Goal: Task Accomplishment & Management: Use online tool/utility

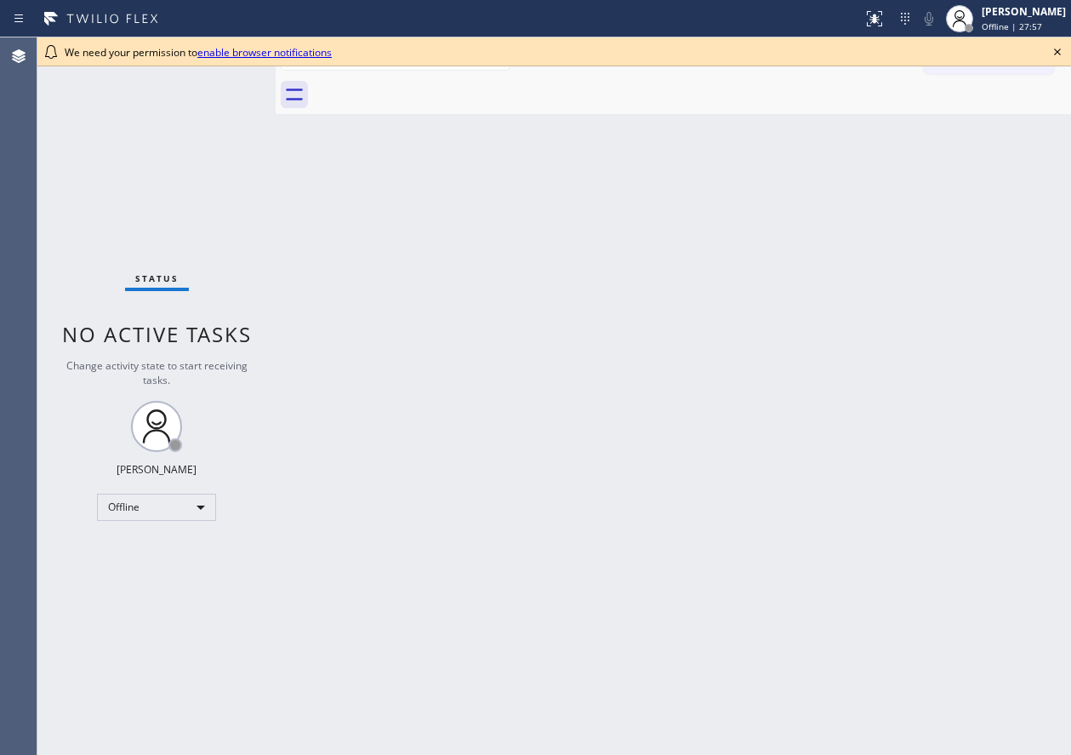
click at [1060, 53] on icon at bounding box center [1057, 52] width 20 height 20
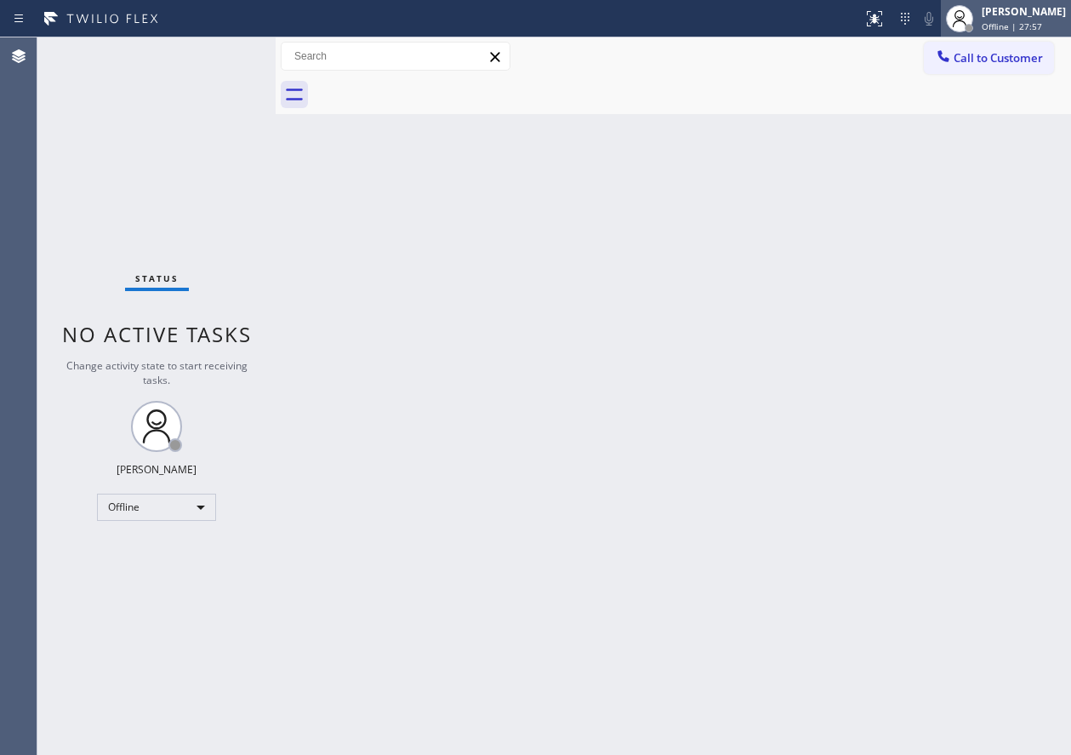
click at [1032, 24] on span "Offline | 27:57" at bounding box center [1012, 26] width 60 height 12
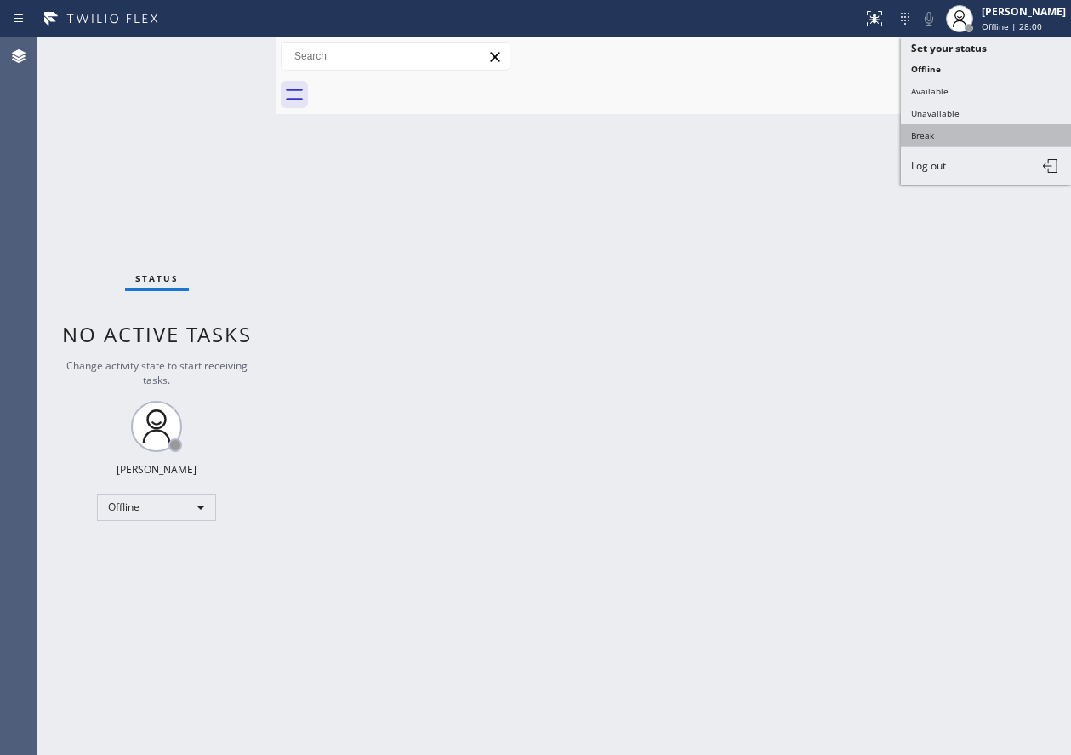
click at [983, 134] on button "Break" at bounding box center [986, 135] width 170 height 22
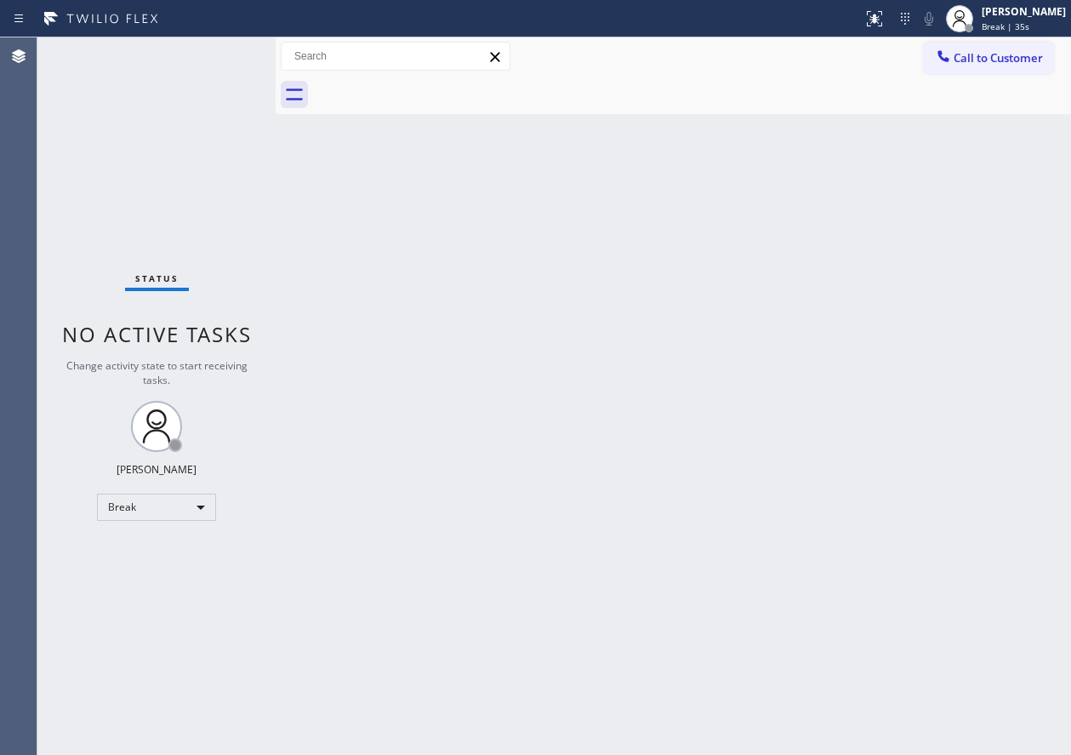
click at [789, 243] on div "Back to Dashboard Change Sender ID Customers Technicians Select a contact Outbo…" at bounding box center [673, 395] width 795 height 717
click at [1047, 269] on div "Back to Dashboard Change Sender ID Customers Technicians Select a contact Outbo…" at bounding box center [673, 395] width 795 height 717
click at [1028, 26] on span "Break | 3:12" at bounding box center [1007, 26] width 51 height 12
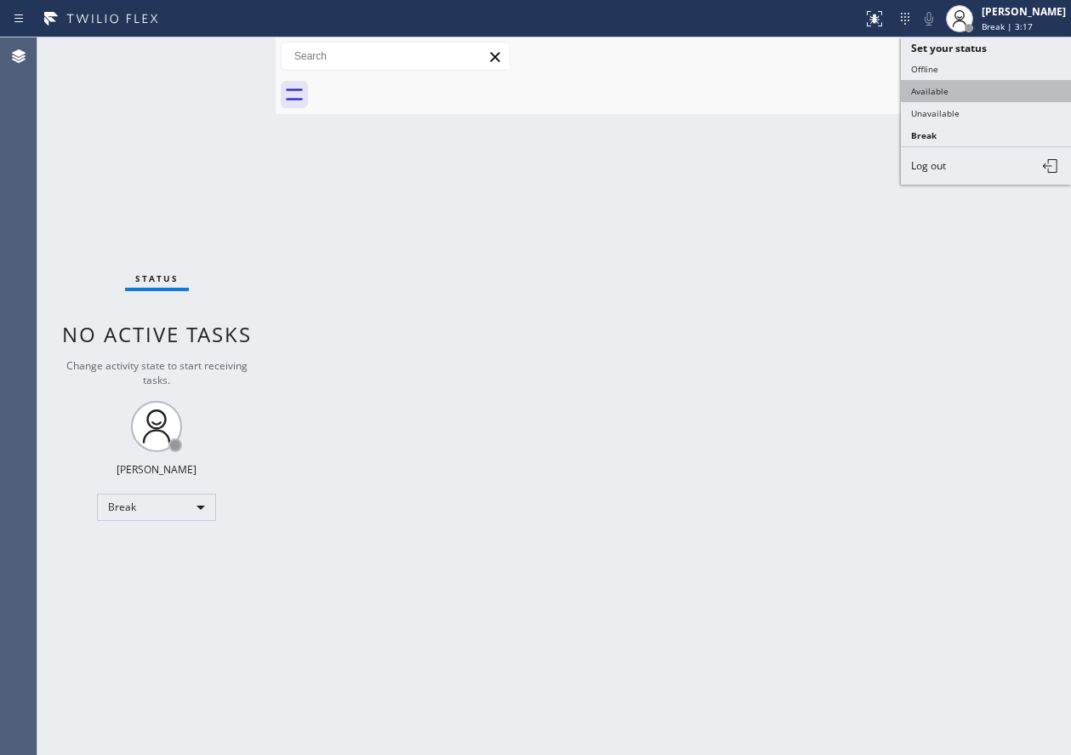
click at [945, 91] on button "Available" at bounding box center [986, 91] width 170 height 22
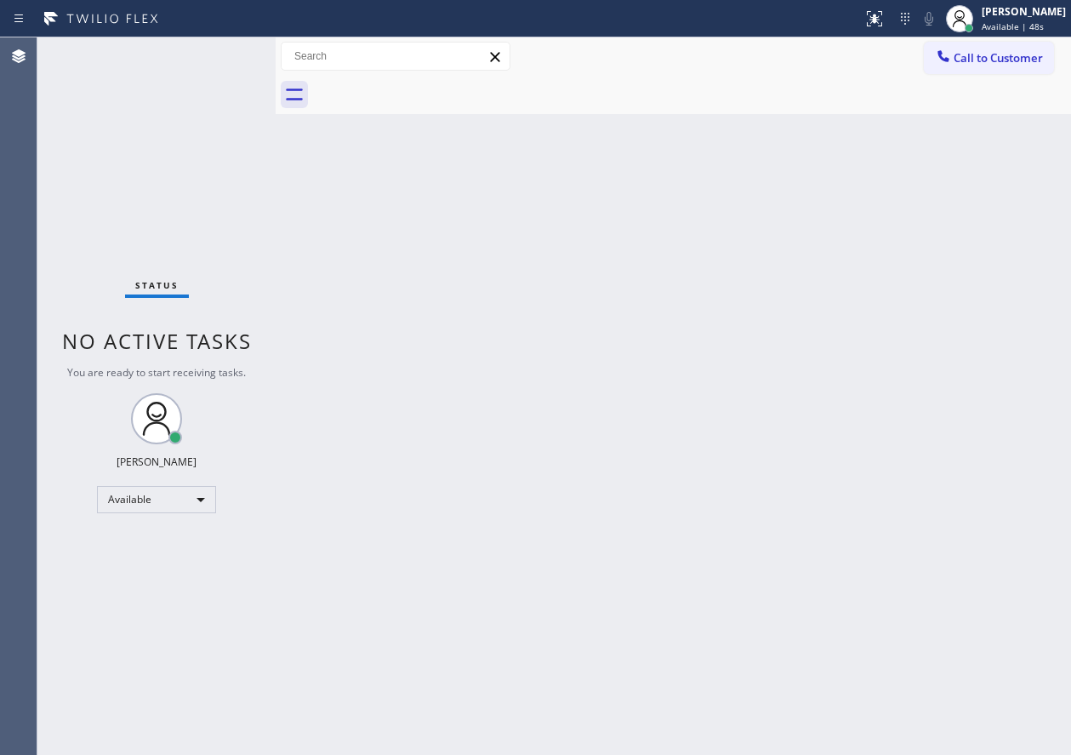
click at [738, 375] on div "Back to Dashboard Change Sender ID Customers Technicians Select a contact Outbo…" at bounding box center [673, 395] width 795 height 717
click at [296, 353] on div "Back to Dashboard Change Sender ID Customers Technicians Select a contact Outbo…" at bounding box center [673, 395] width 795 height 717
click at [687, 646] on div "Back to Dashboard Change Sender ID Customers Technicians Select a contact Outbo…" at bounding box center [673, 395] width 795 height 717
click at [939, 658] on div "Back to Dashboard Change Sender ID Customers Technicians Select a contact Outbo…" at bounding box center [673, 395] width 795 height 717
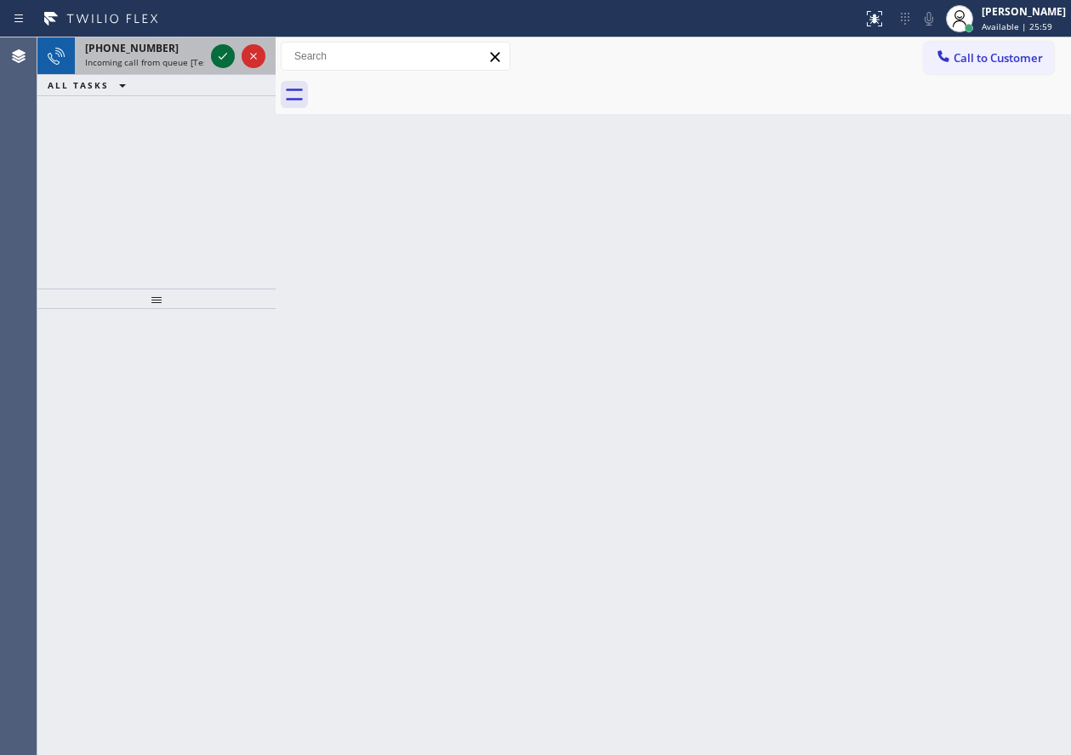
click at [230, 59] on icon at bounding box center [223, 56] width 20 height 20
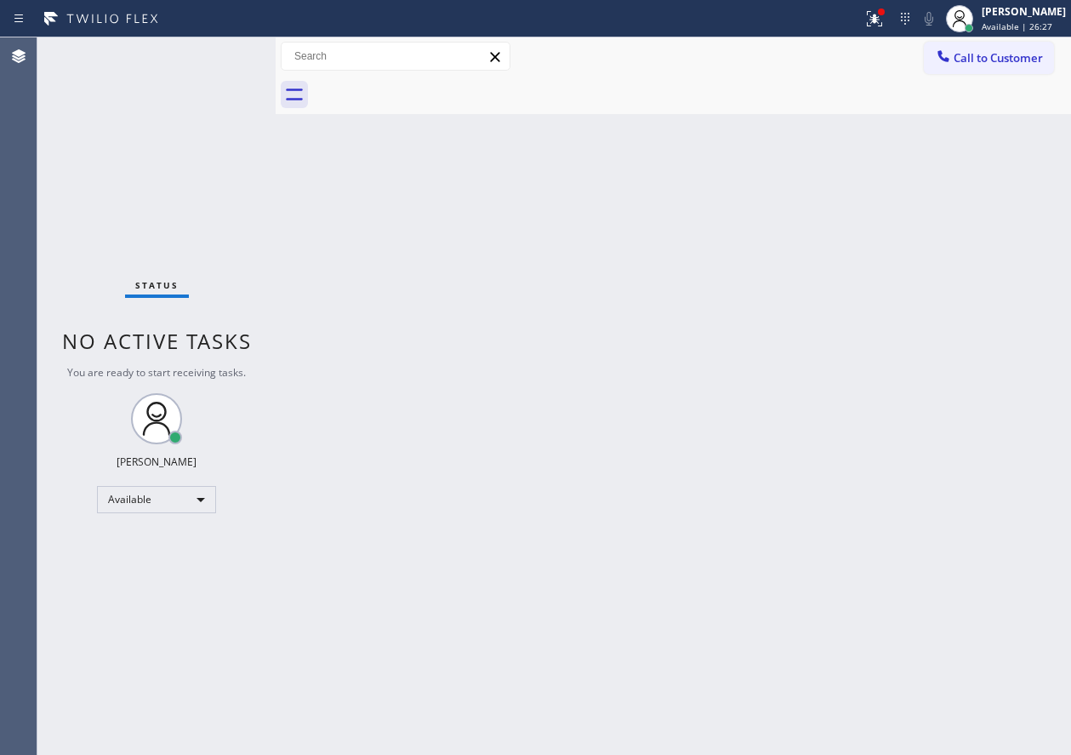
click at [903, 355] on div "Back to Dashboard Change Sender ID Customers Technicians Select a contact Outbo…" at bounding box center [673, 395] width 795 height 717
click at [942, 125] on div "Back to Dashboard Change Sender ID Customers Technicians Select a contact Outbo…" at bounding box center [673, 395] width 795 height 717
click at [885, 20] on icon at bounding box center [874, 19] width 20 height 20
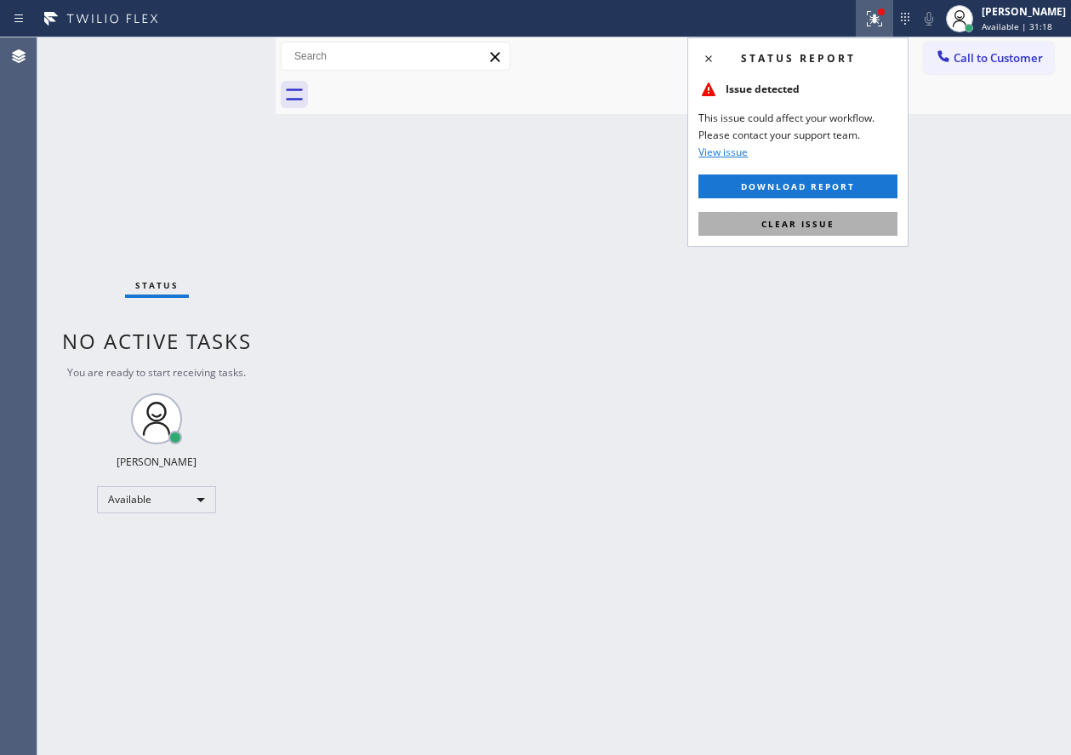
click at [854, 227] on button "Clear issue" at bounding box center [797, 224] width 199 height 24
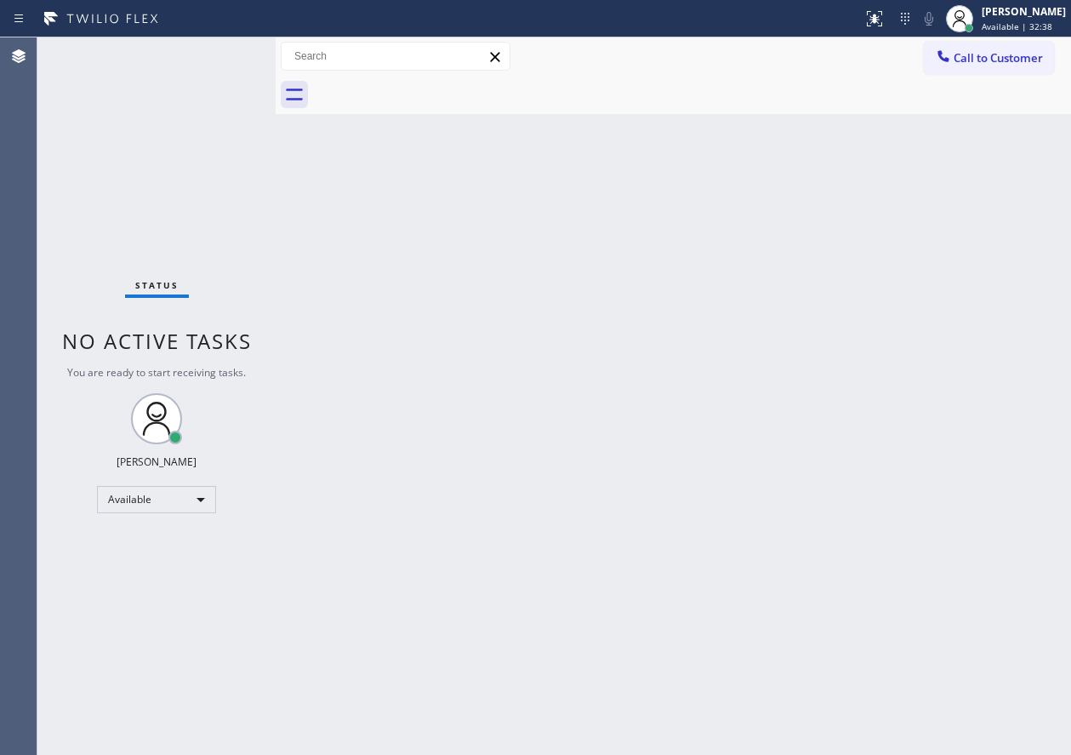
click at [1009, 286] on div "Back to Dashboard Change Sender ID Customers Technicians Select a contact Outbo…" at bounding box center [673, 395] width 795 height 717
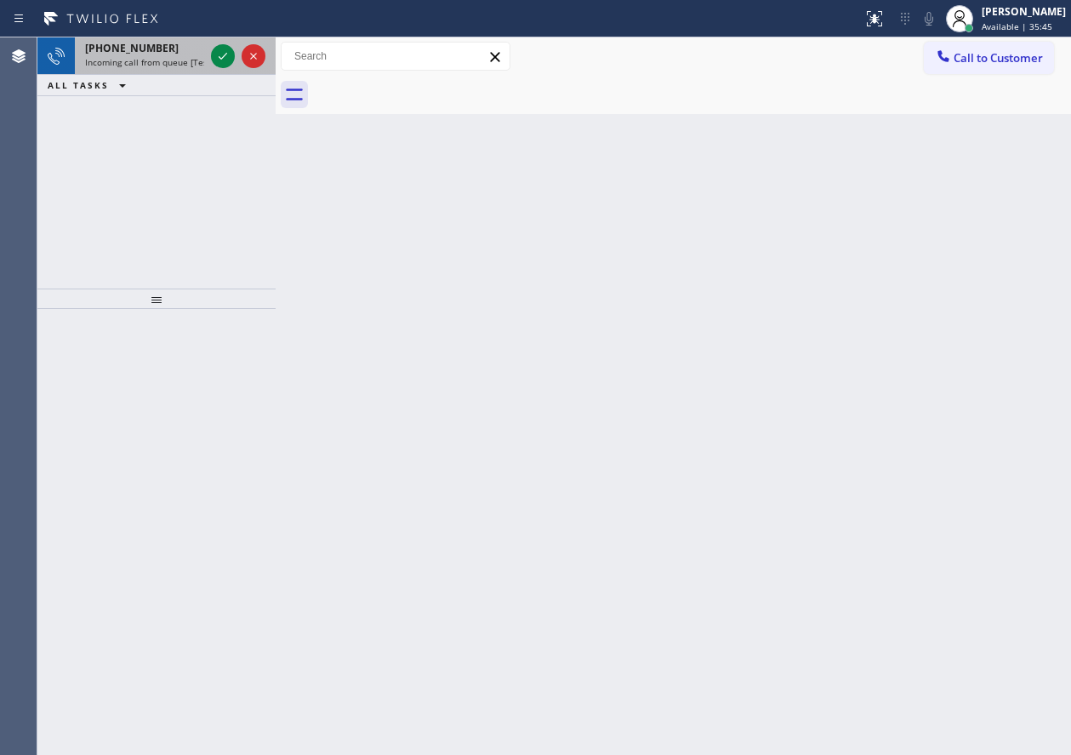
click at [210, 59] on div at bounding box center [238, 55] width 61 height 37
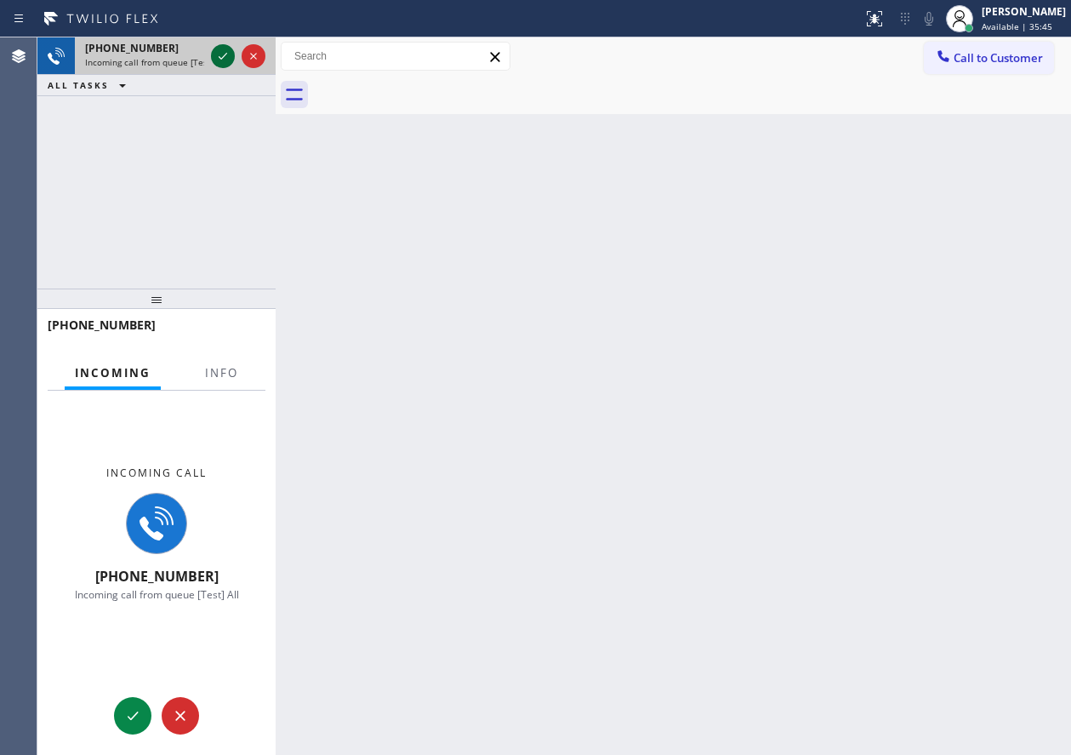
click at [216, 56] on icon at bounding box center [223, 56] width 20 height 20
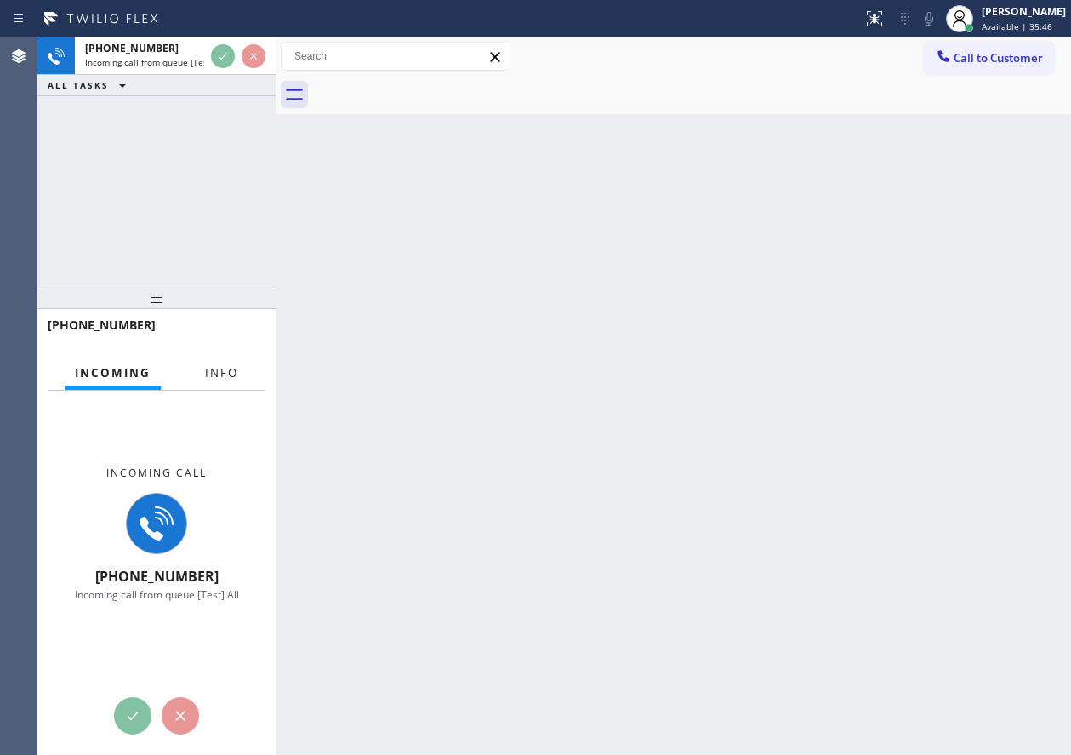
click at [220, 373] on span "Info" at bounding box center [221, 372] width 33 height 15
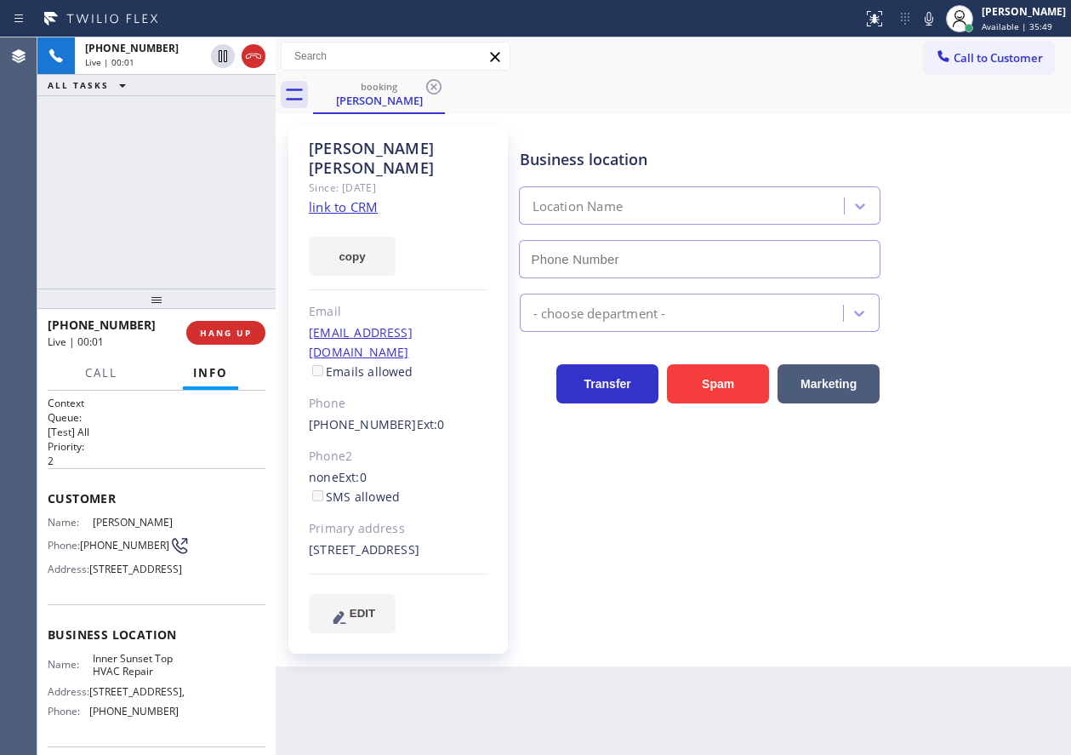
type input "(415) 592-6313"
click at [342, 198] on link "link to CRM" at bounding box center [343, 206] width 69 height 17
click at [106, 678] on span "Inner Sunset Top HVAC Repair" at bounding box center [135, 665] width 85 height 26
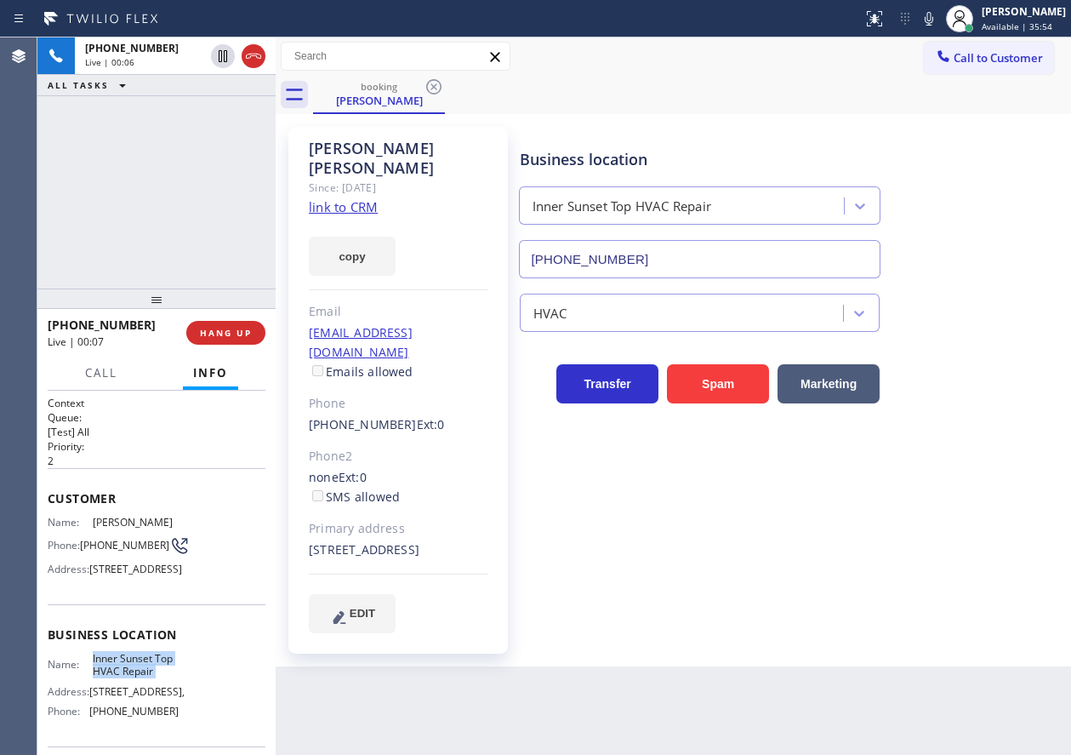
copy span "Inner Sunset Top HVAC Repair"
click at [632, 248] on input "(415) 592-6313" at bounding box center [700, 259] width 362 height 38
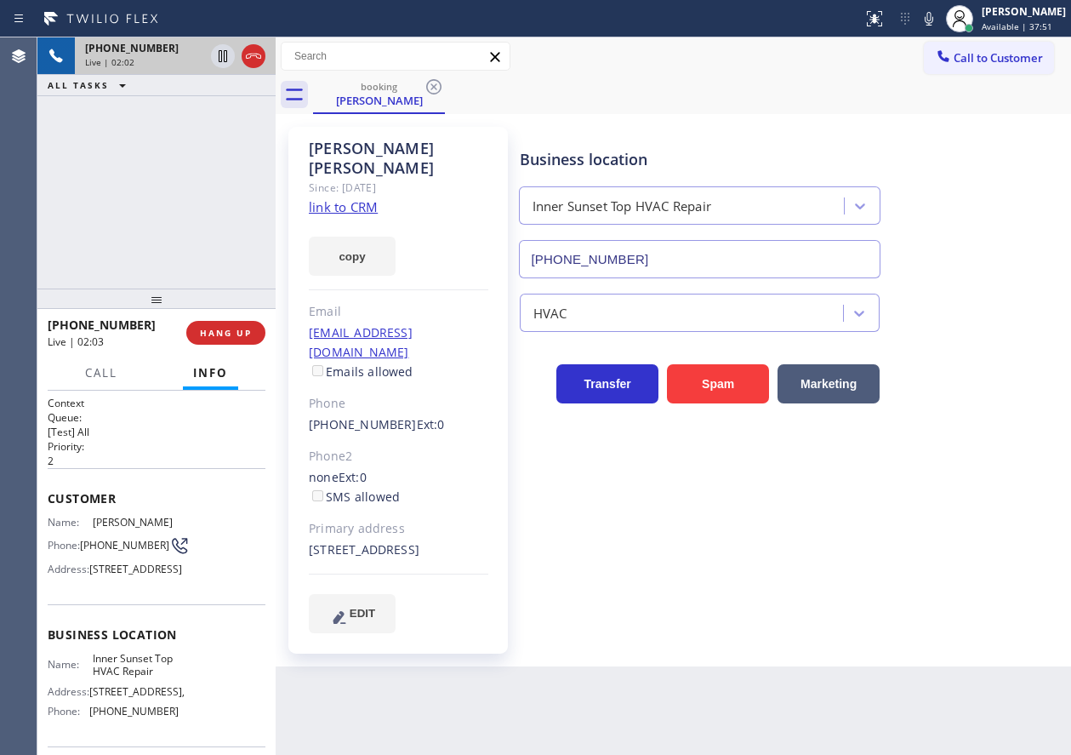
click at [219, 53] on icon at bounding box center [223, 56] width 9 height 12
click at [933, 18] on icon at bounding box center [929, 19] width 9 height 14
click at [215, 49] on icon at bounding box center [223, 56] width 20 height 20
click at [939, 16] on icon at bounding box center [929, 19] width 20 height 20
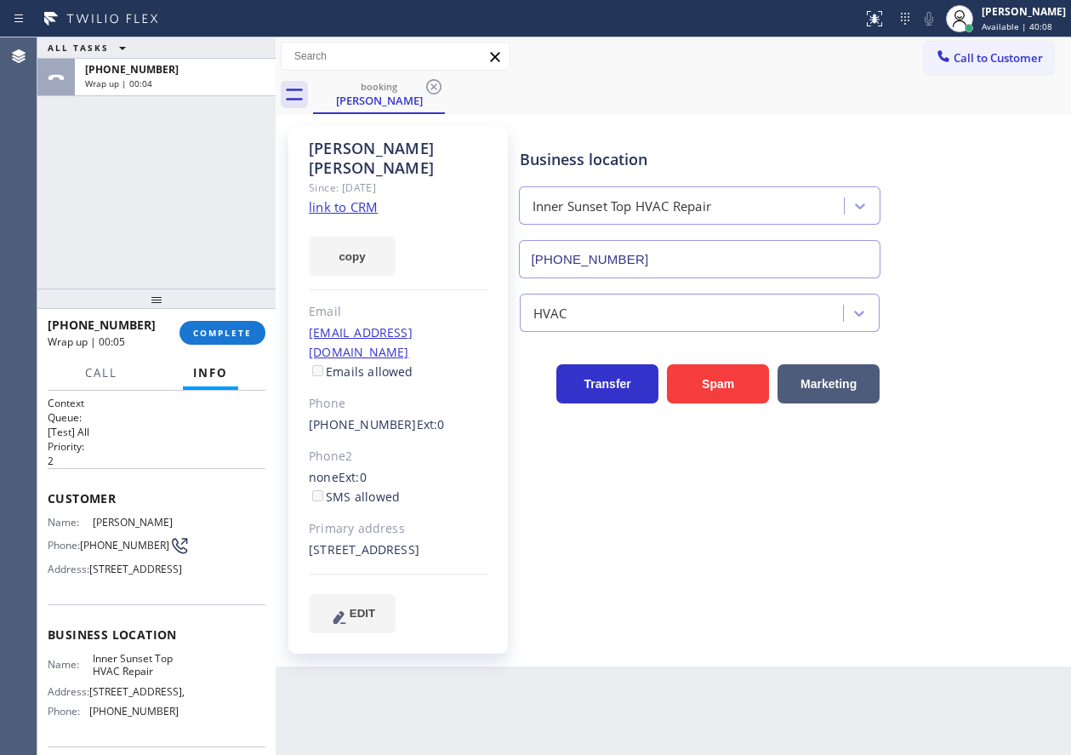
drag, startPoint x: 963, startPoint y: 722, endPoint x: 936, endPoint y: 675, distance: 54.9
click at [962, 719] on div "Back to Dashboard Change Sender ID Customers Technicians Select a contact Outbo…" at bounding box center [673, 395] width 795 height 717
click at [232, 329] on span "COMPLETE" at bounding box center [222, 333] width 59 height 12
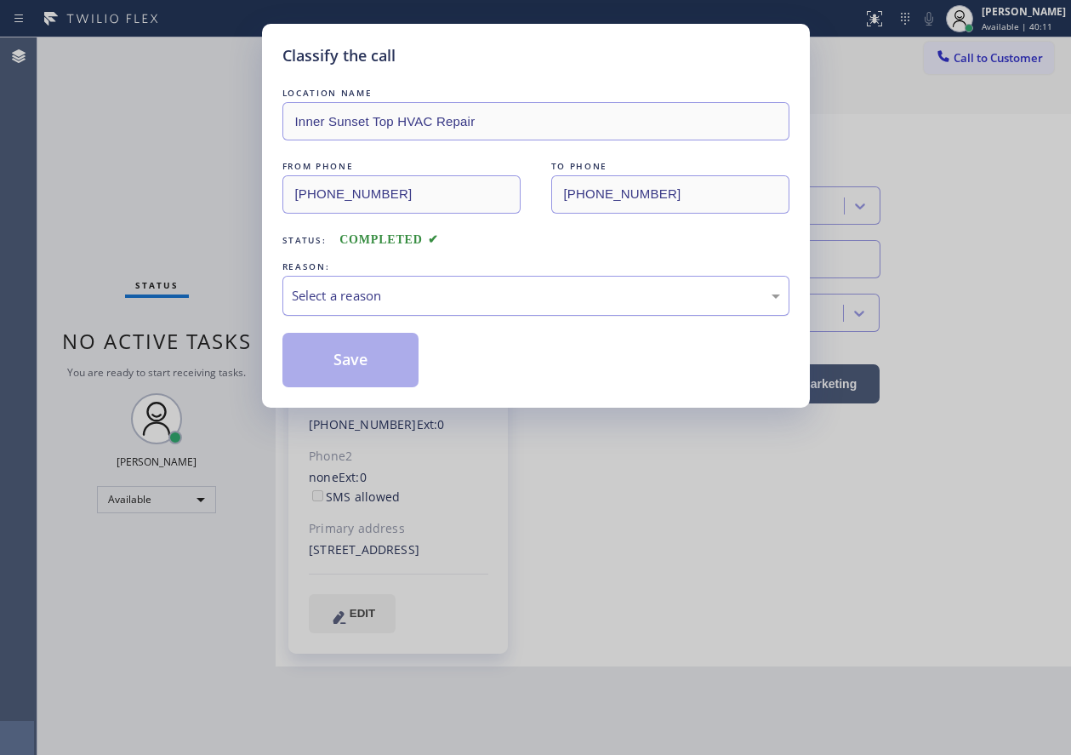
drag, startPoint x: 331, startPoint y: 298, endPoint x: 362, endPoint y: 289, distance: 32.6
click at [365, 289] on div "Select a reason" at bounding box center [536, 296] width 488 height 20
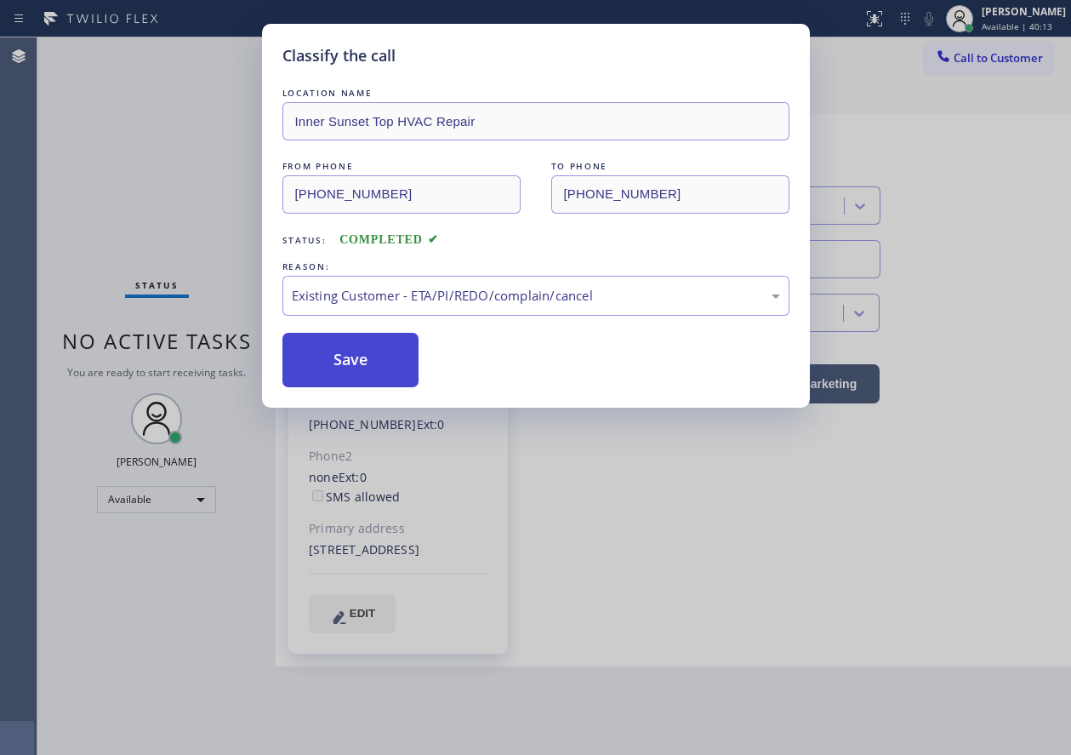
click at [351, 357] on button "Save" at bounding box center [350, 360] width 137 height 54
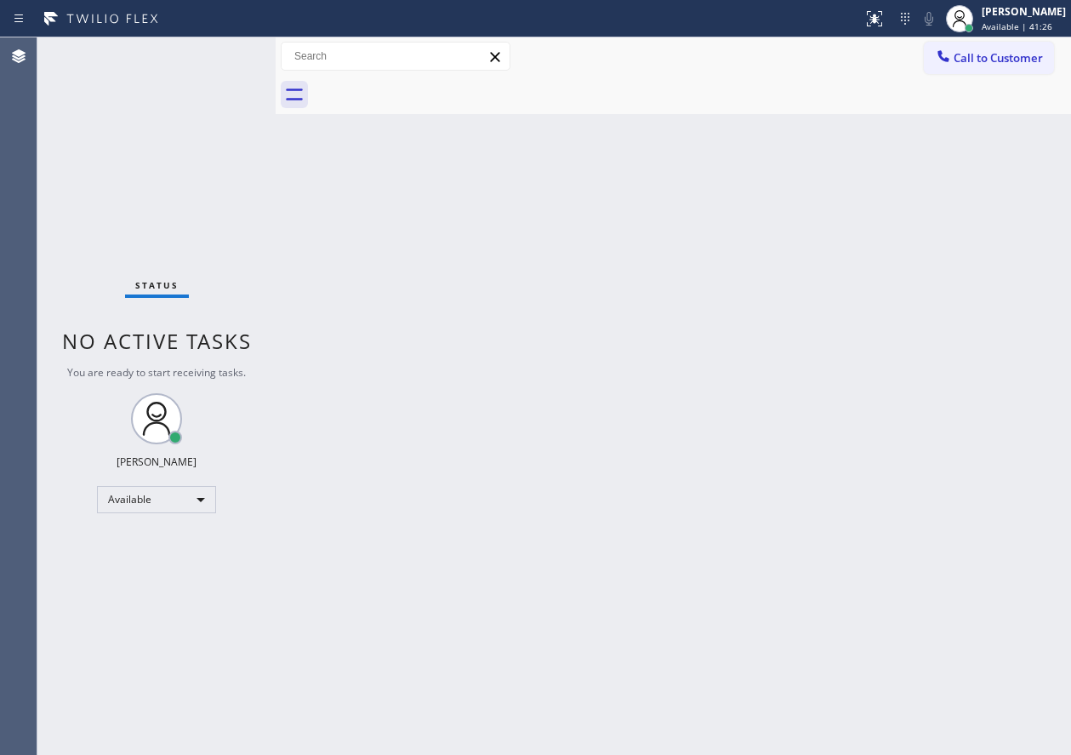
click at [789, 451] on div "Back to Dashboard Change Sender ID Customers Technicians Select a contact Outbo…" at bounding box center [673, 395] width 795 height 717
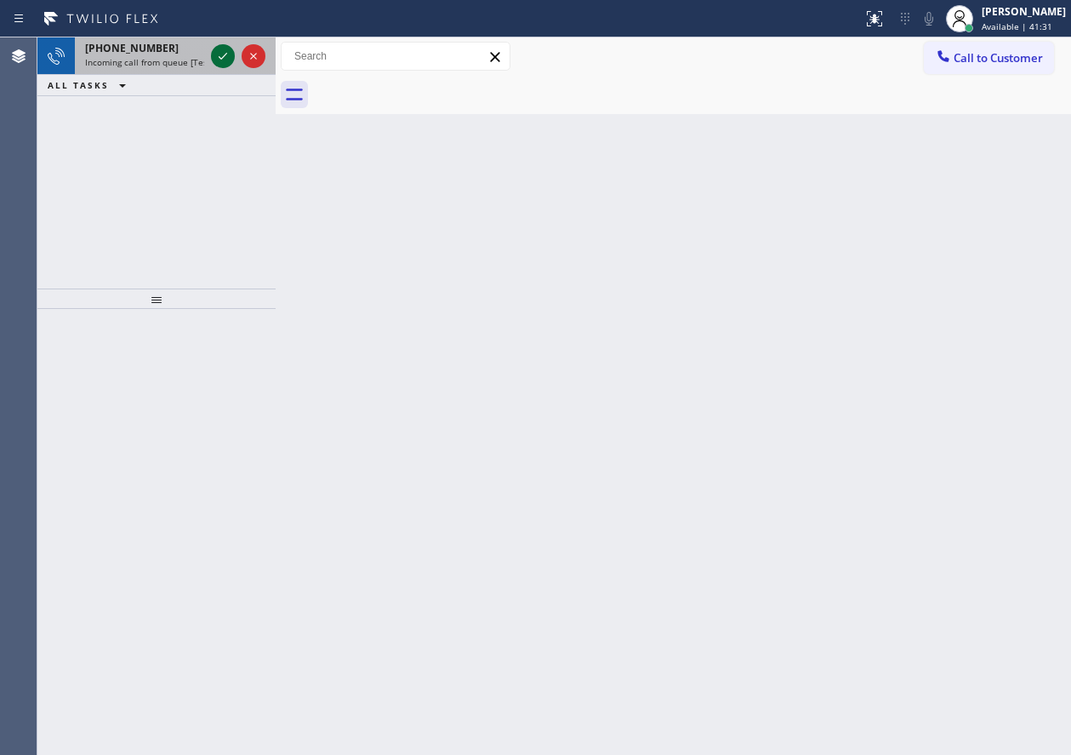
click at [218, 48] on icon at bounding box center [223, 56] width 20 height 20
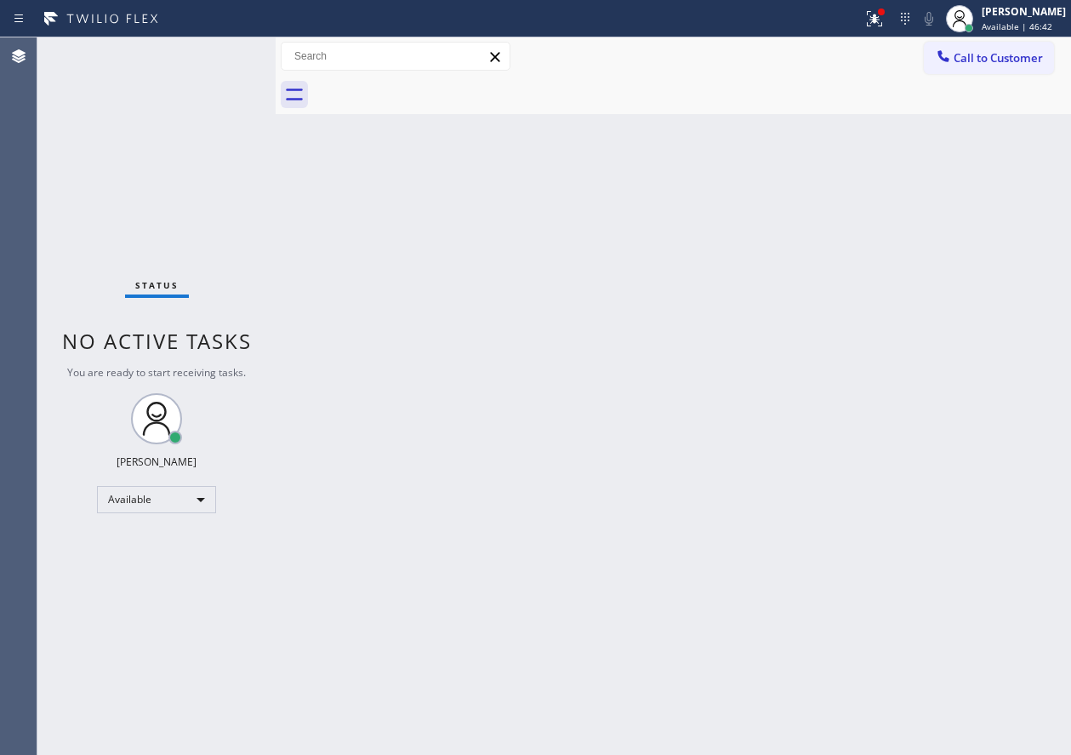
click at [709, 627] on div "Back to Dashboard Change Sender ID Customers Technicians Select a contact Outbo…" at bounding box center [673, 395] width 795 height 717
click at [973, 326] on div "Back to Dashboard Change Sender ID Customers Technicians Select a contact Outbo…" at bounding box center [673, 395] width 795 height 717
click at [971, 478] on div "Back to Dashboard Change Sender ID Customers Technicians Select a contact Outbo…" at bounding box center [673, 395] width 795 height 717
click at [221, 51] on div "Status No active tasks You are ready to start receiving tasks. Paula Arnado Ava…" at bounding box center [156, 395] width 238 height 717
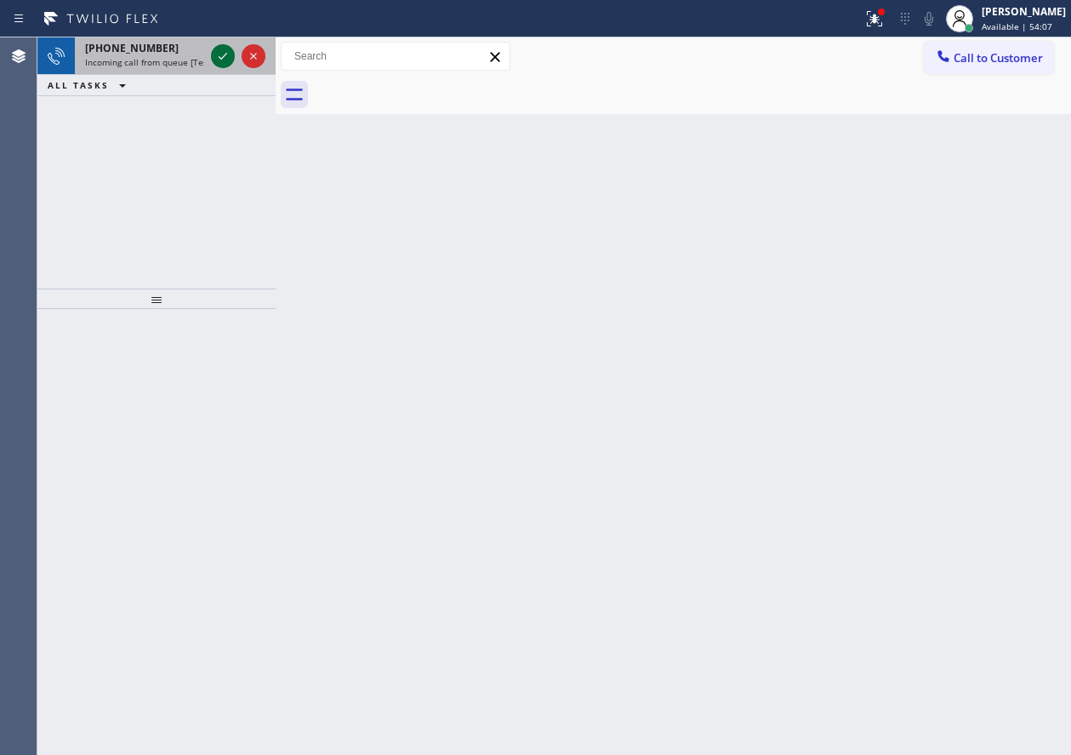
drag, startPoint x: 236, startPoint y: 48, endPoint x: 221, endPoint y: 49, distance: 15.3
click at [221, 49] on icon at bounding box center [223, 56] width 20 height 20
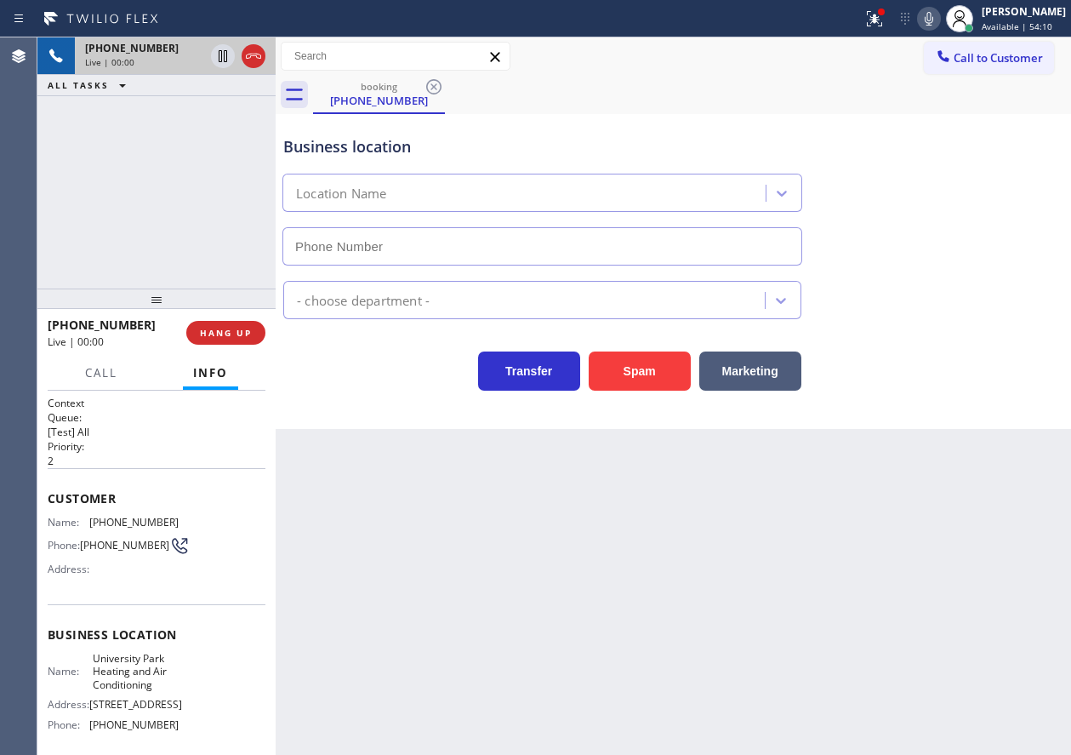
type input "(949) 239-0307"
click at [236, 327] on span "HANG UP" at bounding box center [226, 333] width 52 height 12
click at [236, 329] on span "HANG UP" at bounding box center [226, 333] width 52 height 12
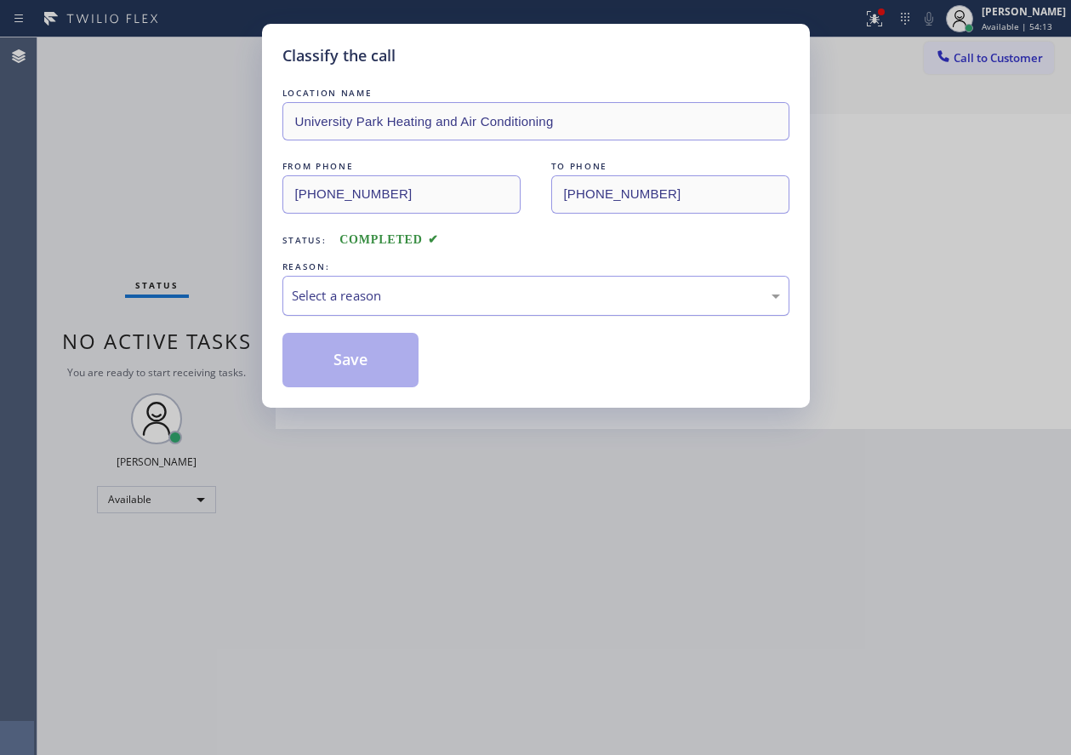
click at [357, 295] on div "Select a reason" at bounding box center [536, 296] width 488 height 20
click at [358, 357] on button "Save" at bounding box center [350, 360] width 137 height 54
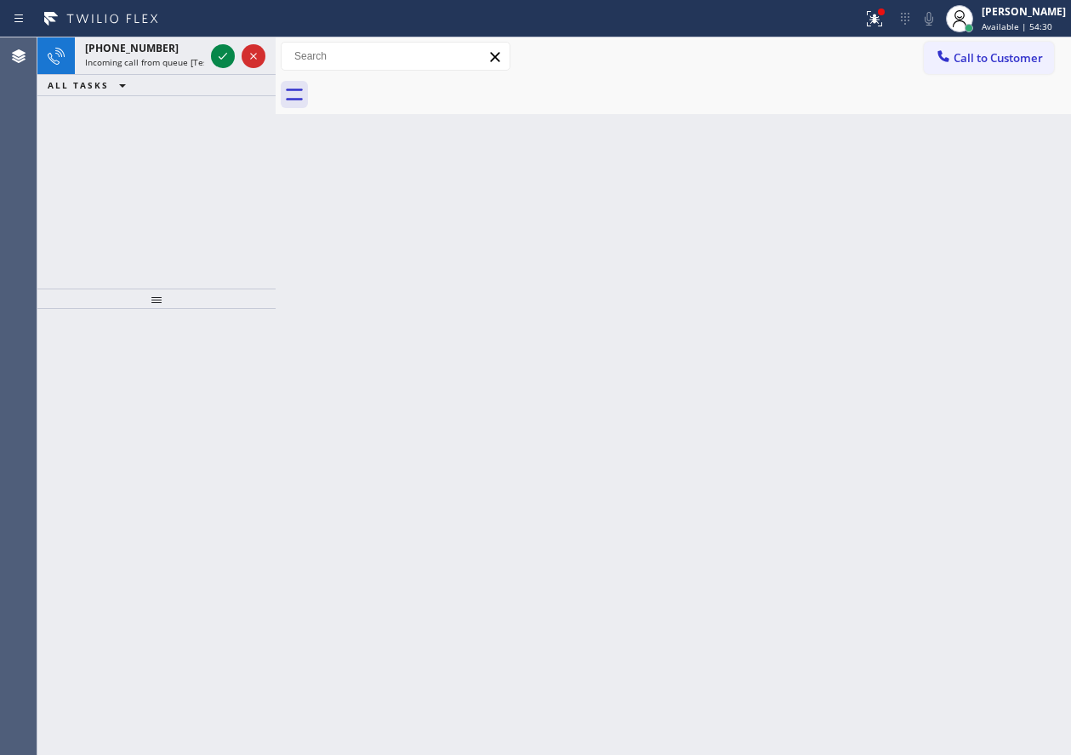
click at [945, 513] on div "Back to Dashboard Change Sender ID Customers Technicians Select a contact Outbo…" at bounding box center [673, 395] width 795 height 717
click at [135, 43] on span "+19499103719" at bounding box center [132, 48] width 94 height 14
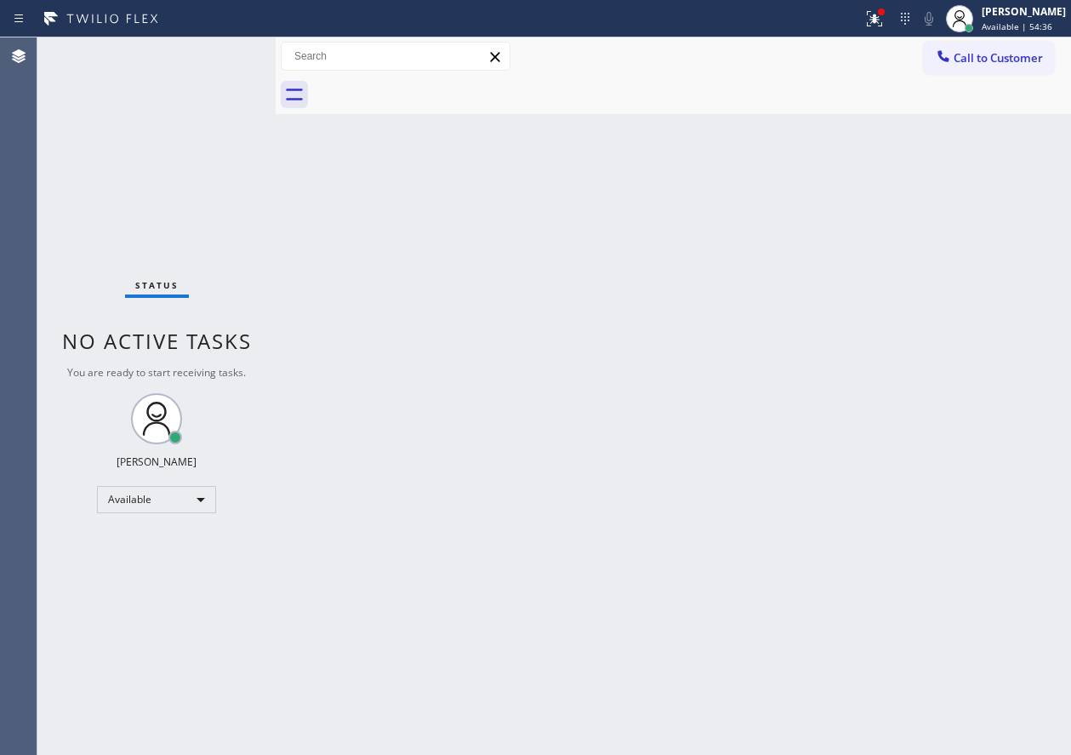
click at [898, 167] on div "Back to Dashboard Change Sender ID Customers Technicians Select a contact Outbo…" at bounding box center [673, 395] width 795 height 717
click at [1003, 19] on div "Paula Arnado Available | 54:37" at bounding box center [1024, 18] width 93 height 30
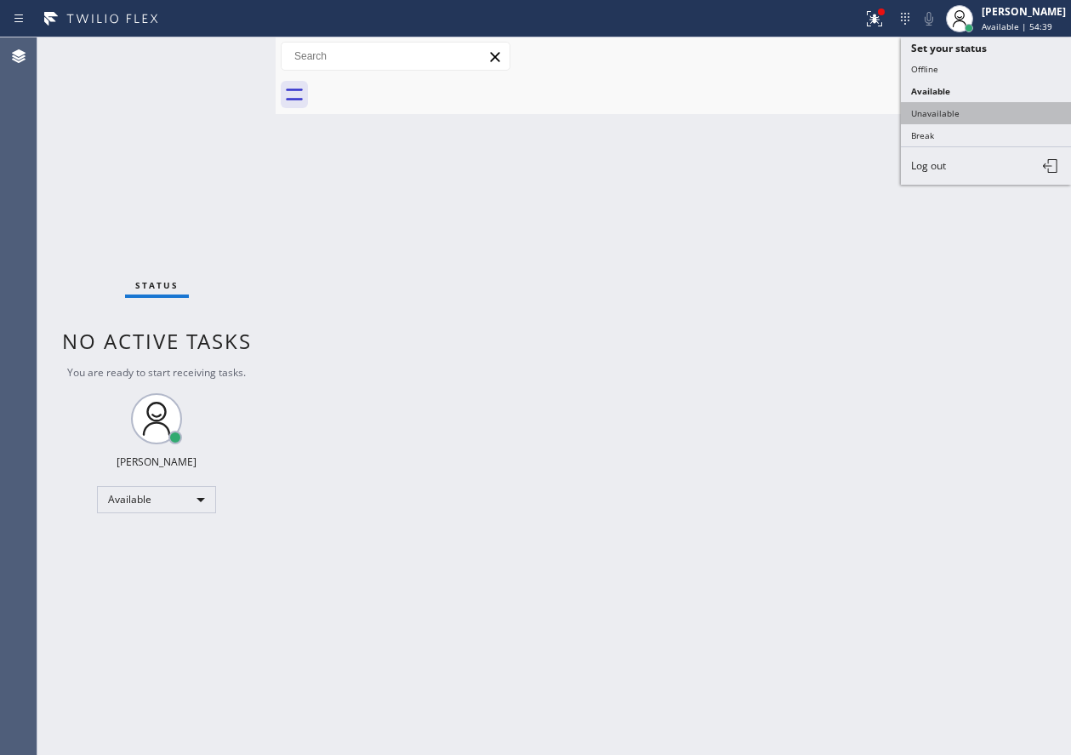
click at [997, 104] on button "Unavailable" at bounding box center [986, 113] width 170 height 22
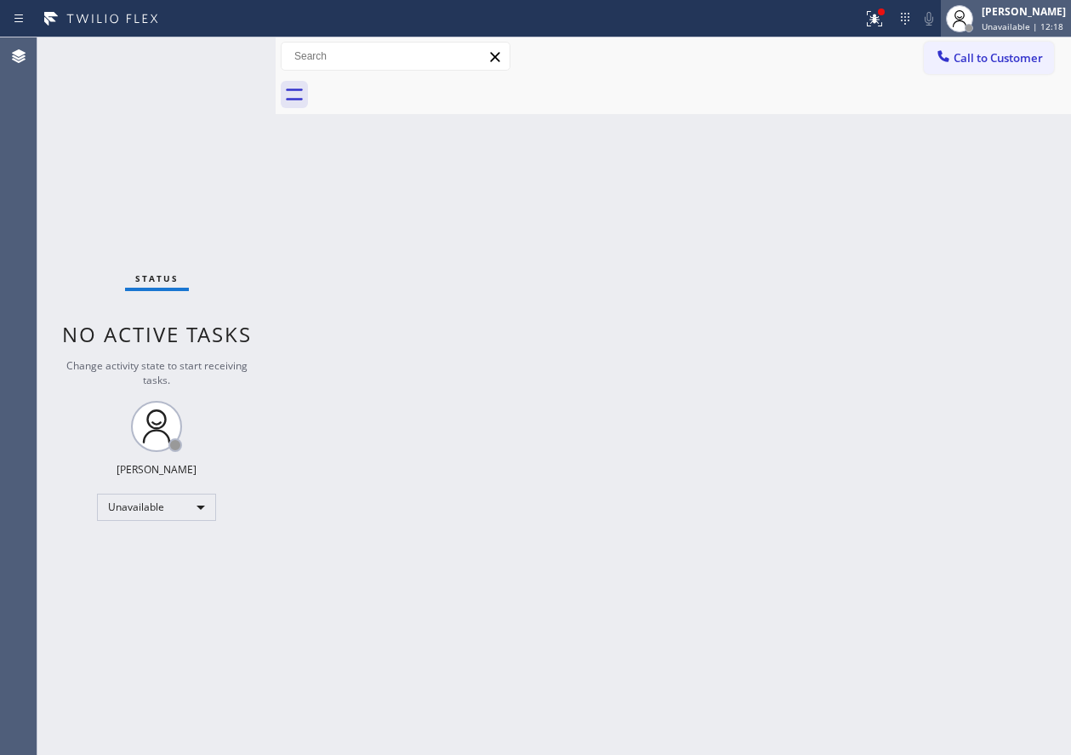
click at [1027, 23] on span "Unavailable | 12:18" at bounding box center [1023, 26] width 82 height 12
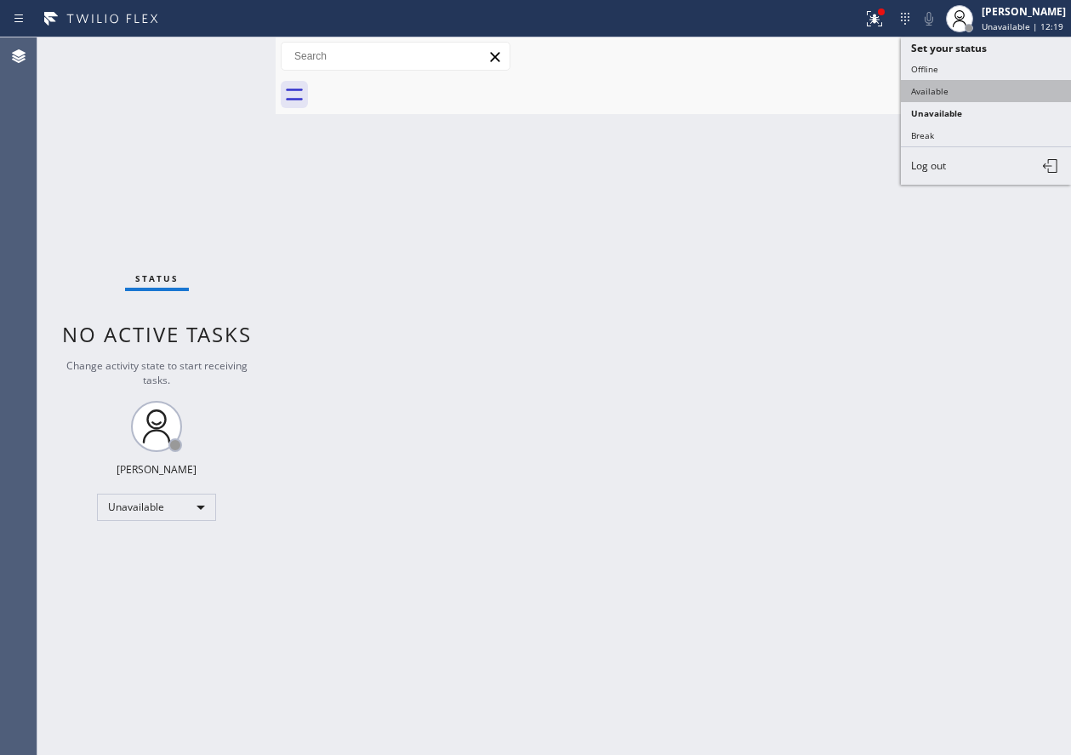
click at [937, 96] on button "Available" at bounding box center [986, 91] width 170 height 22
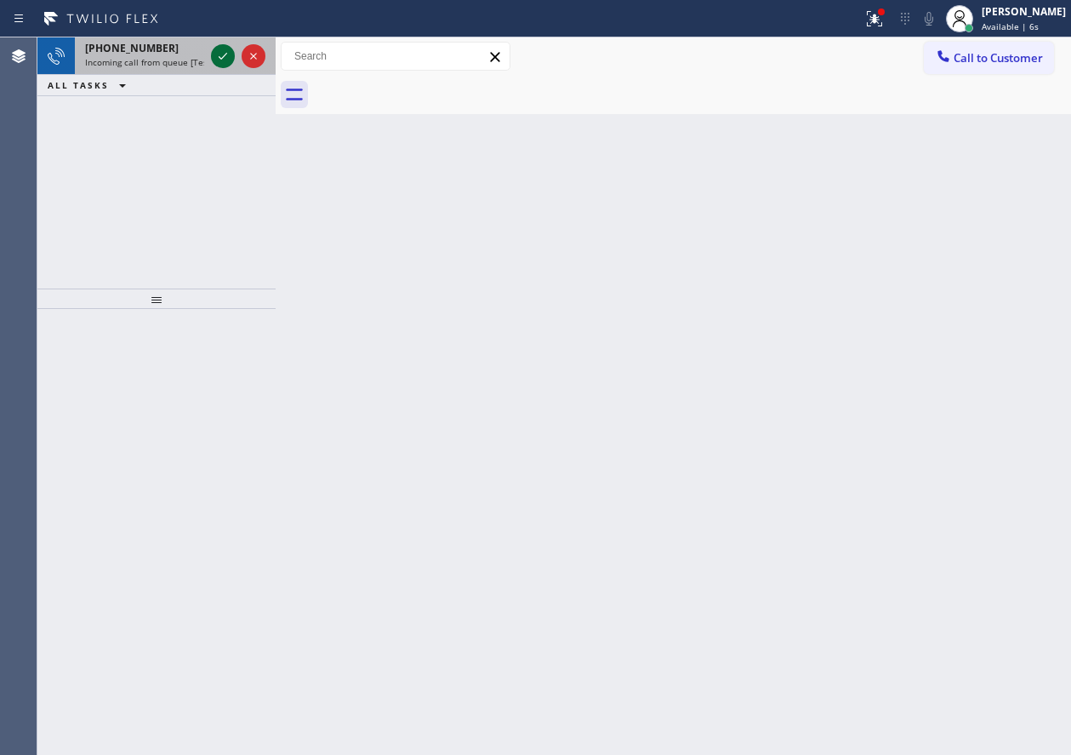
click at [219, 49] on icon at bounding box center [223, 56] width 20 height 20
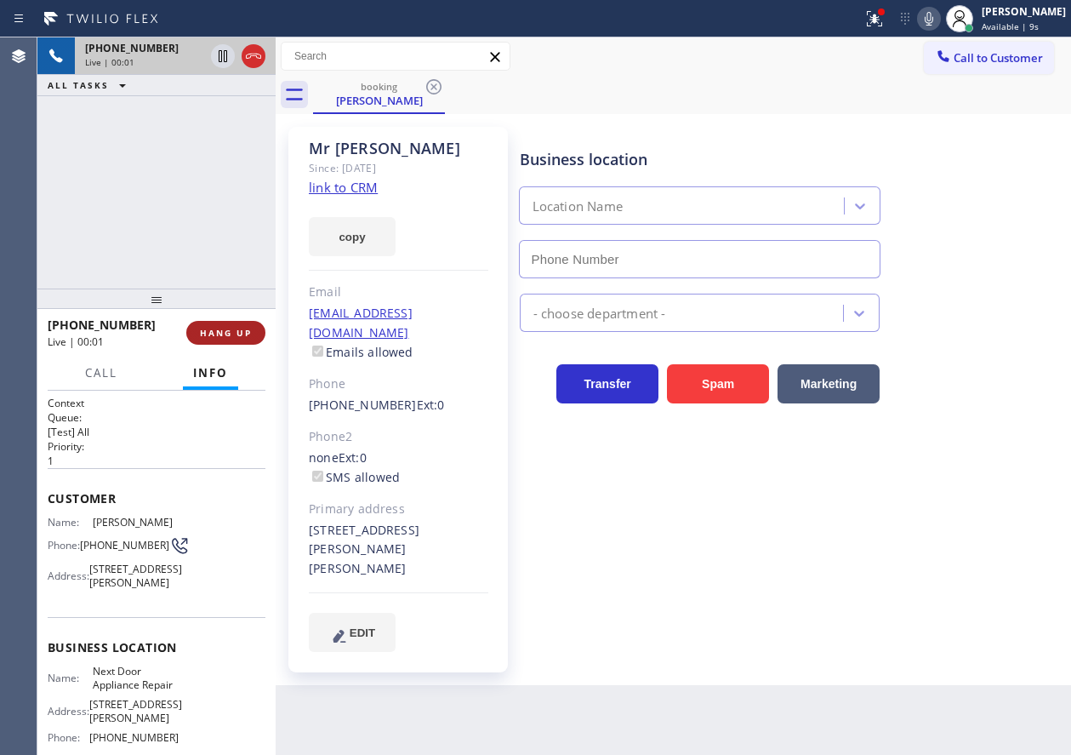
click at [217, 327] on span "HANG UP" at bounding box center [226, 333] width 52 height 12
type input "(844) 505-3776"
click at [219, 333] on span "HANG UP" at bounding box center [226, 333] width 52 height 12
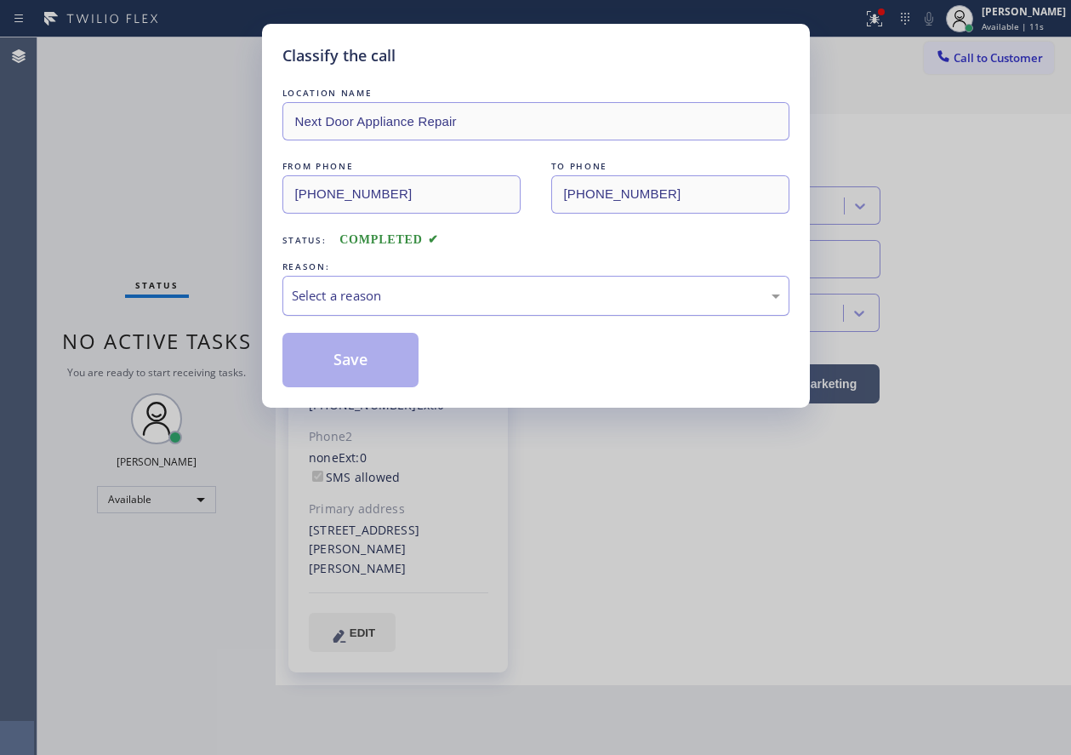
click at [533, 288] on div "Select a reason" at bounding box center [536, 296] width 488 height 20
click at [384, 353] on button "Save" at bounding box center [350, 360] width 137 height 54
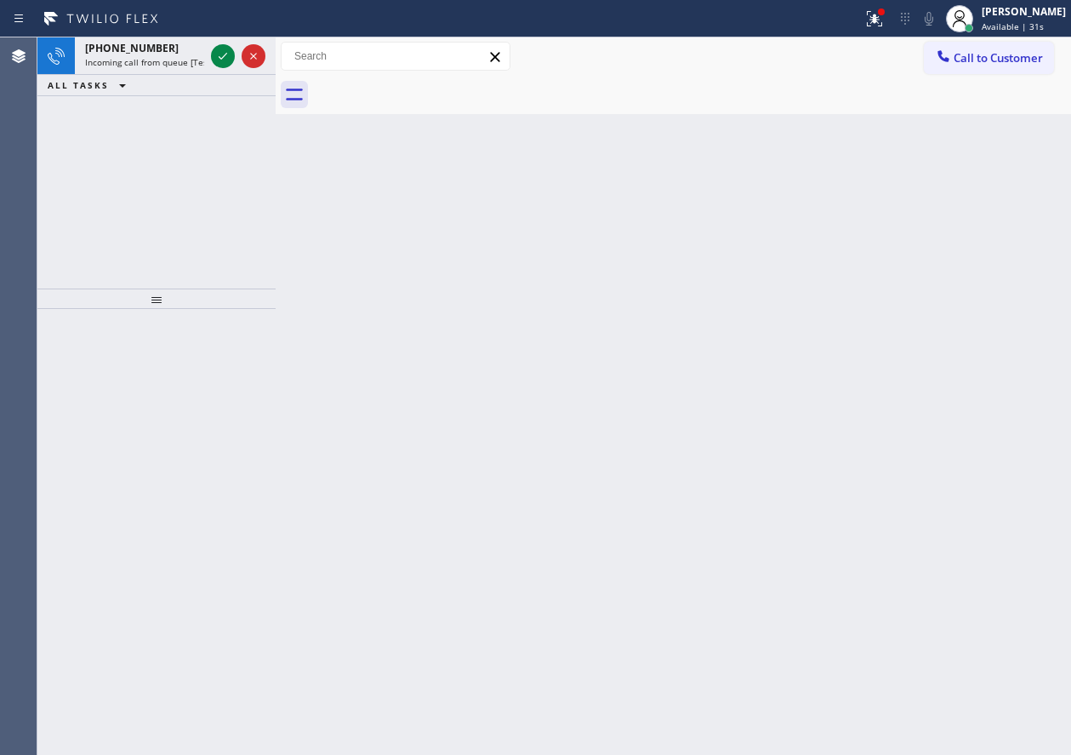
click at [898, 296] on div "Back to Dashboard Change Sender ID Customers Technicians Select a contact Outbo…" at bounding box center [673, 395] width 795 height 717
click at [128, 57] on span "Incoming call from queue [Test] All" at bounding box center [155, 62] width 141 height 12
click at [124, 46] on span "+16317673362" at bounding box center [132, 48] width 94 height 14
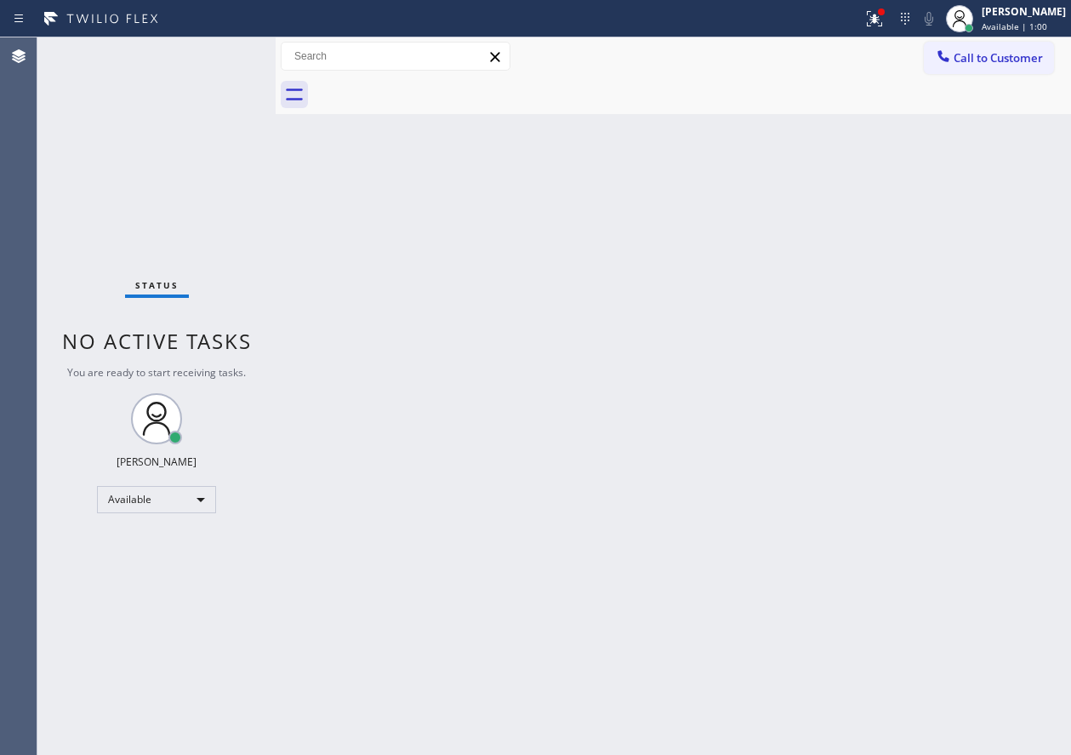
click at [1020, 305] on div "Back to Dashboard Change Sender ID Customers Technicians Select a contact Outbo…" at bounding box center [673, 395] width 795 height 717
click at [942, 294] on div "Back to Dashboard Change Sender ID Customers Technicians Select a contact Outbo…" at bounding box center [673, 395] width 795 height 717
click at [224, 54] on div "Status No active tasks You are ready to start receiving tasks. Paula Arnado Ava…" at bounding box center [156, 395] width 238 height 717
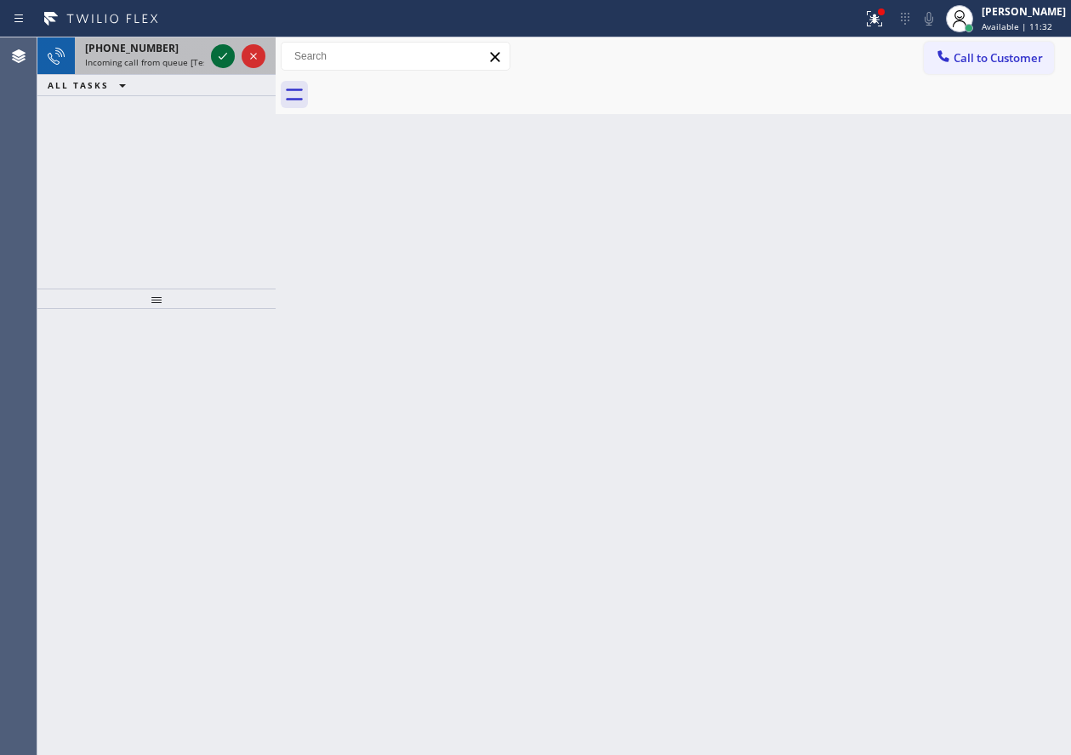
click at [225, 54] on icon at bounding box center [223, 56] width 20 height 20
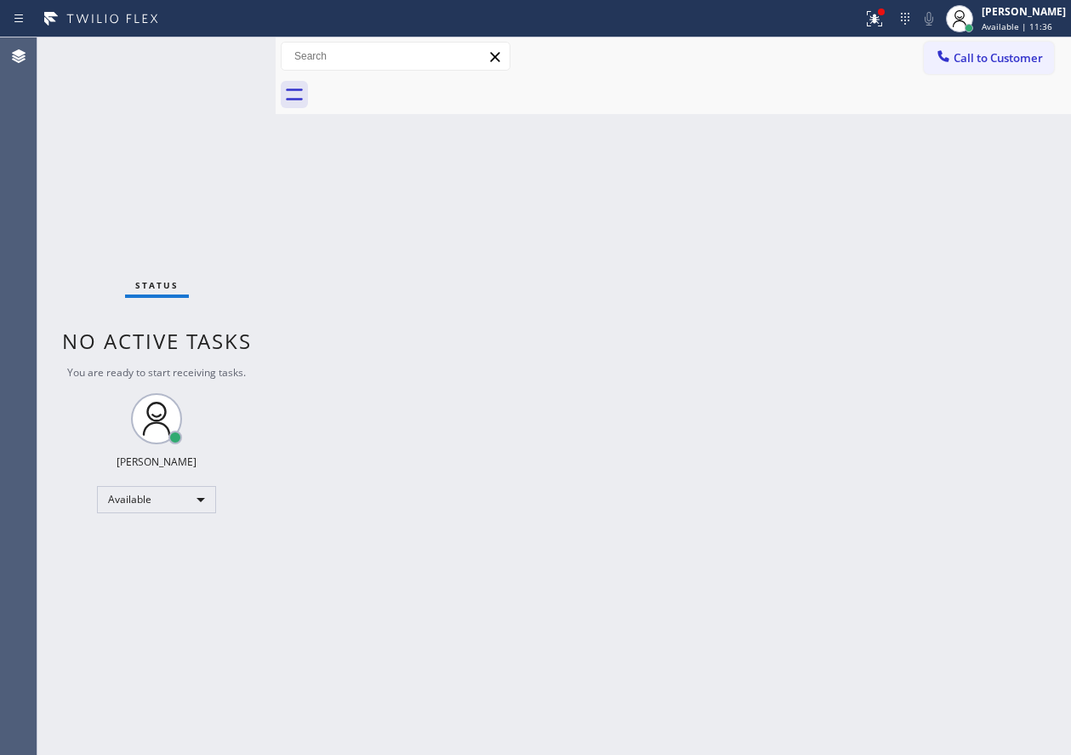
click at [215, 59] on div "Status No active tasks You are ready to start receiving tasks. Paula Arnado Ava…" at bounding box center [156, 395] width 238 height 717
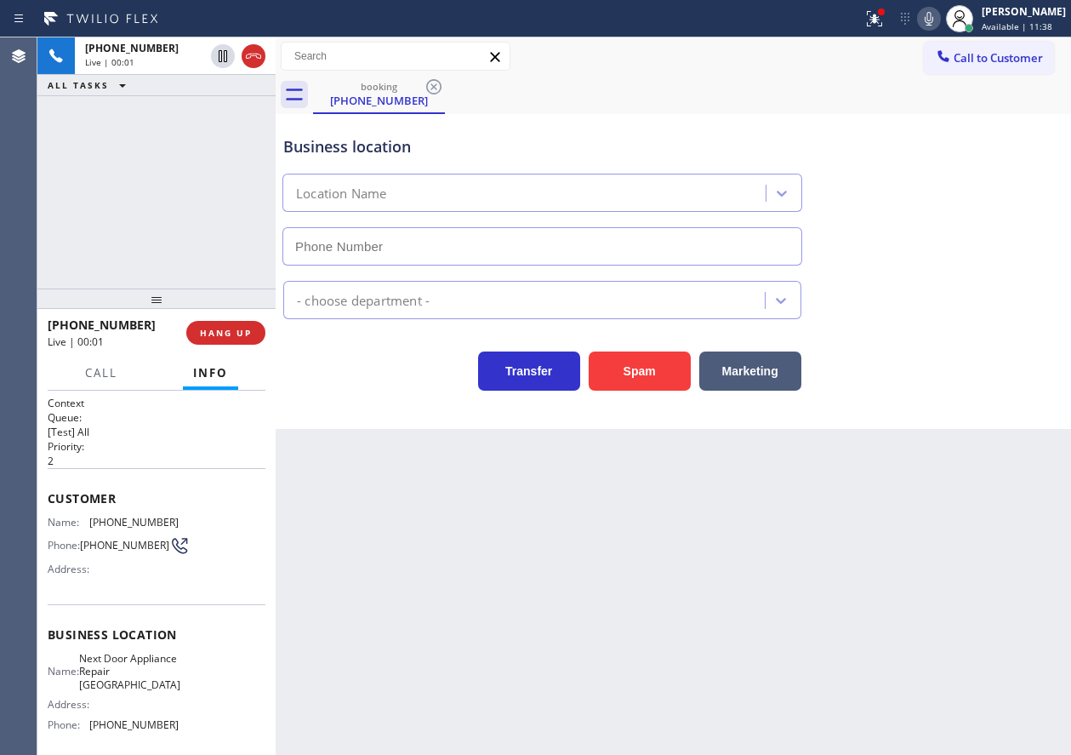
type input "(631) 203-1974"
click at [933, 18] on icon at bounding box center [929, 19] width 9 height 14
click at [939, 21] on icon at bounding box center [929, 19] width 20 height 20
click at [162, 669] on span "Next Door Appliance Repair Long Island" at bounding box center [129, 671] width 101 height 39
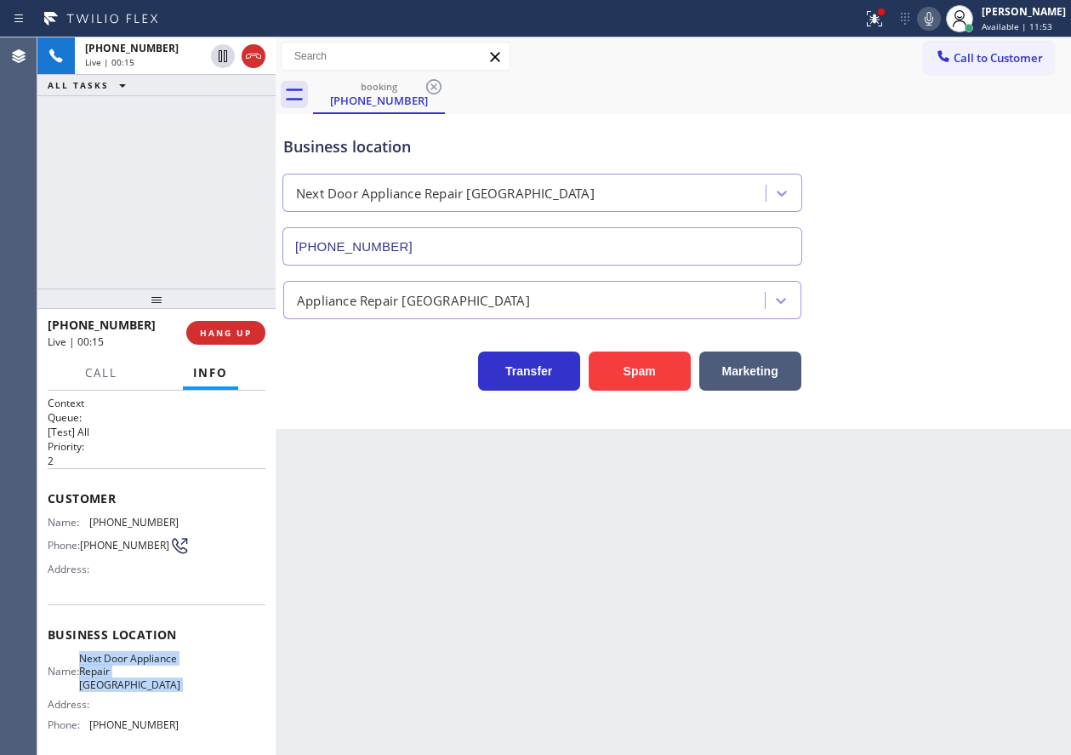
click at [162, 669] on span "Next Door Appliance Repair Long Island" at bounding box center [129, 671] width 101 height 39
copy span "Next Door Appliance Repair Long Island"
click at [601, 239] on input "(631) 203-1974" at bounding box center [542, 246] width 520 height 38
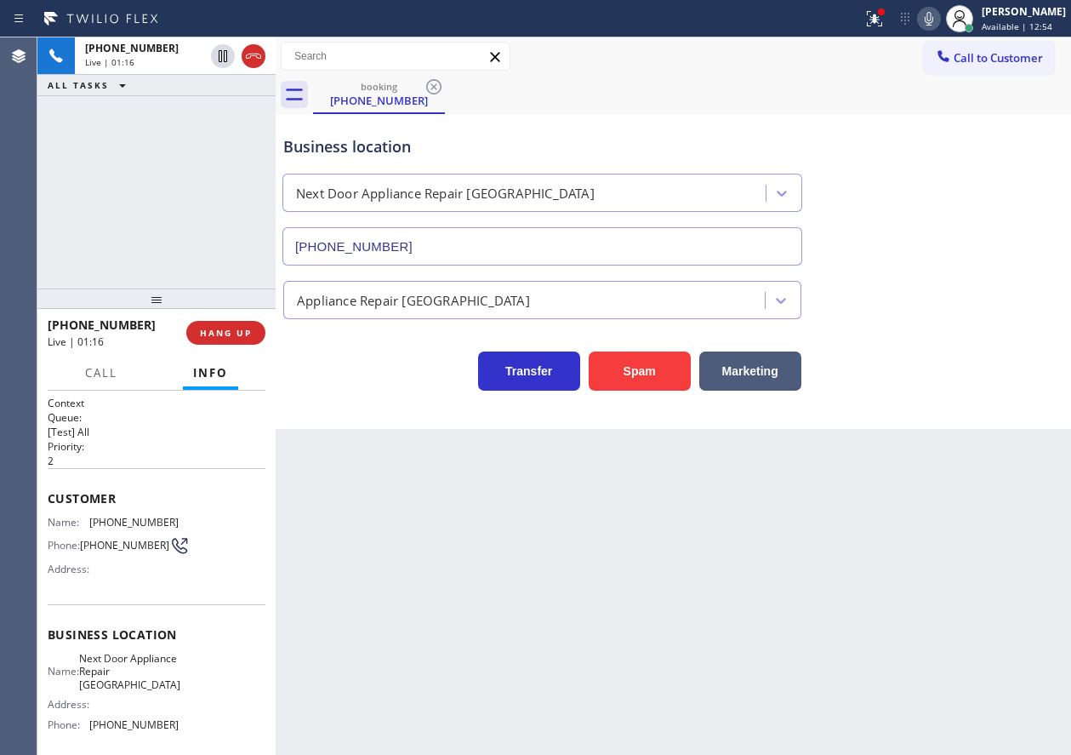
click at [123, 517] on span "(631) 258-5896" at bounding box center [133, 521] width 89 height 13
copy span "(631) 258-5896"
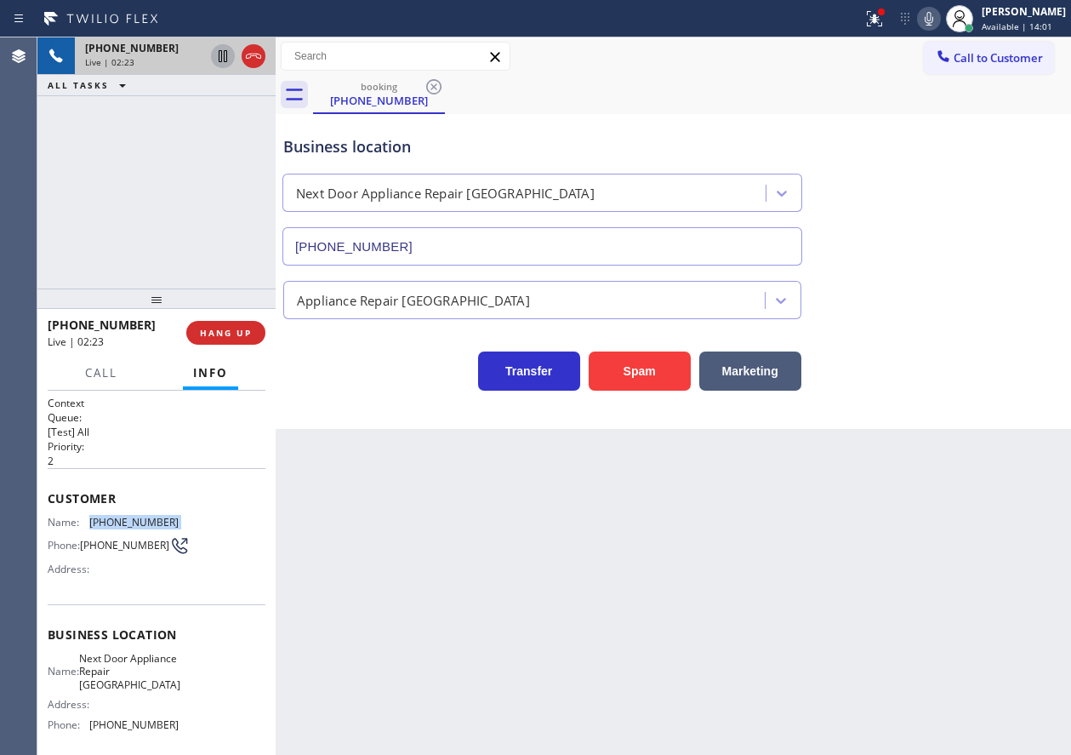
click at [222, 56] on icon at bounding box center [223, 56] width 9 height 12
drag, startPoint x: 939, startPoint y: 24, endPoint x: 960, endPoint y: 105, distance: 83.6
click at [939, 23] on icon at bounding box center [929, 19] width 20 height 20
drag, startPoint x: 944, startPoint y: 24, endPoint x: 898, endPoint y: 41, distance: 49.0
click at [933, 24] on icon at bounding box center [929, 19] width 9 height 14
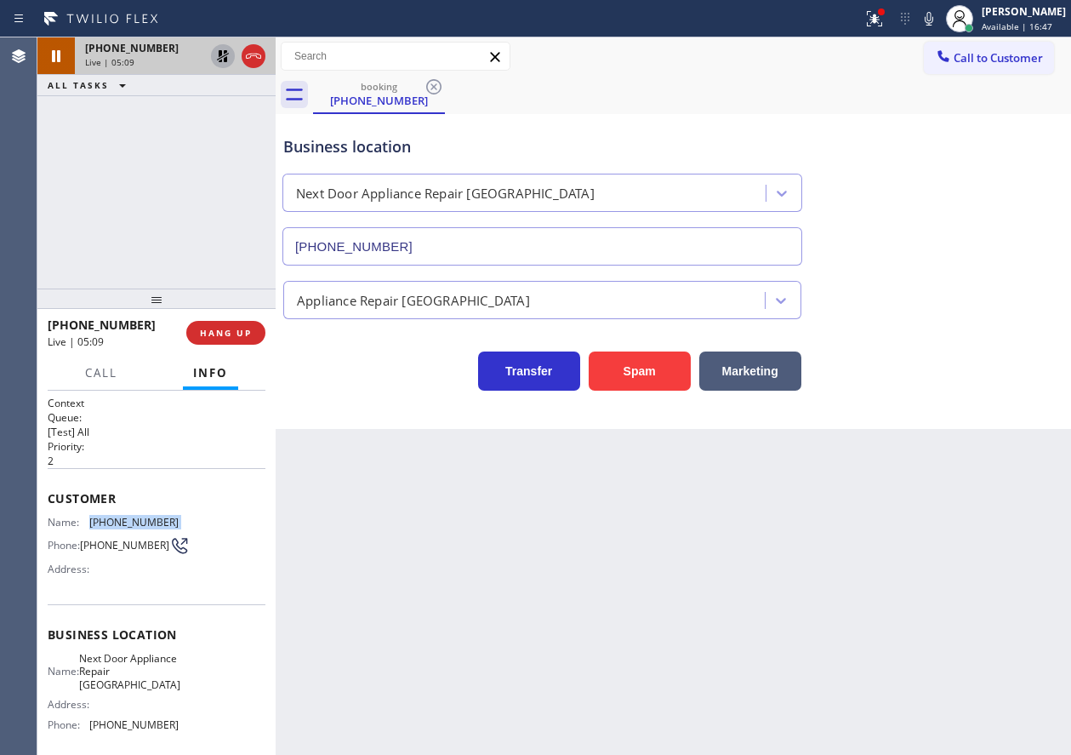
click at [214, 51] on icon at bounding box center [223, 56] width 20 height 20
click at [939, 19] on icon at bounding box center [929, 19] width 20 height 20
click at [217, 50] on icon at bounding box center [223, 56] width 20 height 20
click at [958, 336] on div "Transfer Spam Marketing" at bounding box center [673, 363] width 787 height 54
click at [939, 19] on icon at bounding box center [929, 19] width 20 height 20
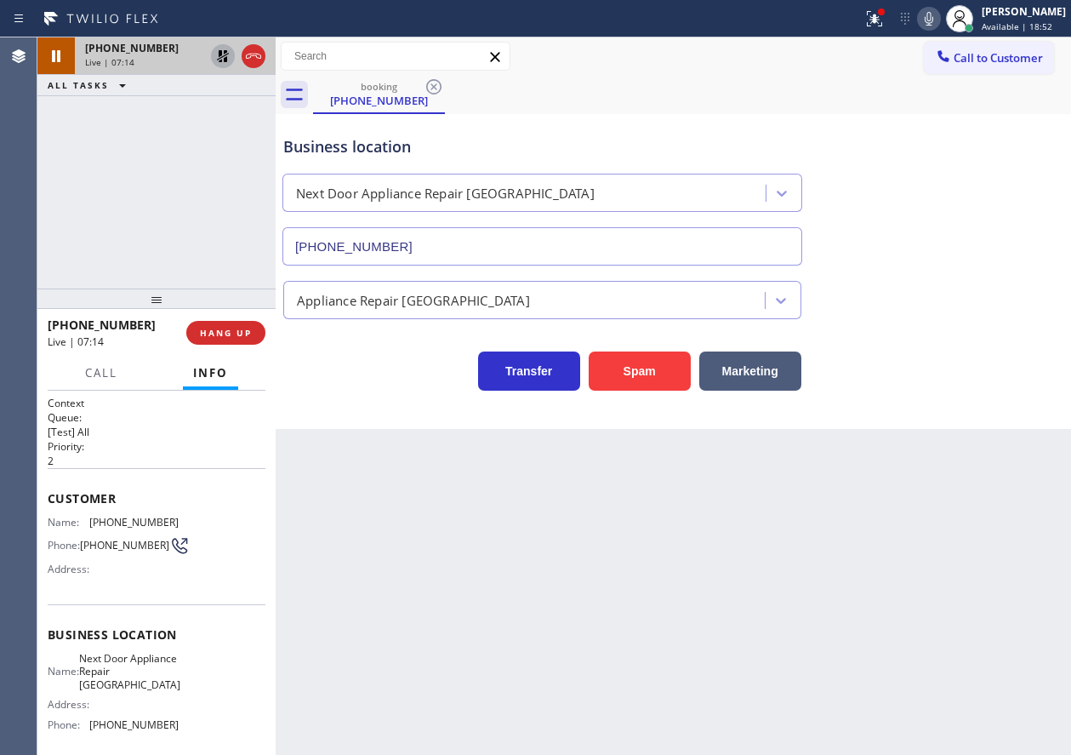
click at [217, 60] on icon at bounding box center [223, 56] width 20 height 20
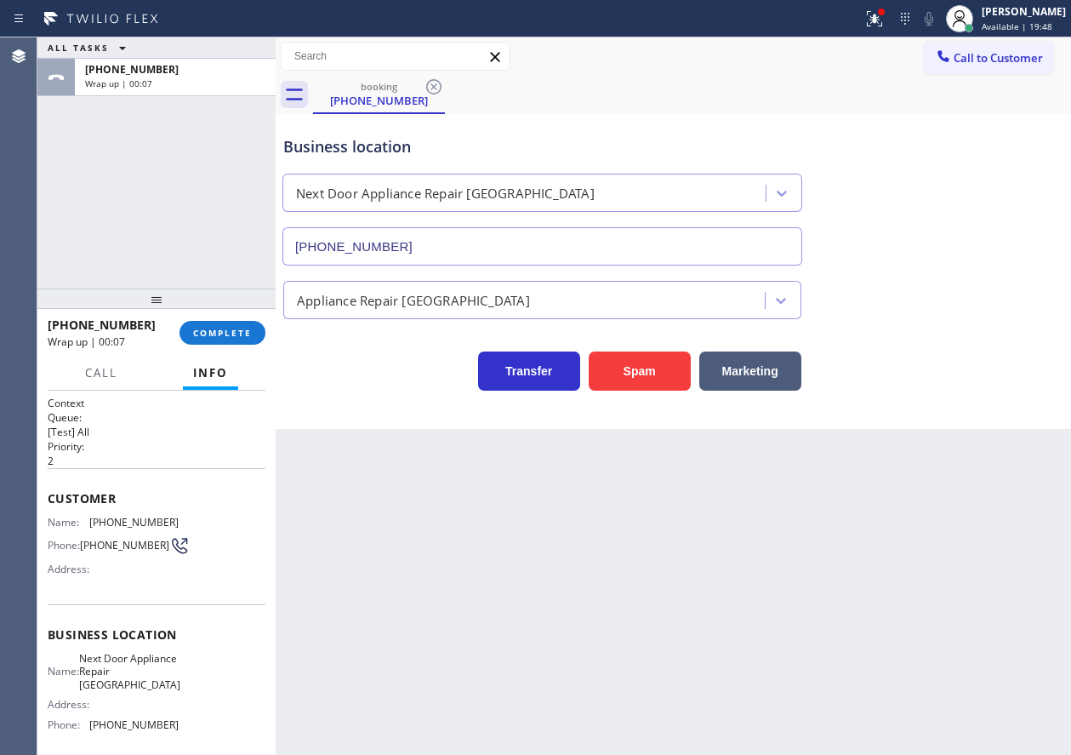
click at [965, 413] on div "Business location Next Door Appliance Repair Long Island (631) 203-1974 Applian…" at bounding box center [673, 271] width 795 height 315
click at [225, 336] on span "COMPLETE" at bounding box center [222, 333] width 59 height 12
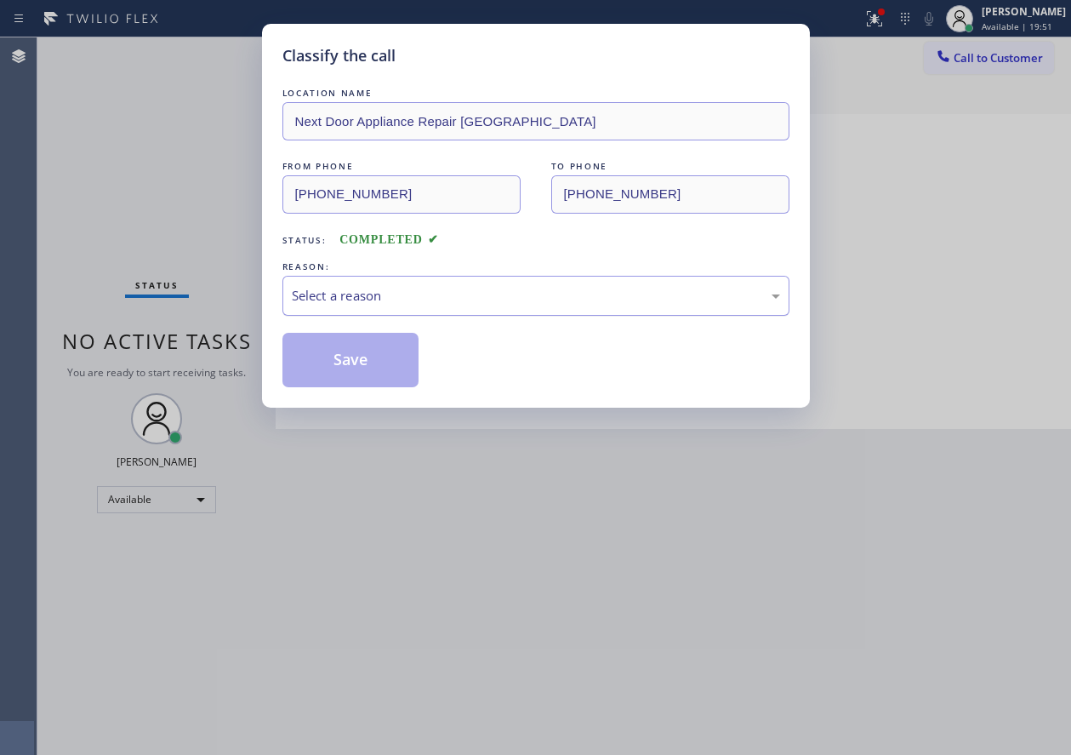
click at [399, 308] on div "Select a reason" at bounding box center [535, 296] width 507 height 40
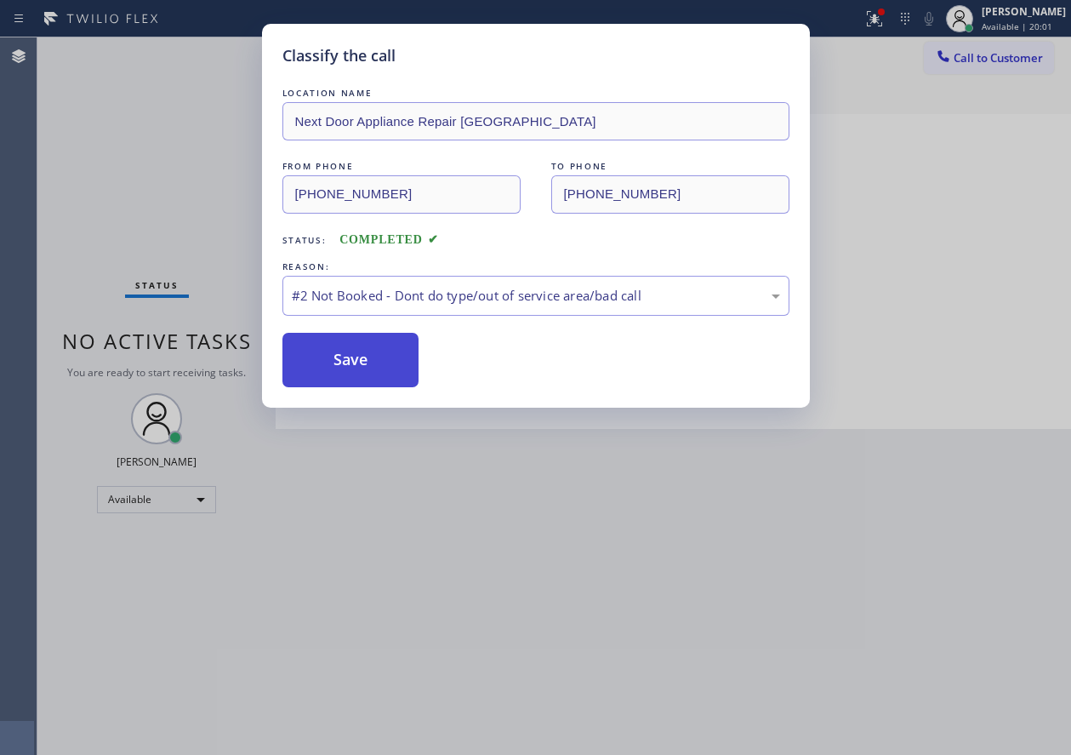
click at [355, 345] on button "Save" at bounding box center [350, 360] width 137 height 54
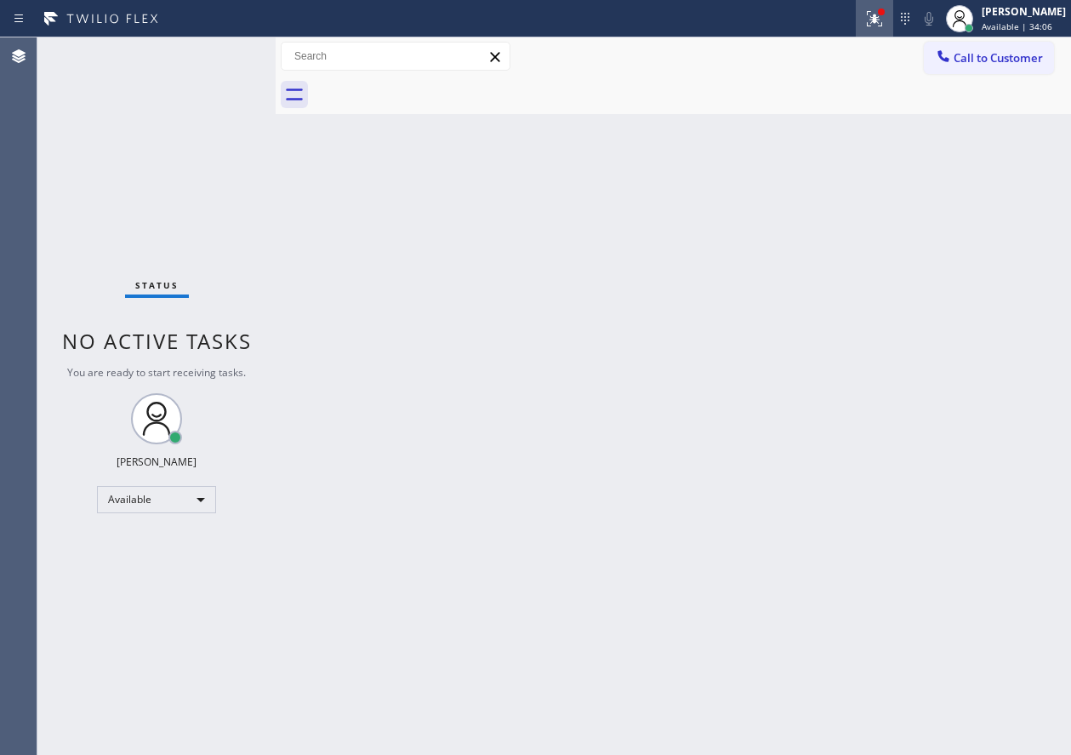
click at [885, 22] on icon at bounding box center [874, 19] width 20 height 20
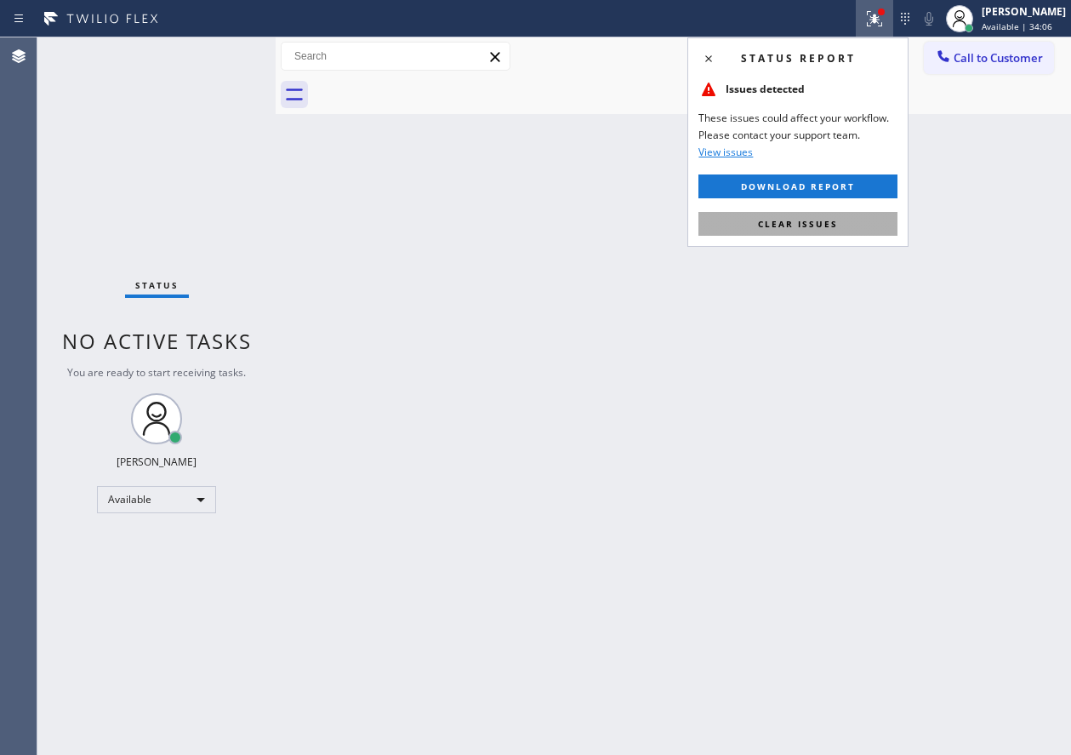
click at [814, 215] on button "Clear issues" at bounding box center [797, 224] width 199 height 24
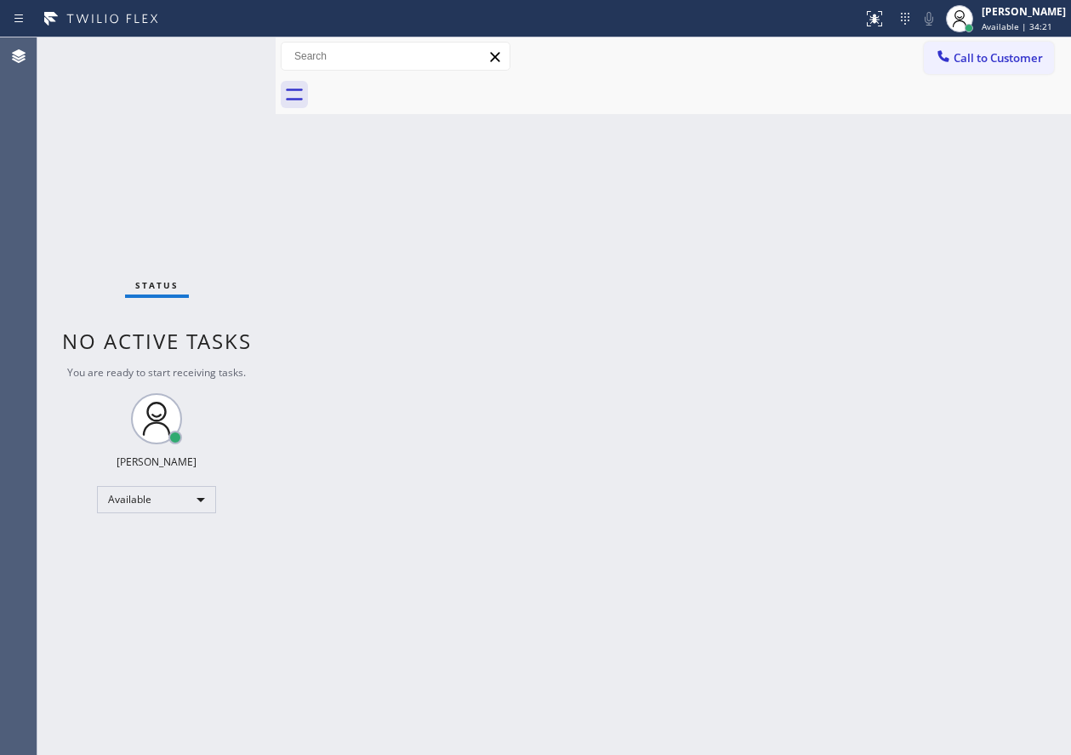
click at [904, 405] on div "Back to Dashboard Change Sender ID Customers Technicians Select a contact Outbo…" at bounding box center [673, 395] width 795 height 717
click at [1039, 31] on span "Available | 36:27" at bounding box center [1017, 26] width 71 height 12
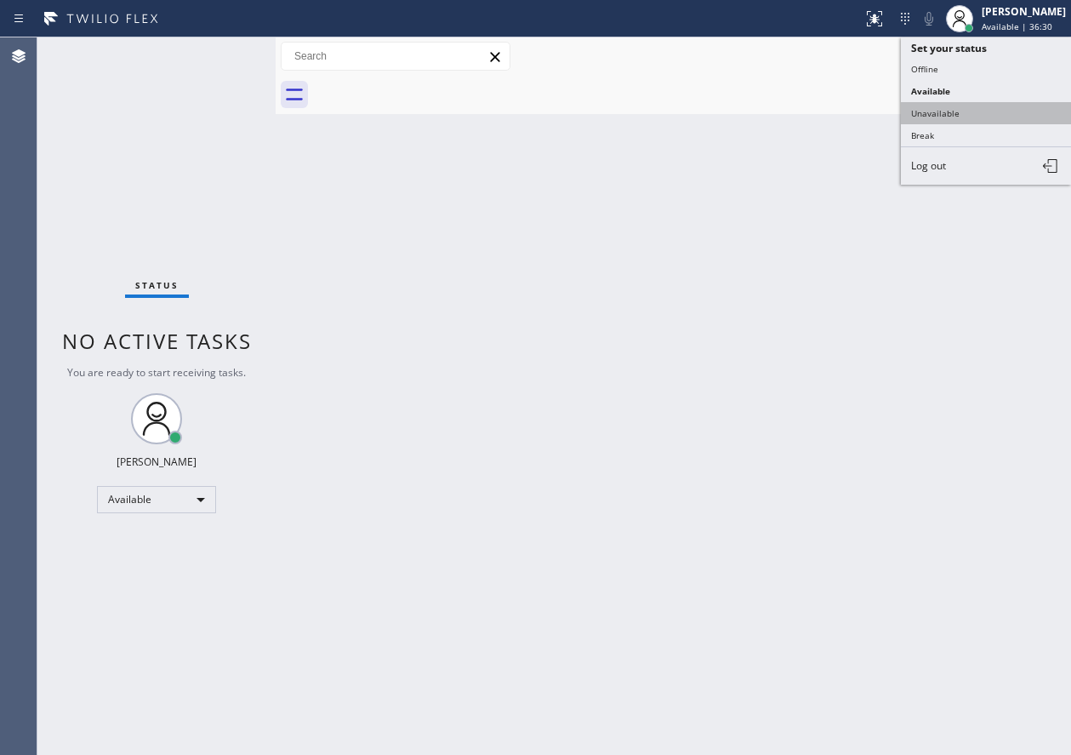
click at [1011, 116] on button "Unavailable" at bounding box center [986, 113] width 170 height 22
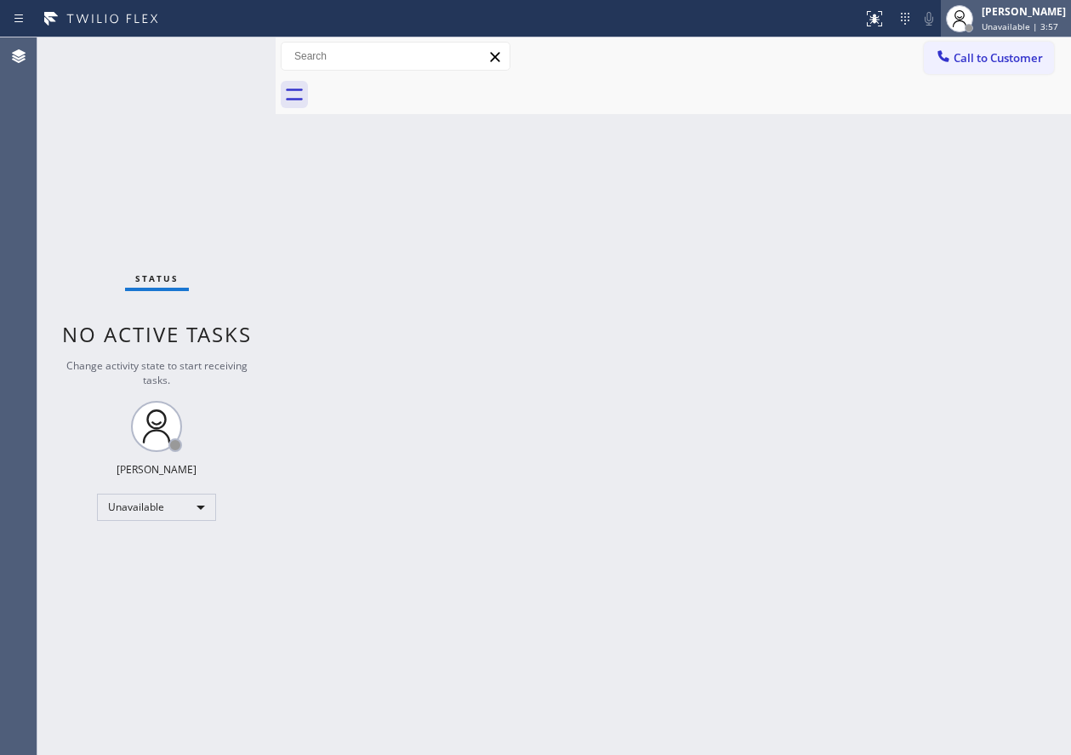
click at [991, 20] on div "Paula Arnado Unavailable | 3:57" at bounding box center [1024, 18] width 93 height 30
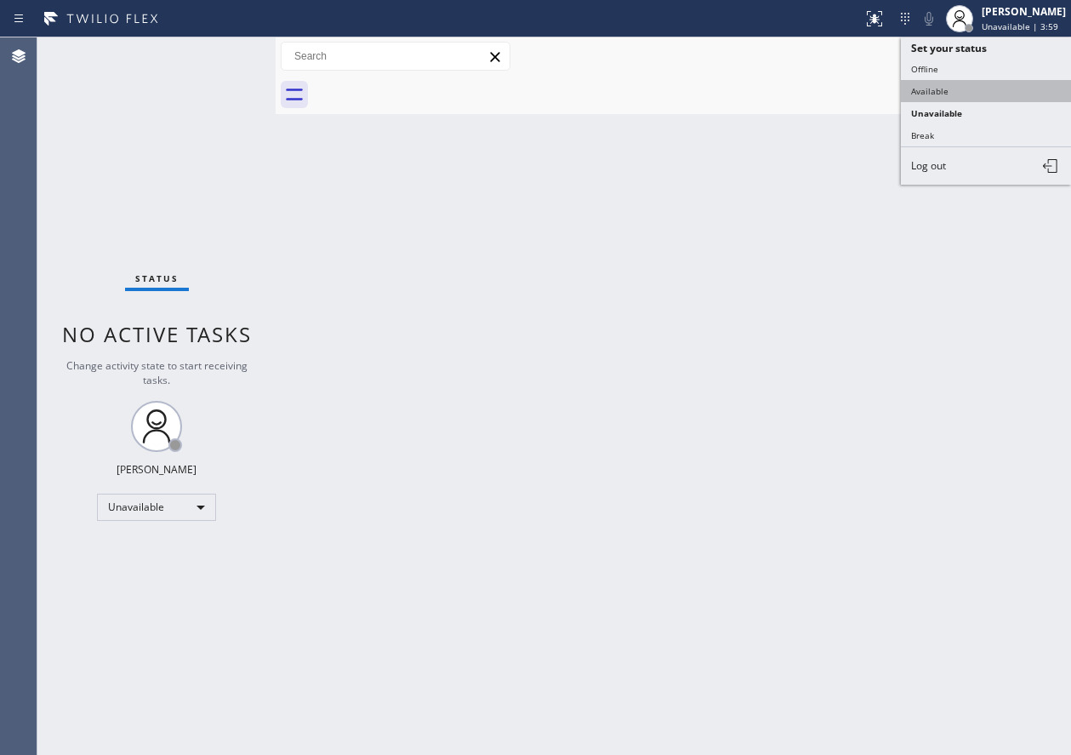
click at [1005, 82] on button "Available" at bounding box center [986, 91] width 170 height 22
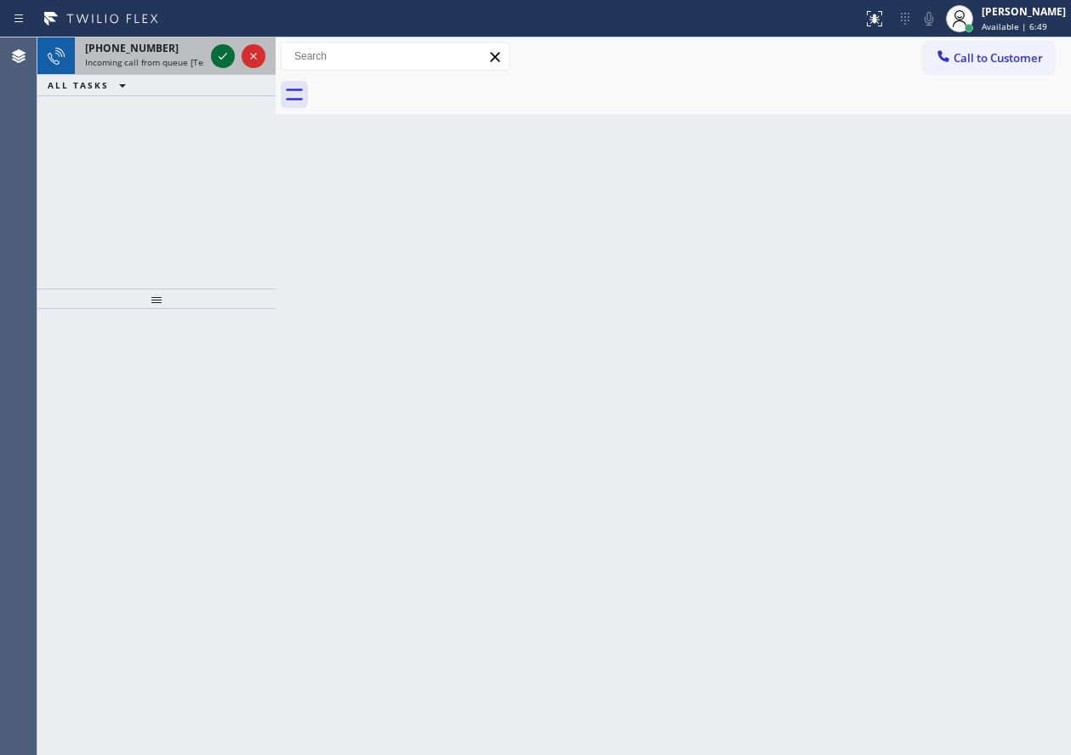
click at [225, 53] on icon at bounding box center [223, 56] width 20 height 20
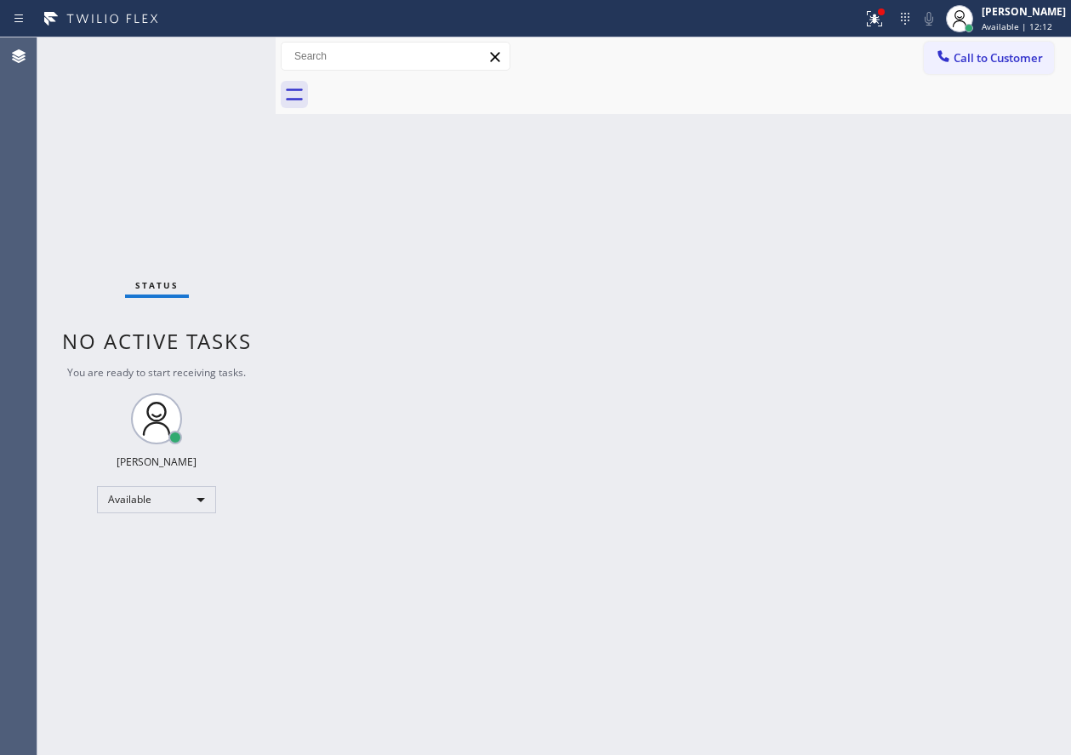
click at [737, 472] on div "Back to Dashboard Change Sender ID Customers Technicians Select a contact Outbo…" at bounding box center [673, 395] width 795 height 717
drag, startPoint x: 884, startPoint y: 15, endPoint x: 875, endPoint y: 53, distance: 38.4
click at [885, 15] on icon at bounding box center [874, 19] width 20 height 20
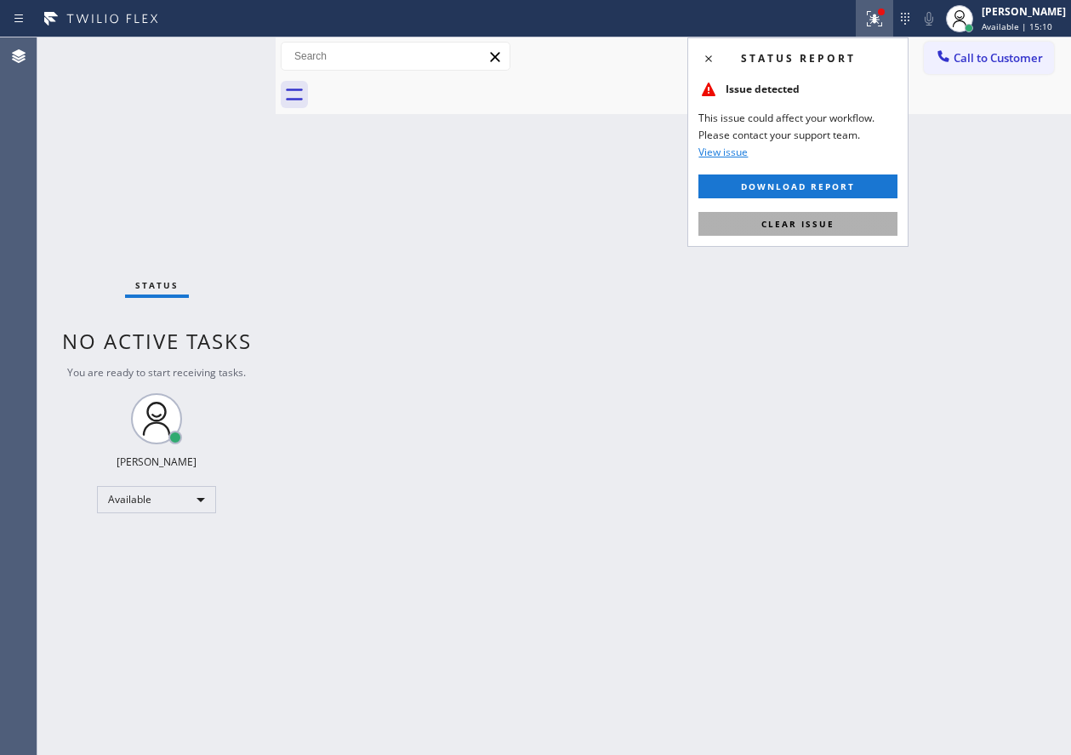
click at [818, 226] on span "Clear issue" at bounding box center [797, 224] width 73 height 12
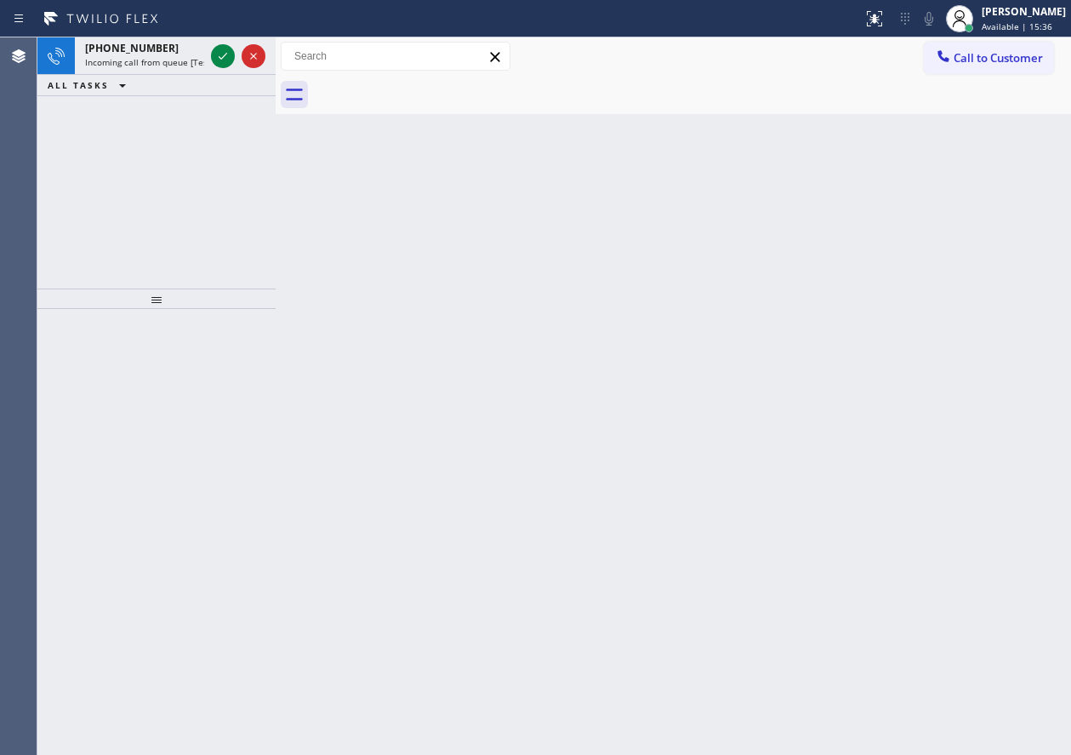
click at [944, 262] on div "Back to Dashboard Change Sender ID Customers Technicians Select a contact Outbo…" at bounding box center [673, 395] width 795 height 717
click at [219, 51] on icon at bounding box center [223, 56] width 20 height 20
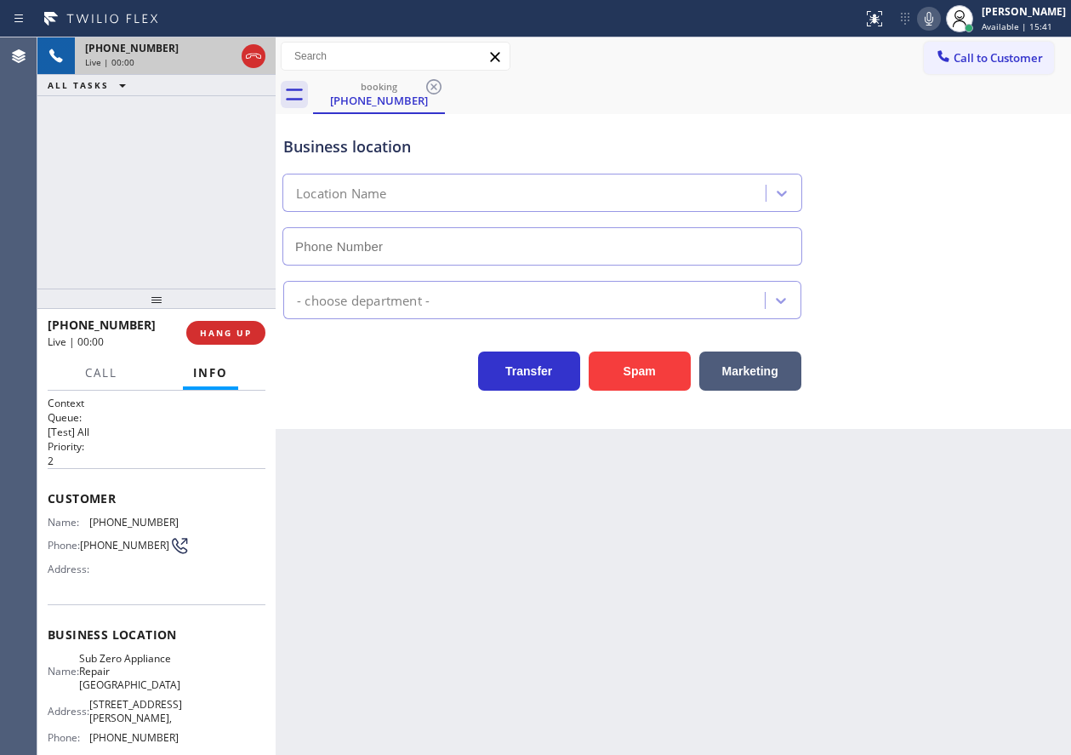
type input "(360) 205-1831"
click at [248, 332] on span "HANG UP" at bounding box center [226, 333] width 52 height 12
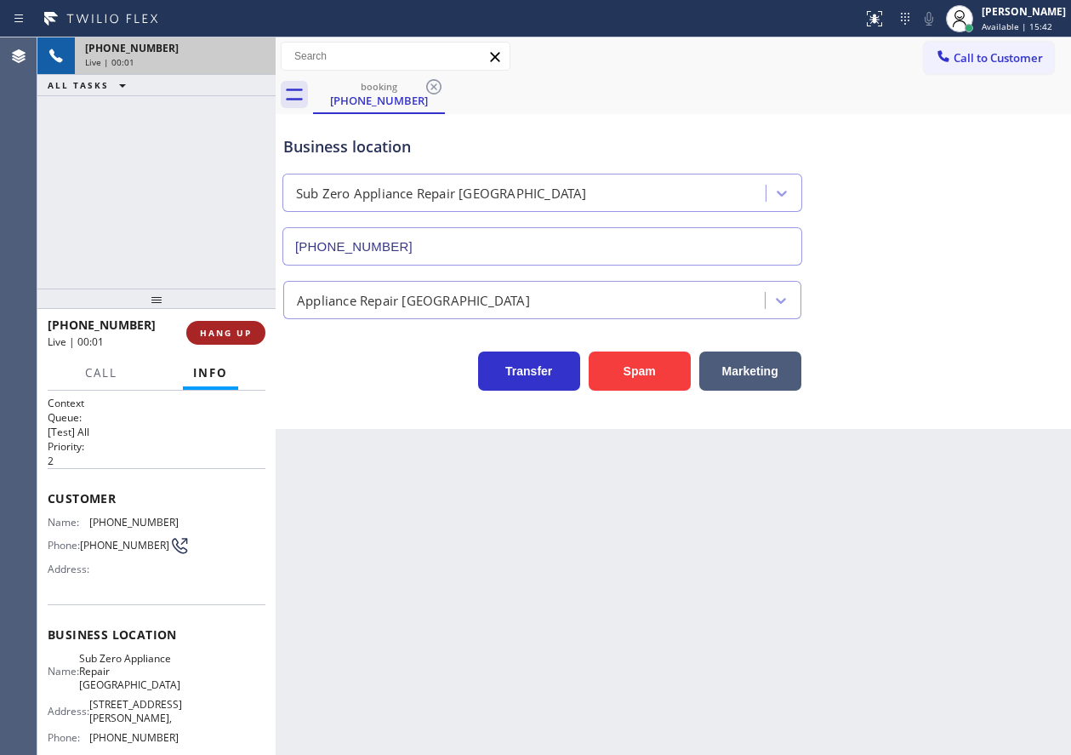
click at [248, 332] on span "HANG UP" at bounding box center [226, 333] width 52 height 12
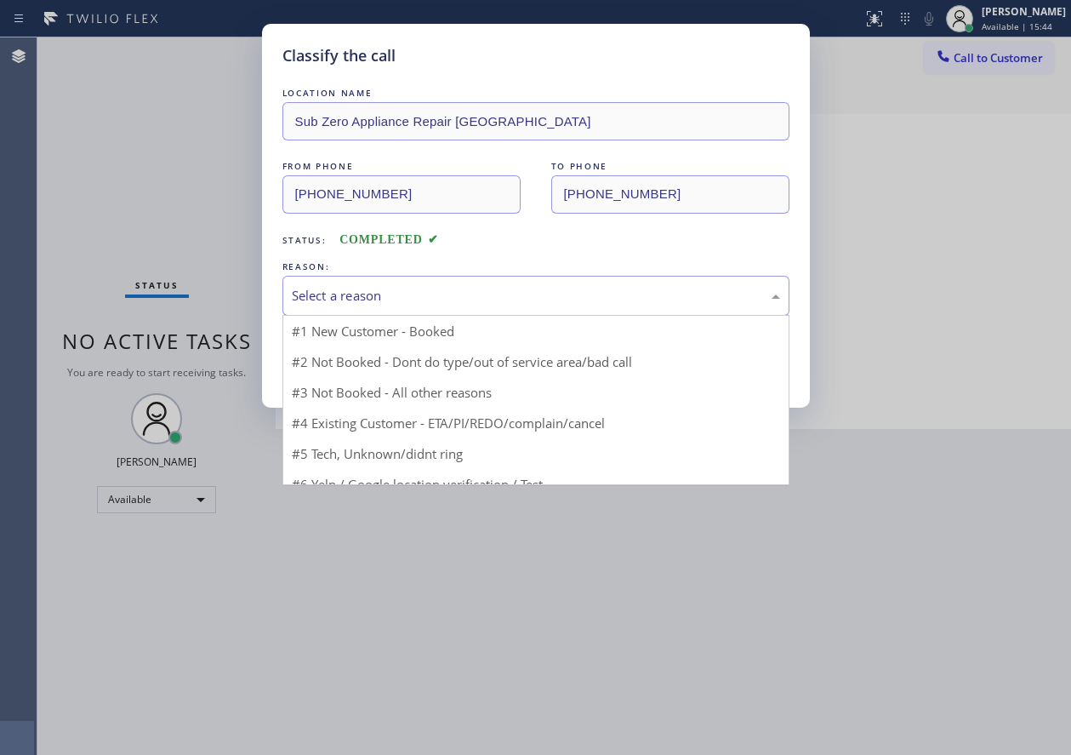
click at [437, 283] on div "Select a reason" at bounding box center [535, 296] width 507 height 40
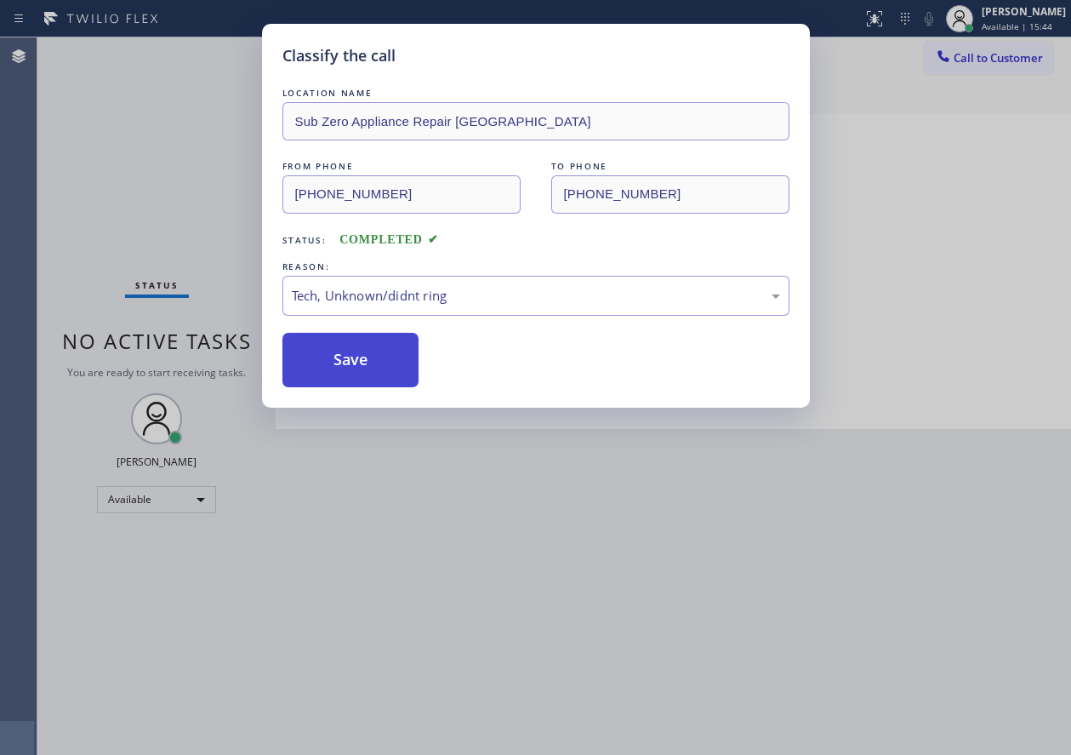
click at [362, 342] on button "Save" at bounding box center [350, 360] width 137 height 54
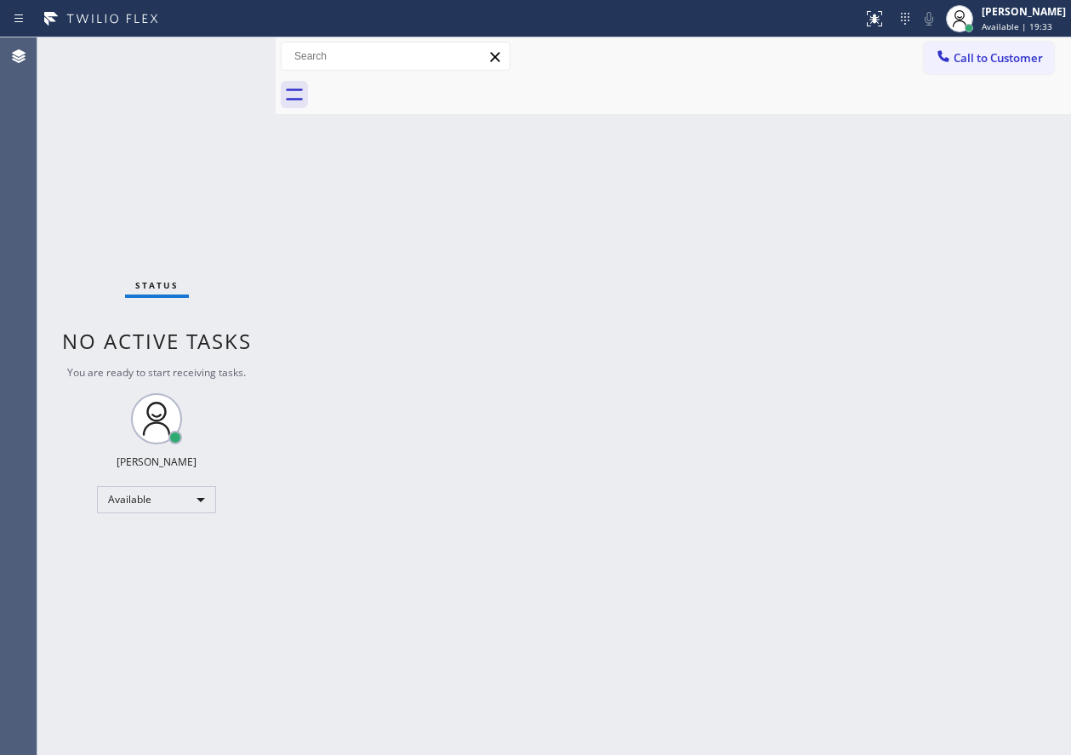
click at [928, 457] on div "Back to Dashboard Change Sender ID Customers Technicians Select a contact Outbo…" at bounding box center [673, 395] width 795 height 717
click at [920, 654] on div "Back to Dashboard Change Sender ID Customers Technicians Select a contact Outbo…" at bounding box center [673, 395] width 795 height 717
click at [973, 24] on div at bounding box center [969, 28] width 9 height 9
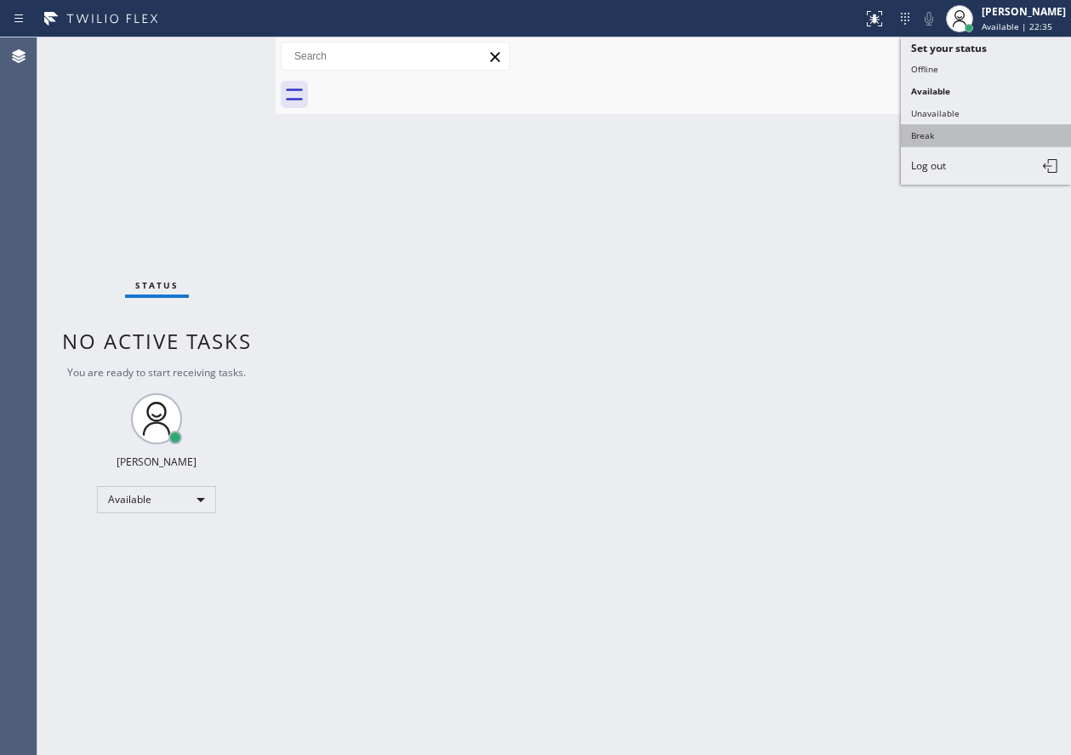
click at [962, 129] on button "Break" at bounding box center [986, 135] width 170 height 22
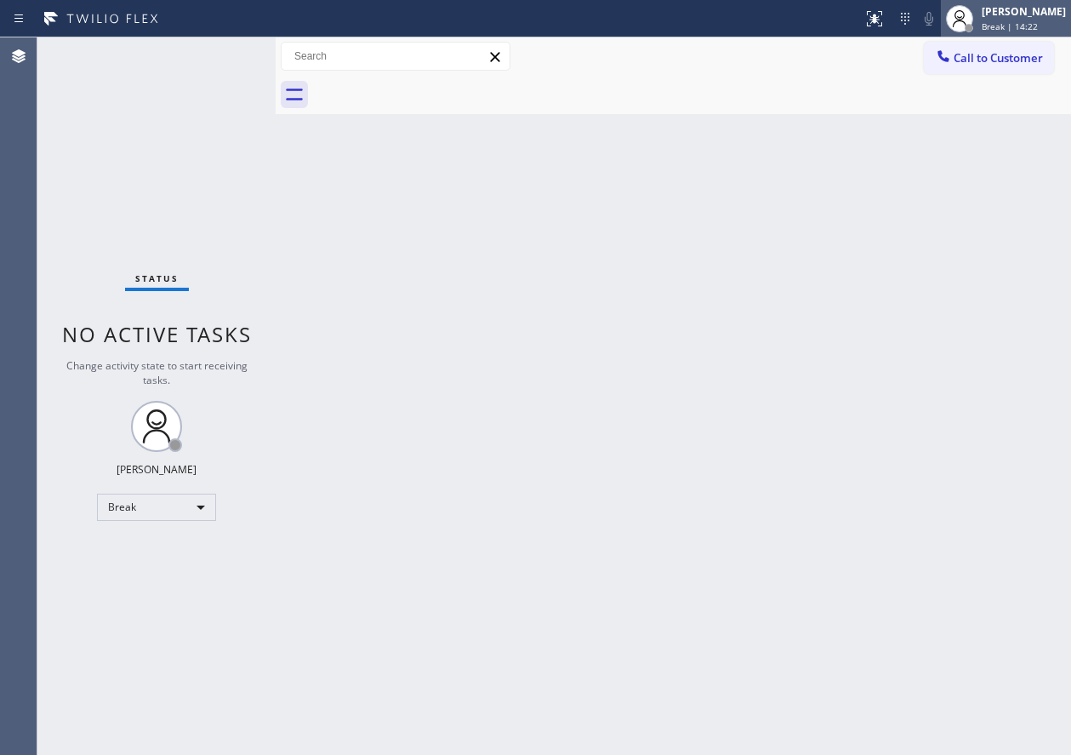
click at [1048, 18] on div "Paula Arnado" at bounding box center [1024, 11] width 84 height 14
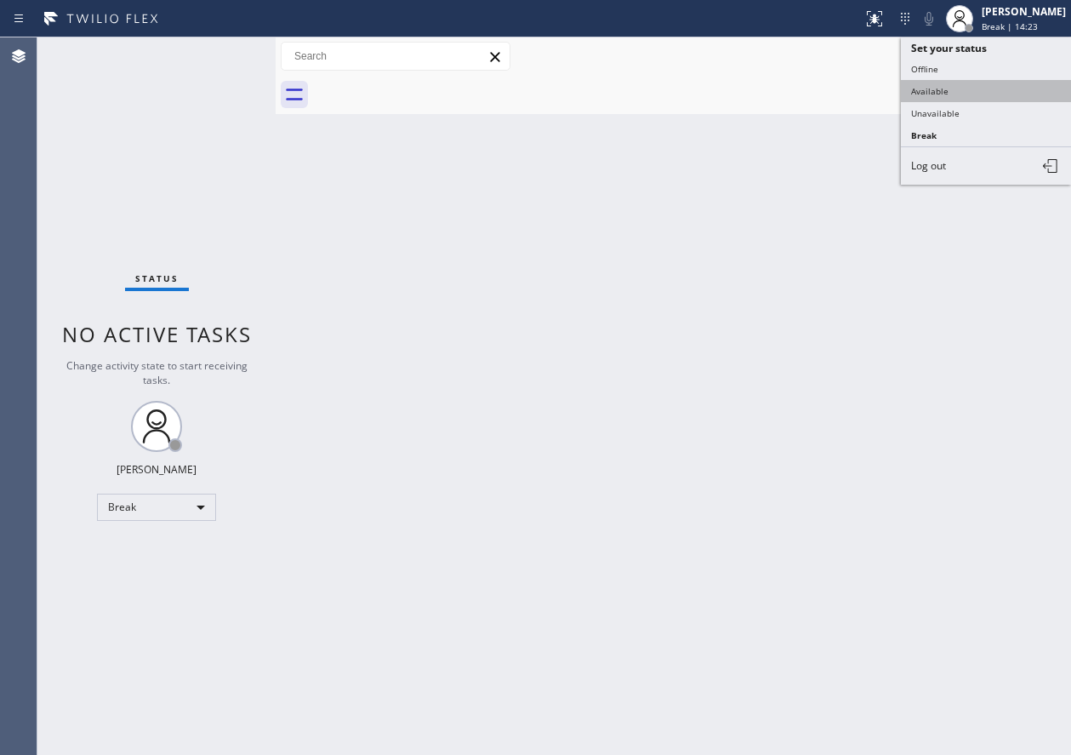
click at [1008, 88] on button "Available" at bounding box center [986, 91] width 170 height 22
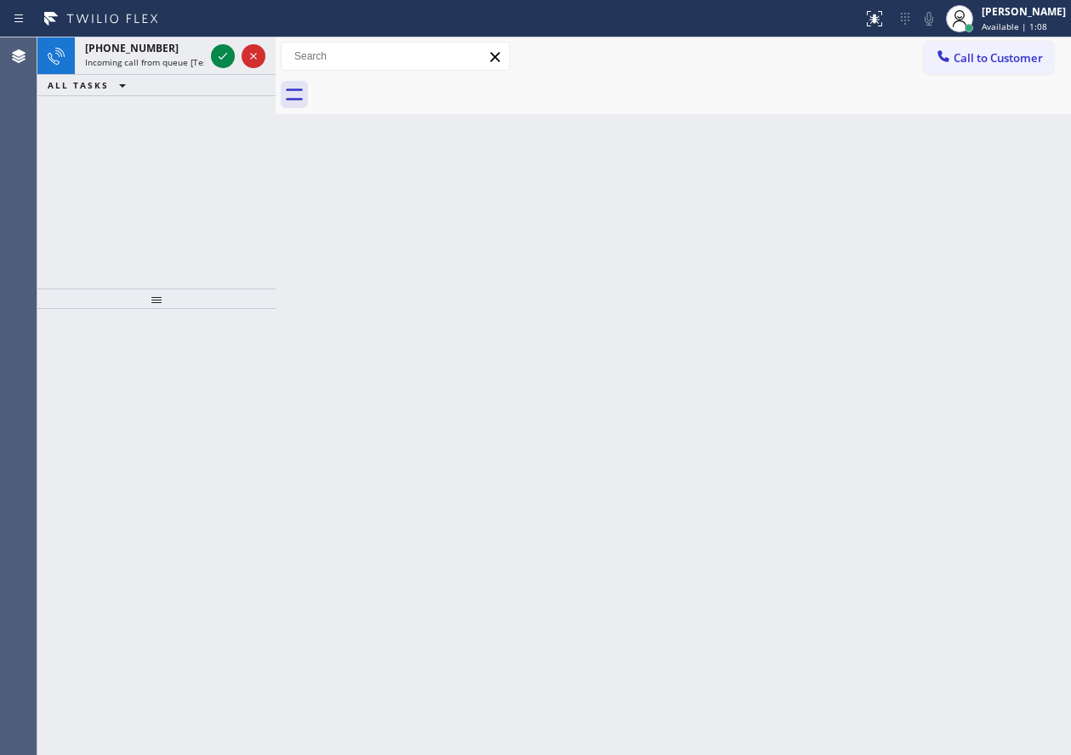
drag, startPoint x: 904, startPoint y: 261, endPoint x: 453, endPoint y: 41, distance: 501.8
click at [904, 261] on div "Back to Dashboard Change Sender ID Customers Technicians Select a contact Outbo…" at bounding box center [673, 395] width 795 height 717
click at [219, 54] on icon at bounding box center [223, 56] width 20 height 20
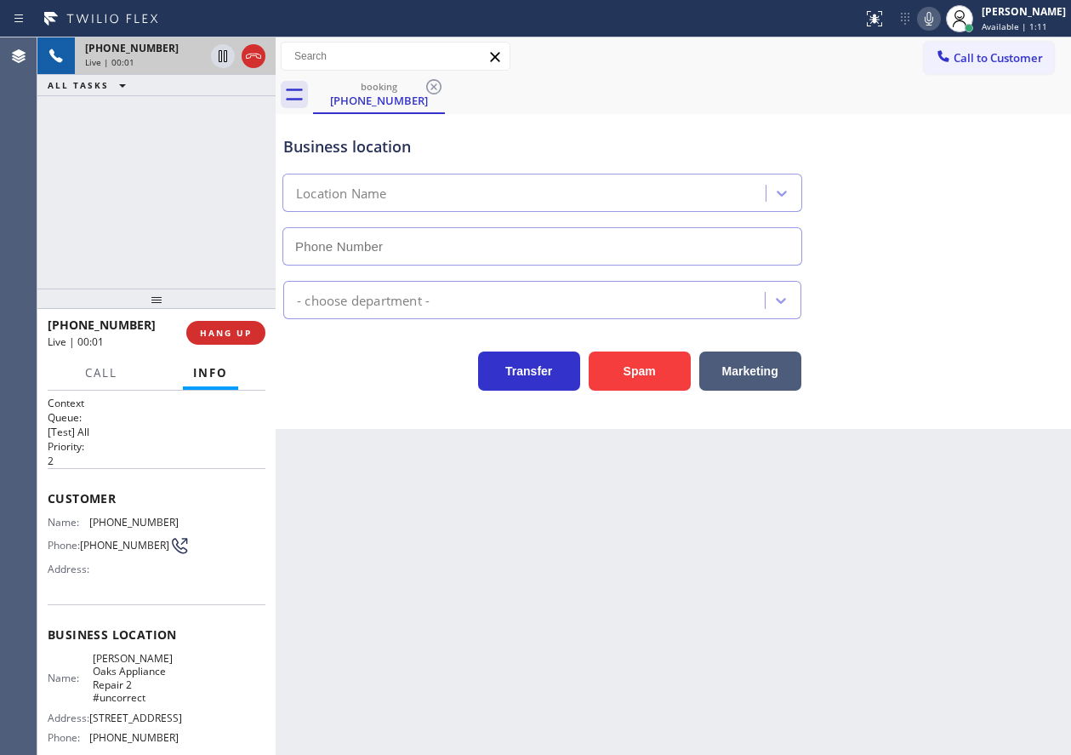
type input "(818) 647-1161"
click at [225, 322] on button "HANG UP" at bounding box center [225, 333] width 79 height 24
click at [225, 325] on button "HANG UP" at bounding box center [225, 333] width 79 height 24
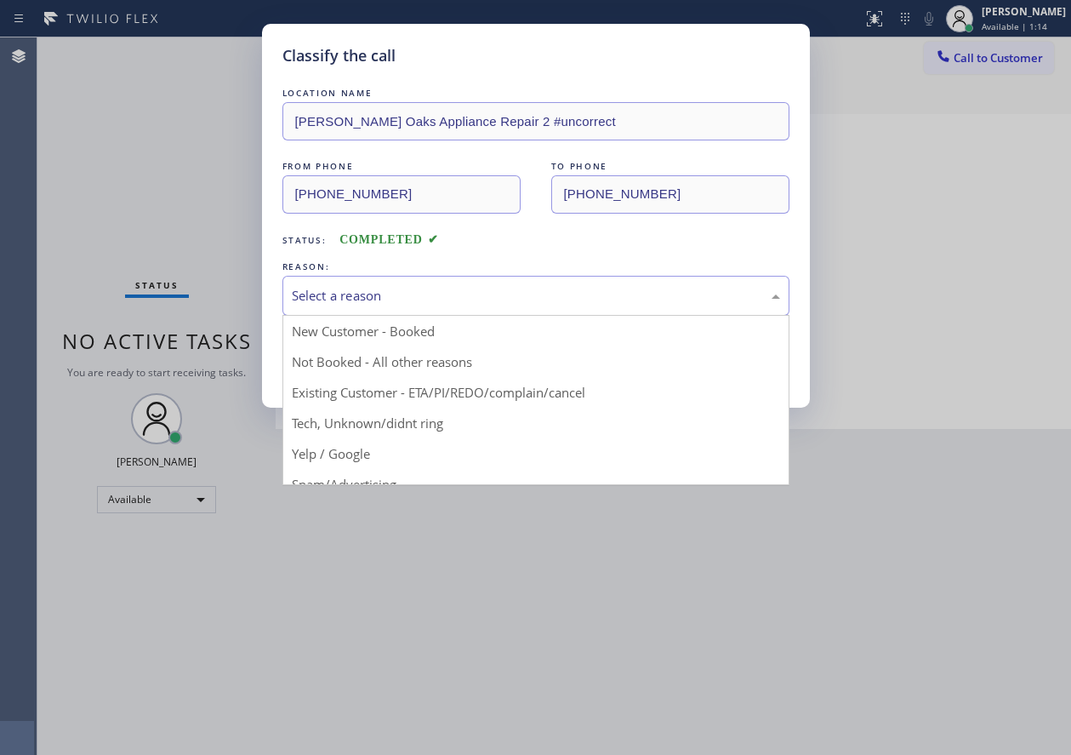
click at [396, 309] on div "Select a reason" at bounding box center [535, 296] width 507 height 40
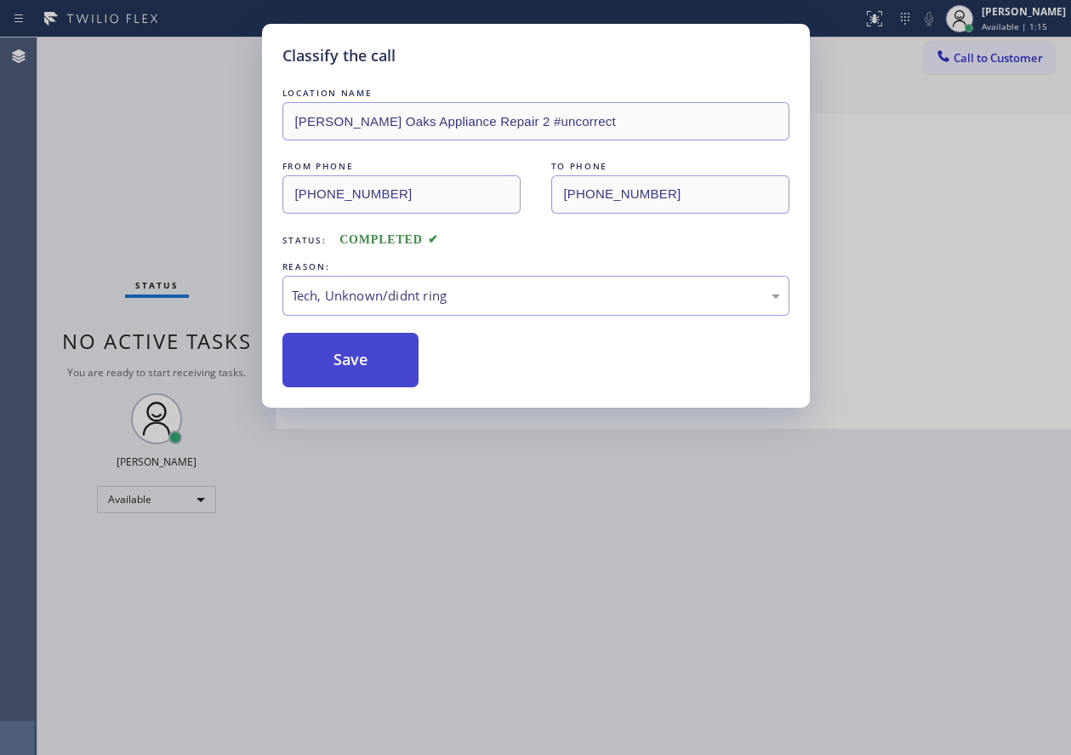
click at [340, 360] on button "Save" at bounding box center [350, 360] width 137 height 54
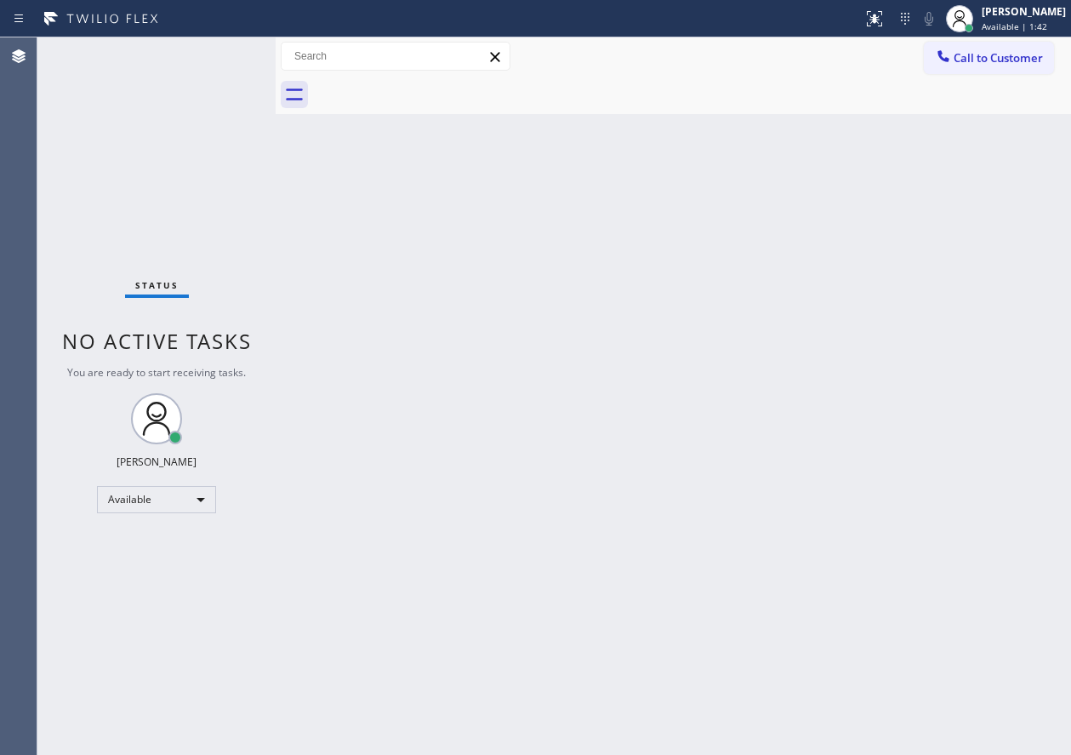
click at [931, 521] on div "Back to Dashboard Change Sender ID Customers Technicians Select a contact Outbo…" at bounding box center [673, 395] width 795 height 717
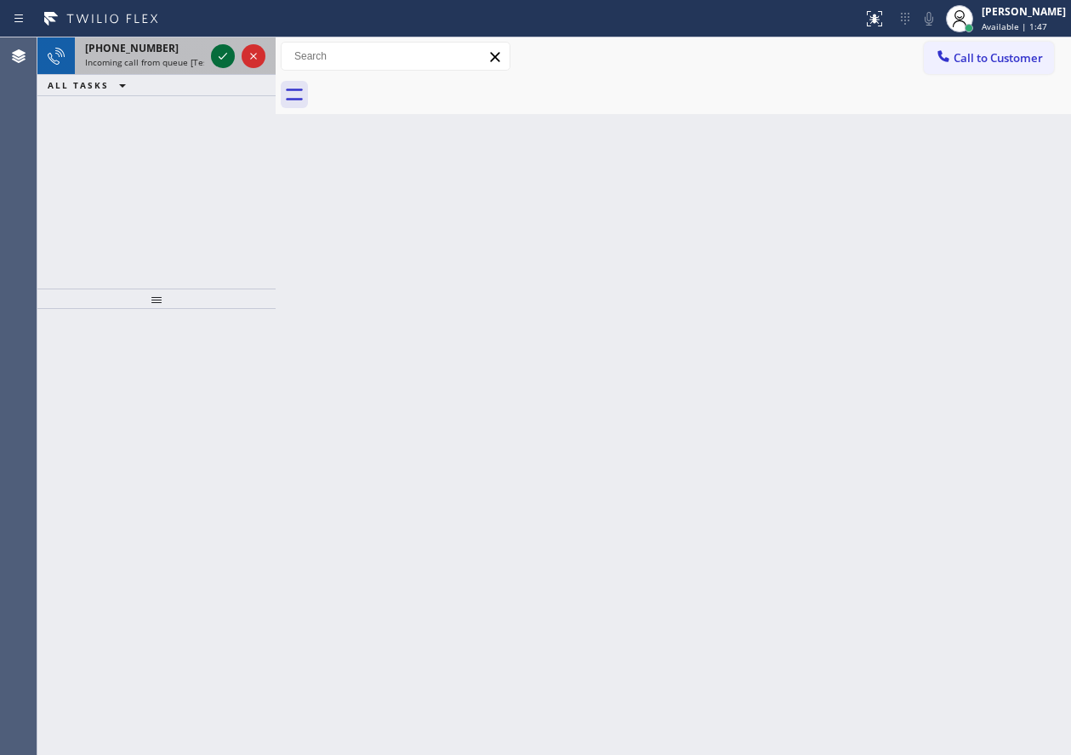
click at [223, 59] on icon at bounding box center [223, 56] width 20 height 20
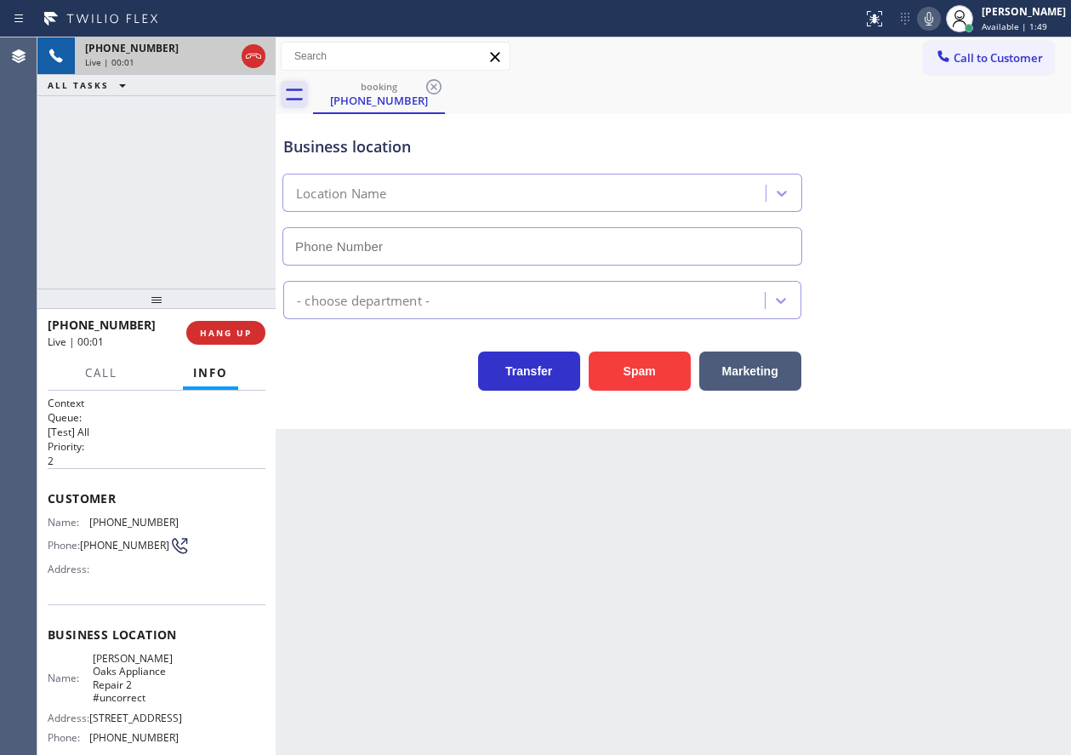
type input "(818) 647-1161"
click at [144, 692] on span "Sherman Oaks Appliance Repair 2 #uncorrect" at bounding box center [135, 678] width 85 height 53
click at [151, 675] on span "Sherman Oaks Appliance Repair 2 #uncorrect" at bounding box center [135, 678] width 85 height 53
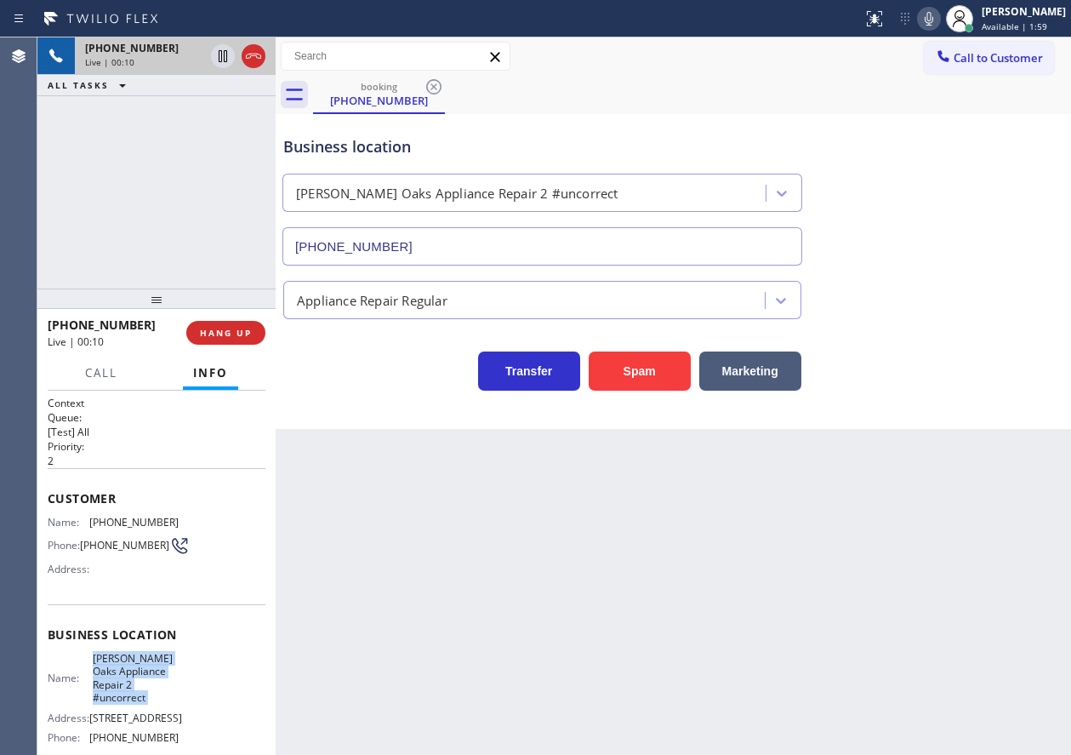
click at [151, 675] on span "Sherman Oaks Appliance Repair 2 #uncorrect" at bounding box center [135, 678] width 85 height 53
copy span "Sherman Oaks Appliance Repair 2 #uncorrect"
click at [443, 228] on input "(818) 647-1161" at bounding box center [542, 246] width 520 height 38
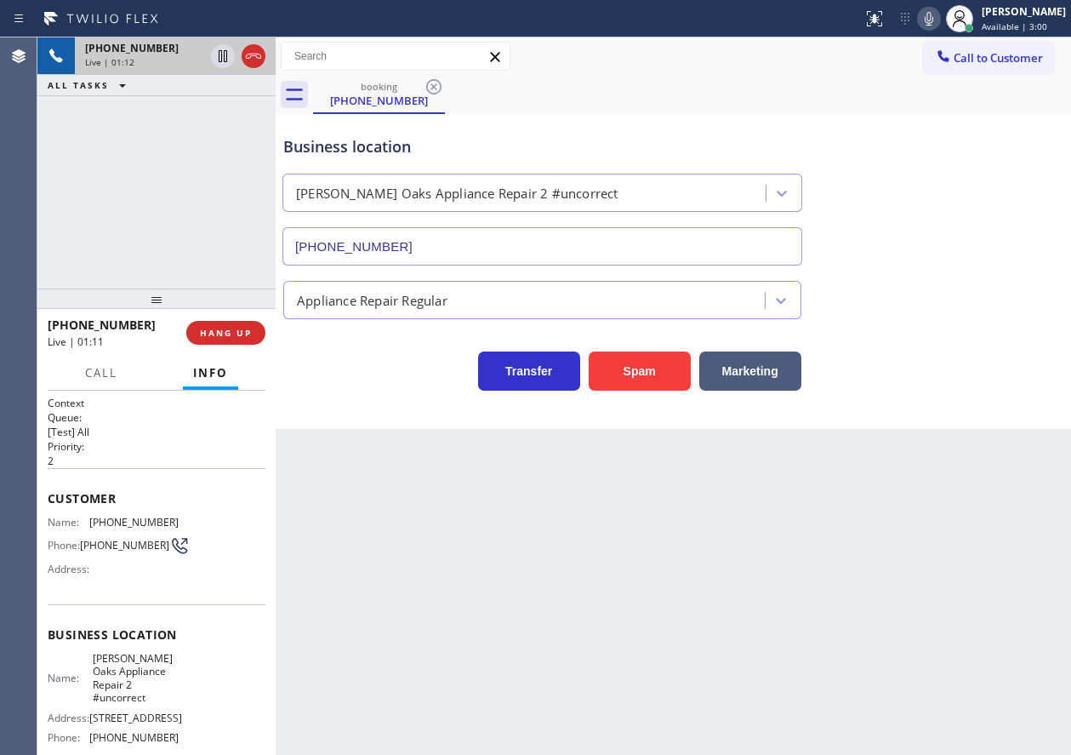
click at [113, 520] on span "(818) 694-0305" at bounding box center [133, 521] width 89 height 13
copy span "(818) 694-0305"
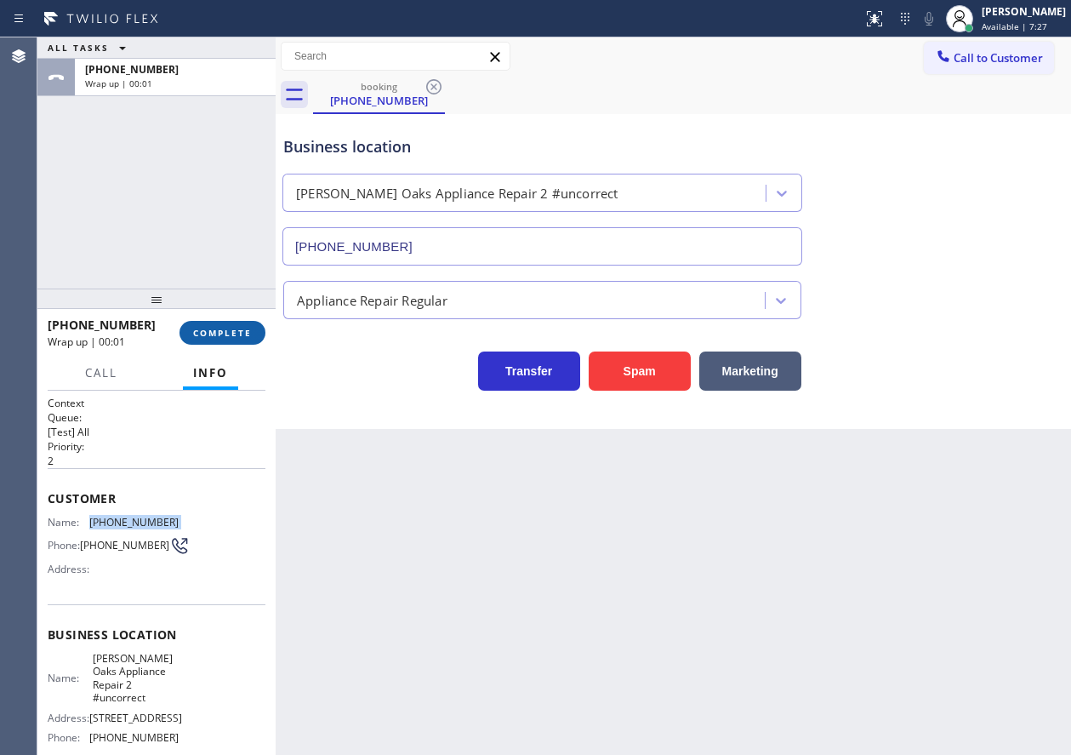
click at [235, 340] on button "COMPLETE" at bounding box center [222, 333] width 86 height 24
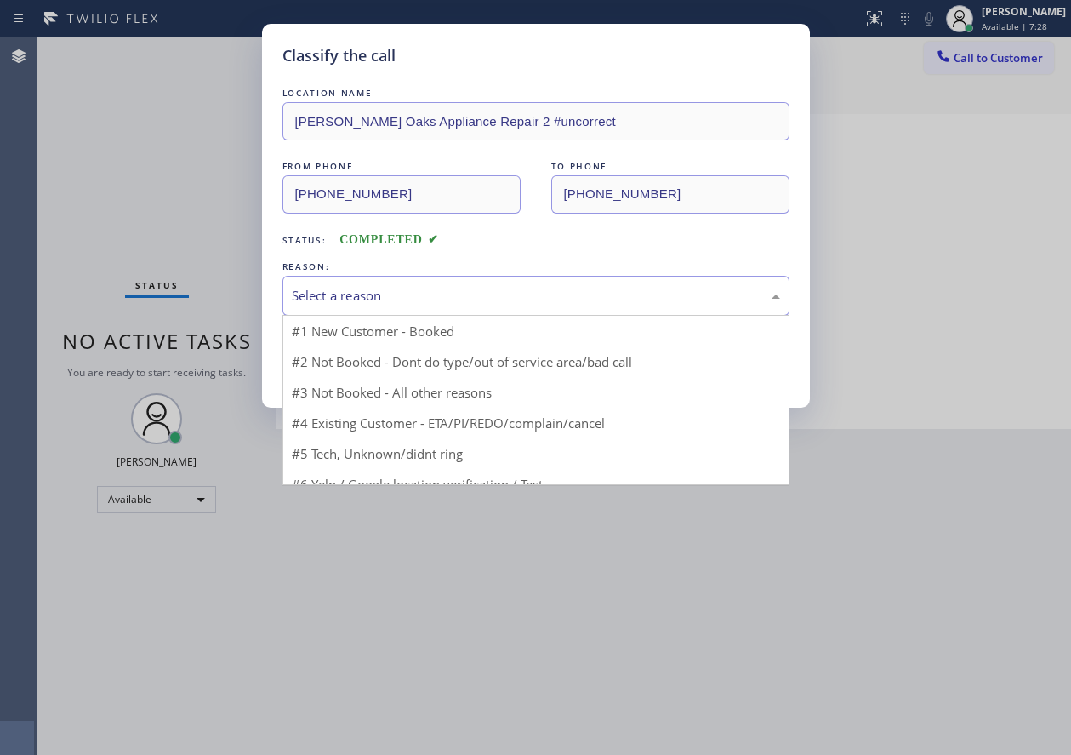
click at [398, 295] on div "Select a reason" at bounding box center [536, 296] width 488 height 20
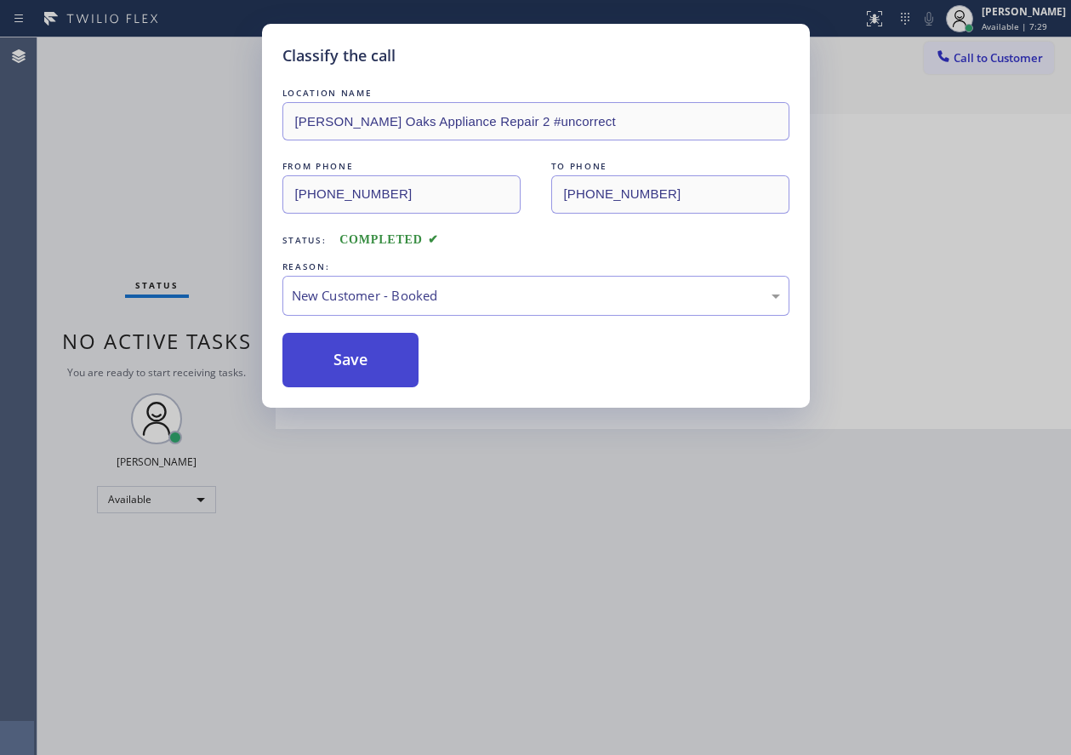
click at [378, 367] on button "Save" at bounding box center [350, 360] width 137 height 54
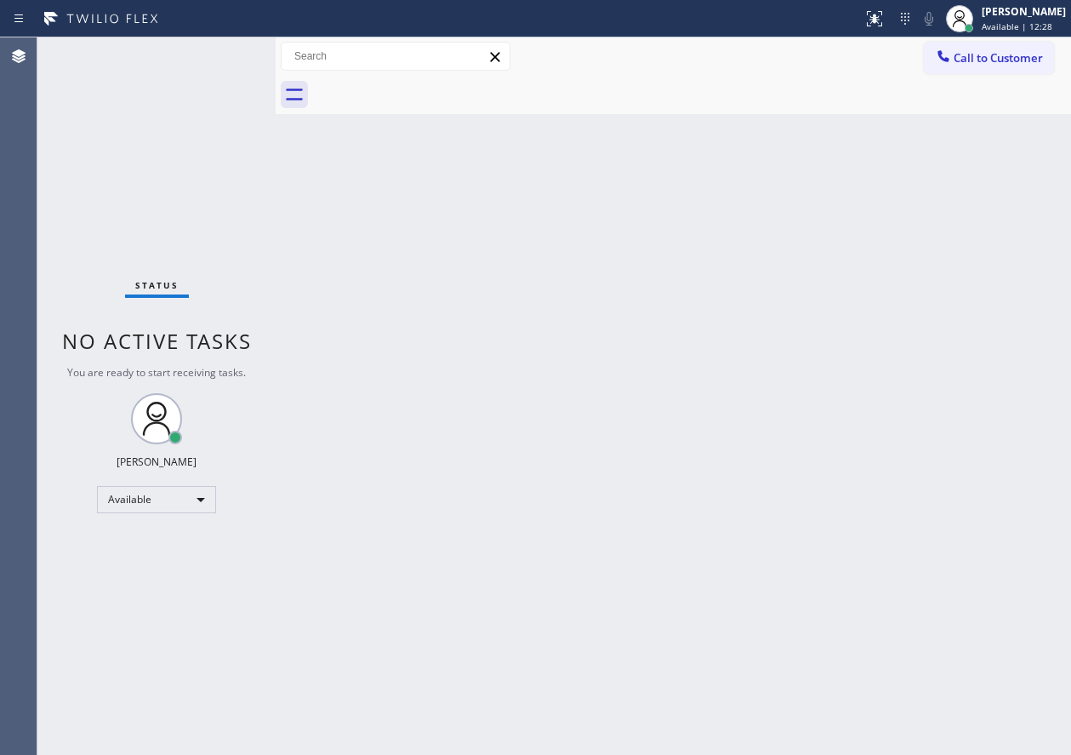
click at [1014, 410] on div "Back to Dashboard Change Sender ID Customers Technicians Select a contact Outbo…" at bounding box center [673, 395] width 795 height 717
click at [1036, 502] on div "Back to Dashboard Change Sender ID Customers Technicians Select a contact Outbo…" at bounding box center [673, 395] width 795 height 717
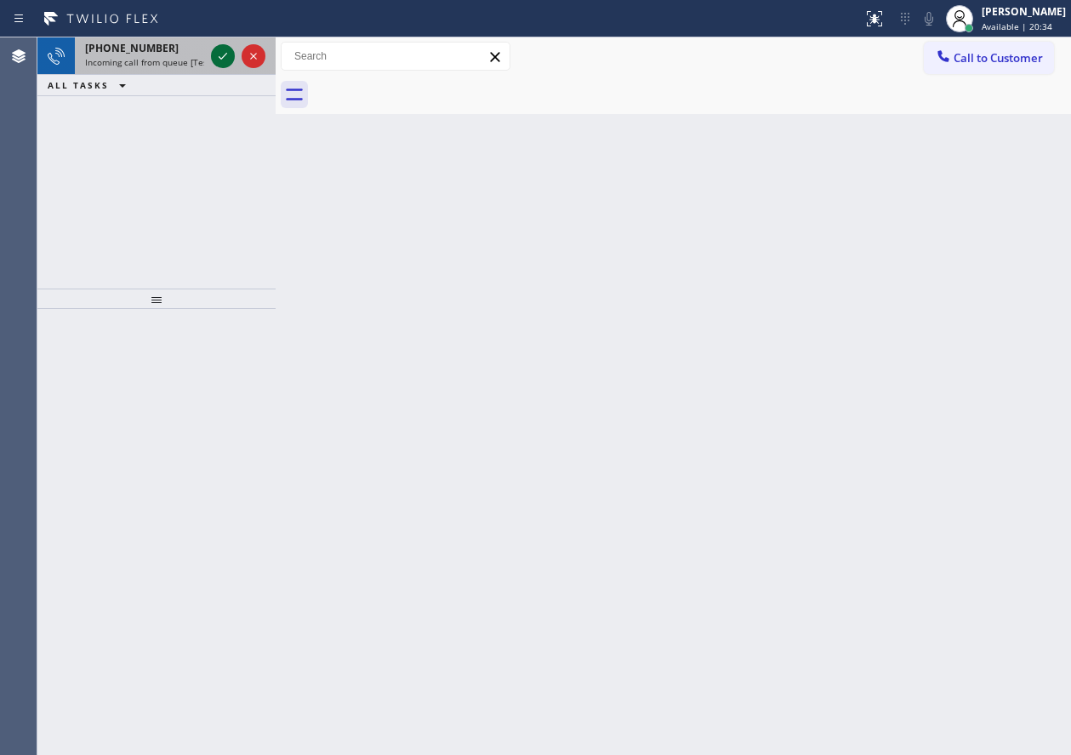
click at [224, 57] on icon at bounding box center [223, 56] width 9 height 7
click at [167, 57] on span "Incoming call from queue [Test] All" at bounding box center [155, 62] width 141 height 12
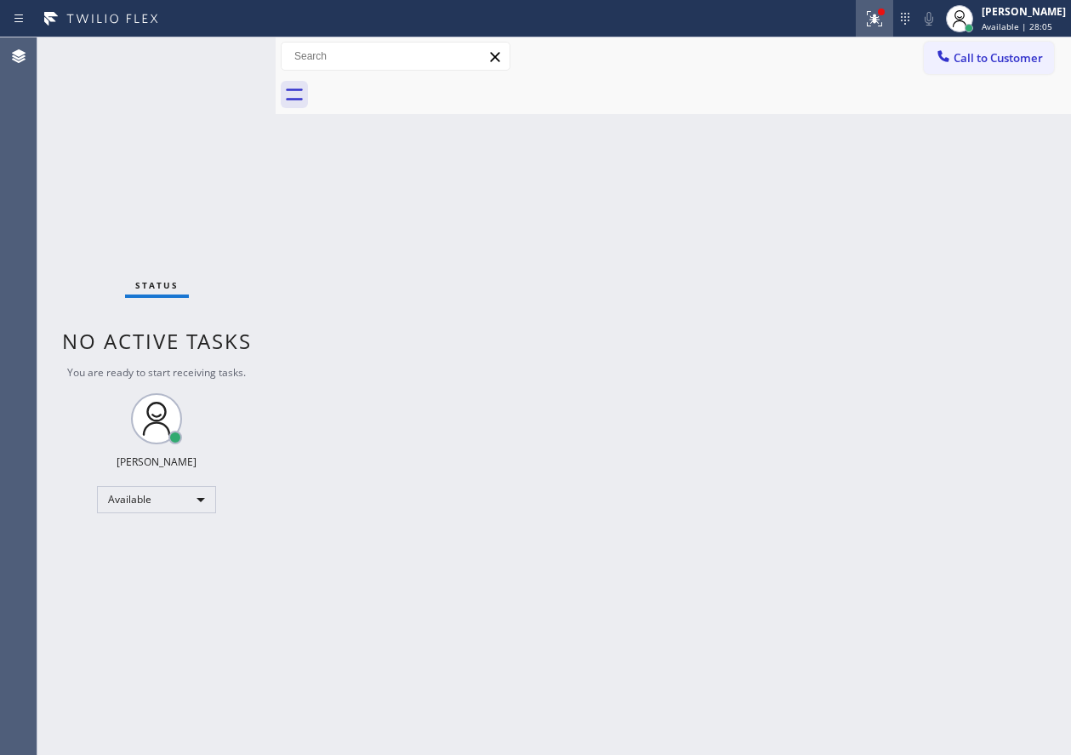
click at [893, 29] on button at bounding box center [874, 18] width 37 height 37
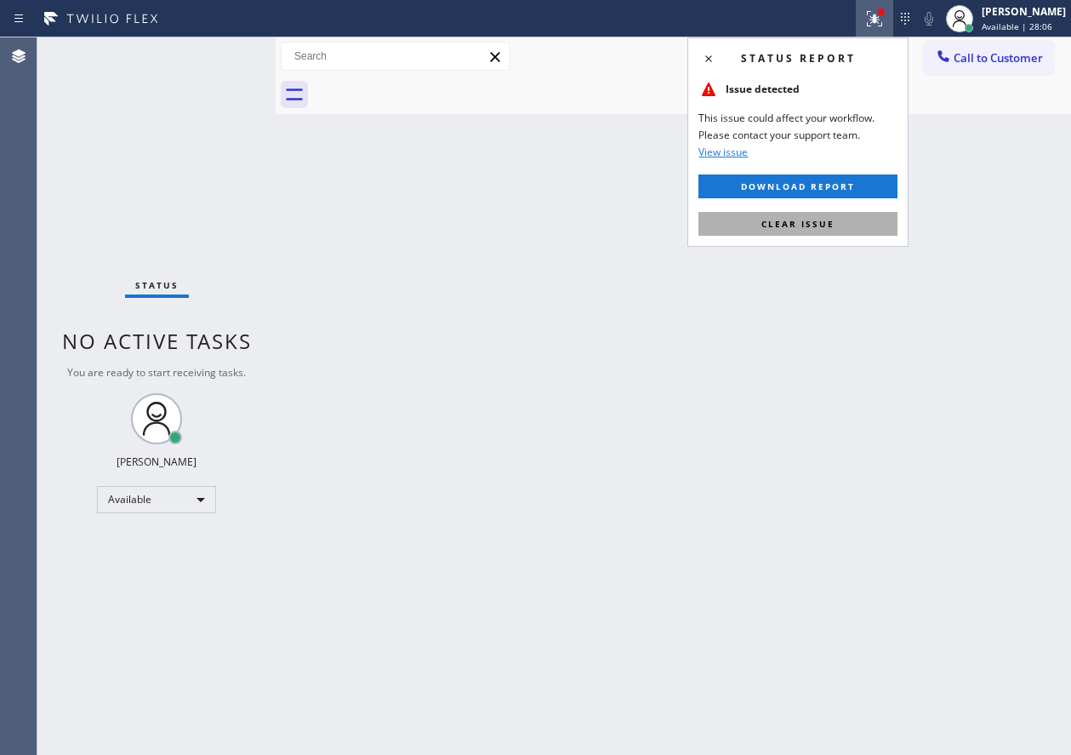
click at [764, 215] on button "Clear issue" at bounding box center [797, 224] width 199 height 24
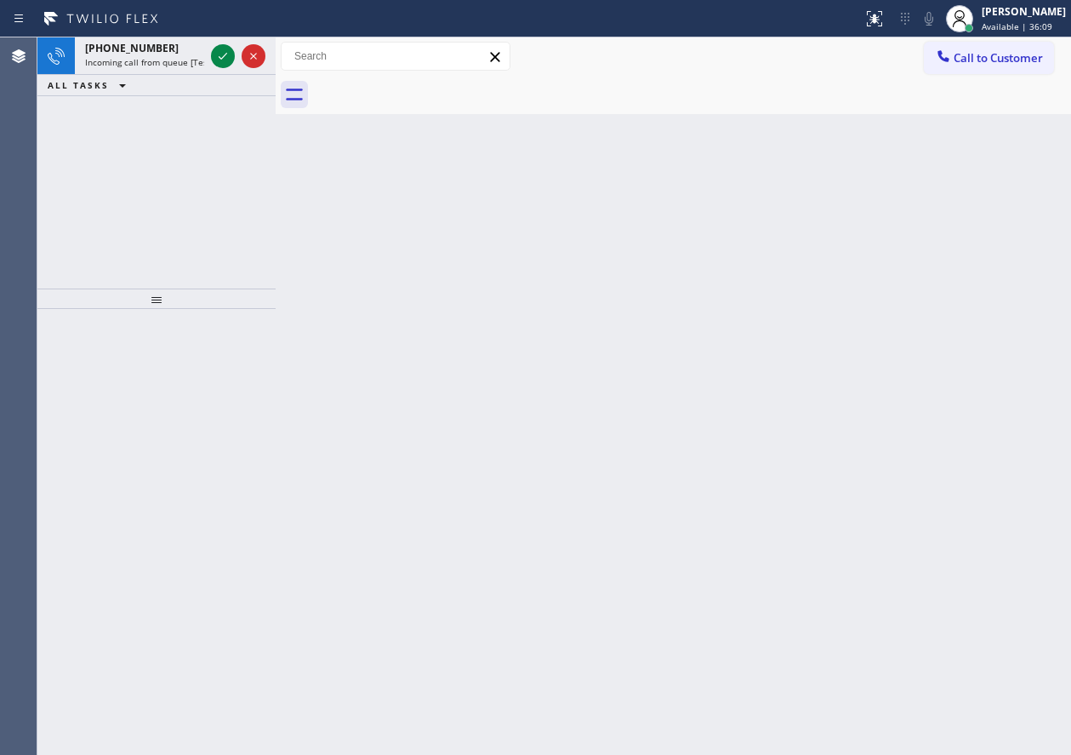
drag, startPoint x: 990, startPoint y: 293, endPoint x: 561, endPoint y: 195, distance: 439.7
click at [989, 293] on div "Back to Dashboard Change Sender ID Customers Technicians Select a contact Outbo…" at bounding box center [673, 395] width 795 height 717
click at [220, 51] on icon at bounding box center [223, 56] width 20 height 20
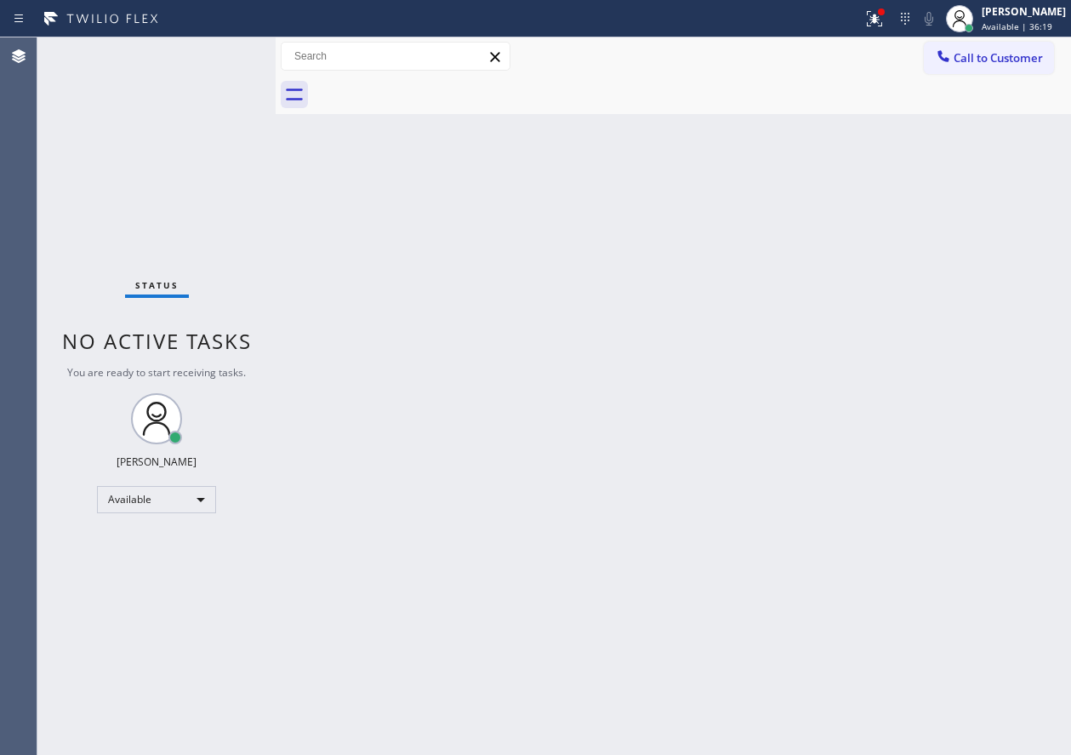
click at [892, 228] on div "Back to Dashboard Change Sender ID Customers Technicians Select a contact Outbo…" at bounding box center [673, 395] width 795 height 717
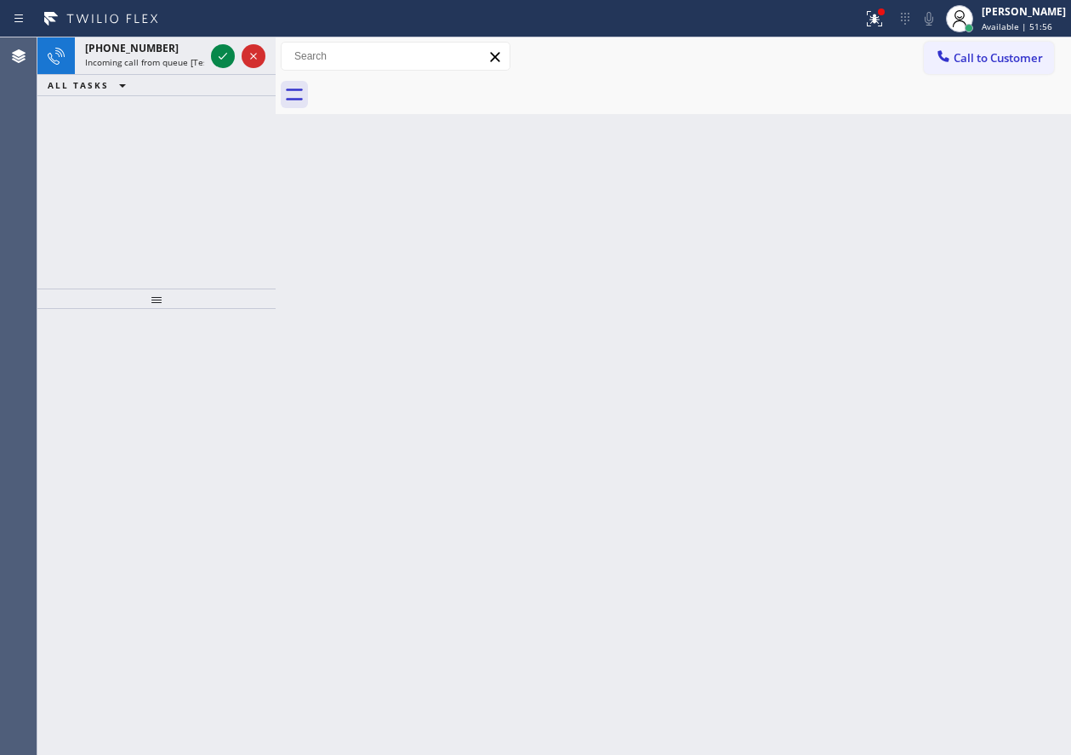
click at [955, 367] on div "Back to Dashboard Change Sender ID Customers Technicians Select a contact Outbo…" at bounding box center [673, 395] width 795 height 717
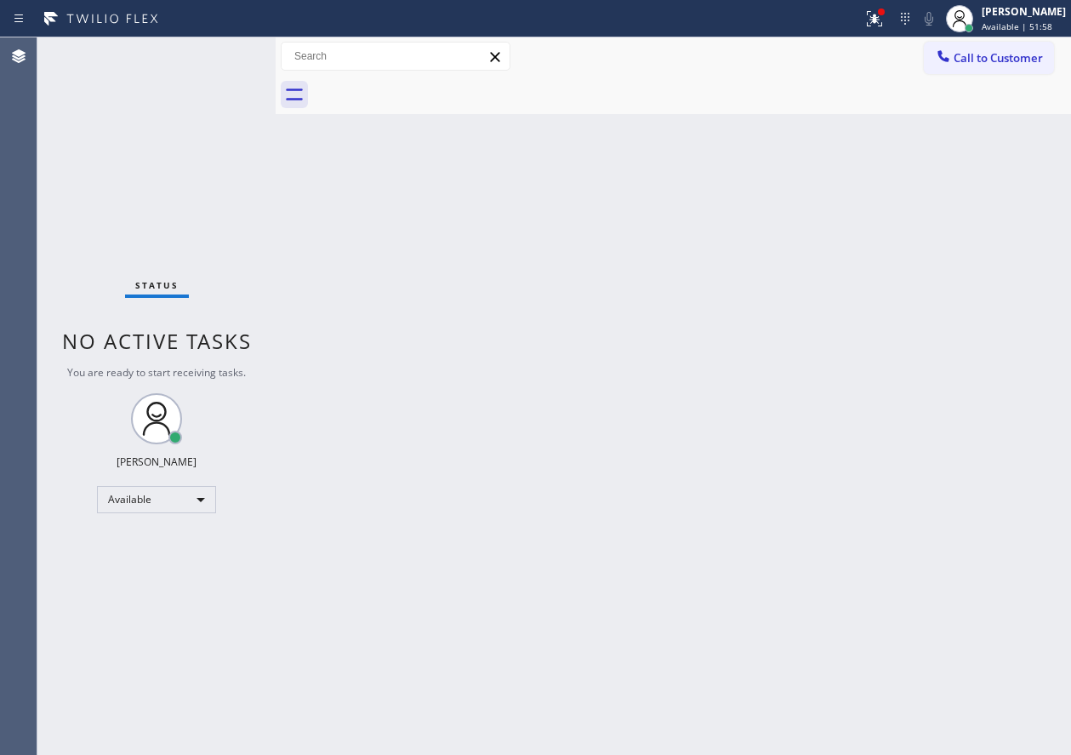
click at [222, 58] on div "Status No active tasks You are ready to start receiving tasks. Paula Arnado Ava…" at bounding box center [156, 395] width 238 height 717
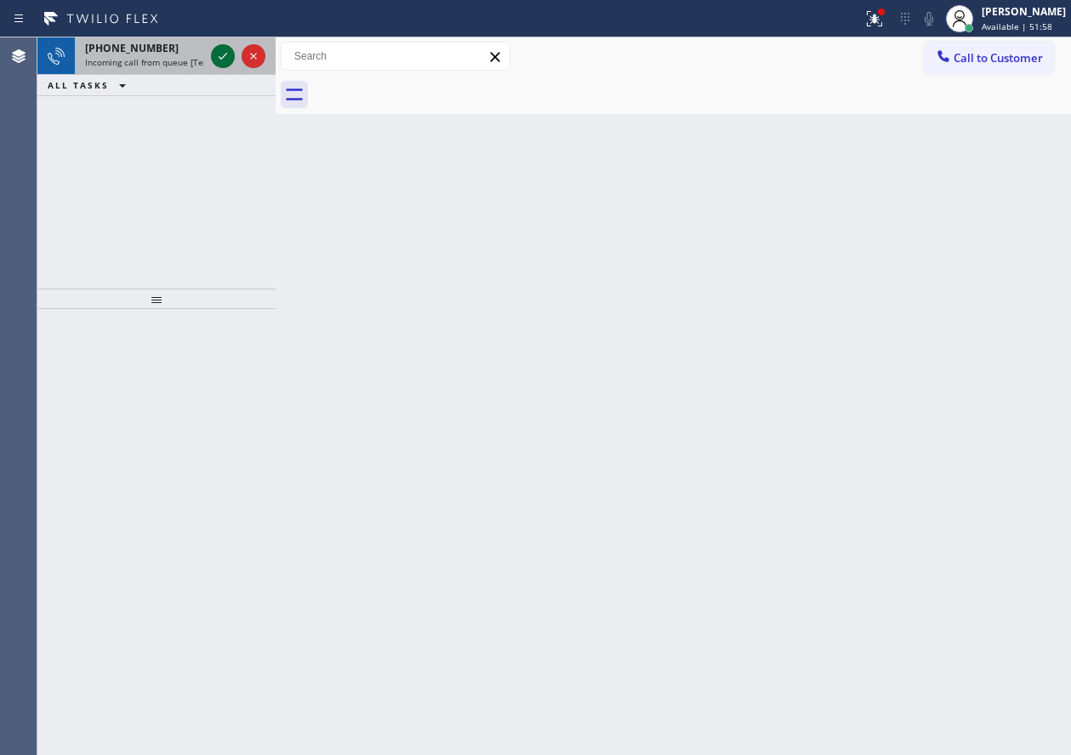
click at [231, 57] on icon at bounding box center [223, 56] width 20 height 20
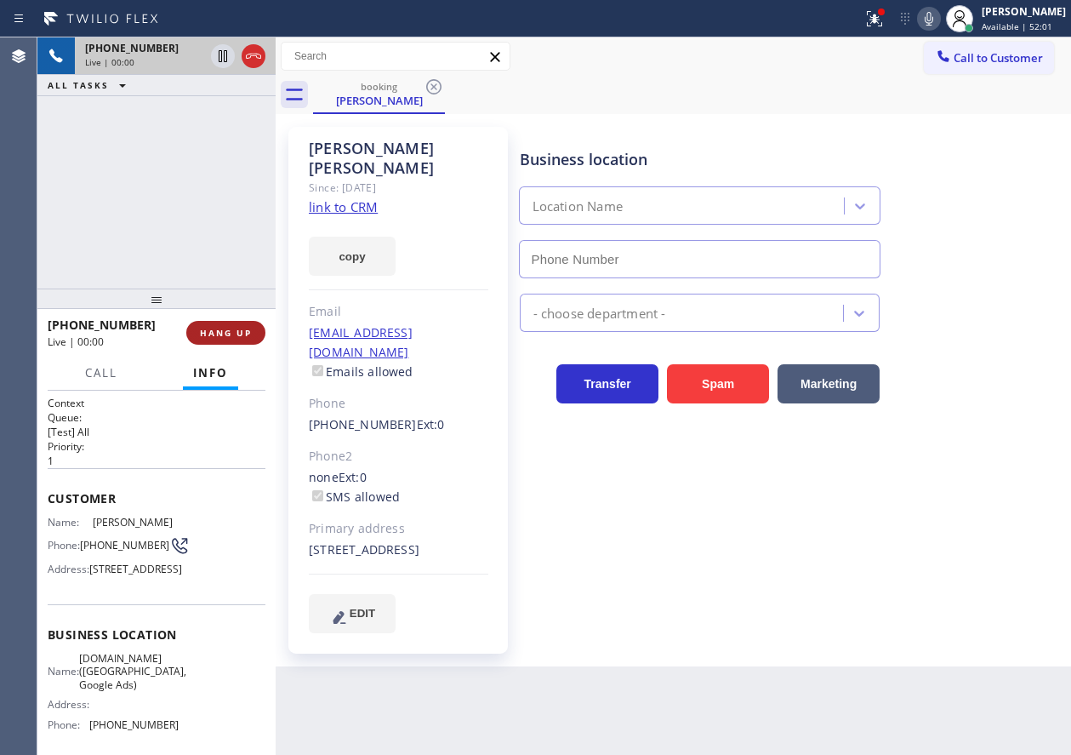
click at [234, 333] on span "HANG UP" at bounding box center [226, 333] width 52 height 12
type input "(213) 463-4599"
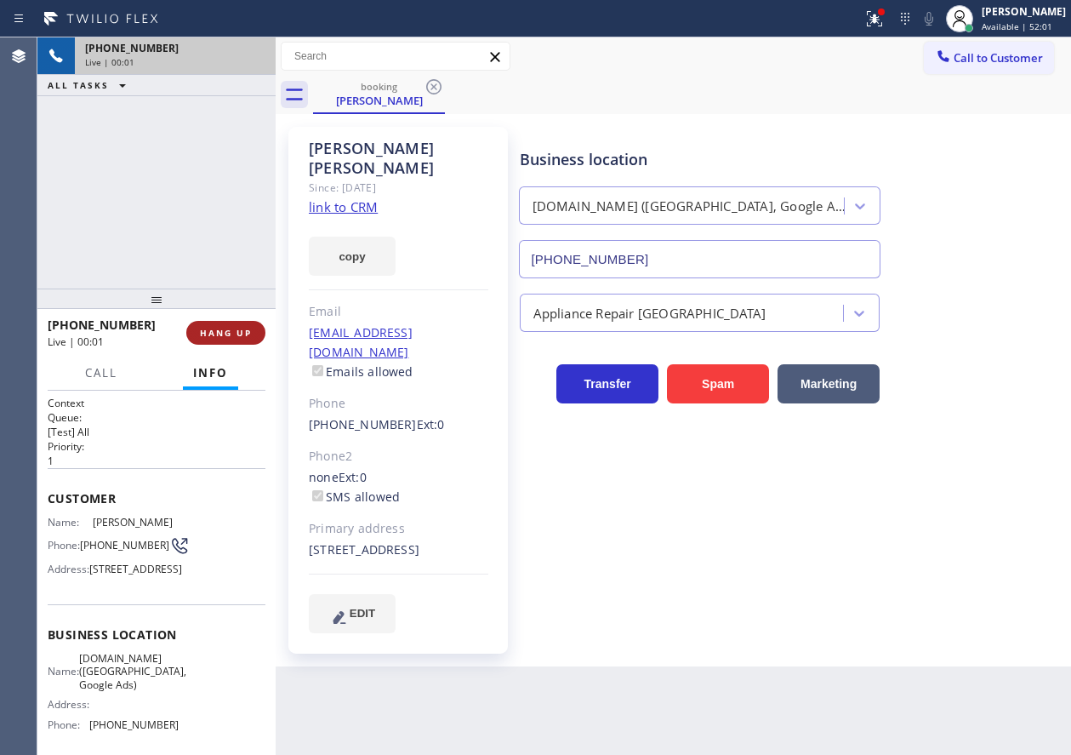
click at [234, 333] on span "HANG UP" at bounding box center [226, 333] width 52 height 12
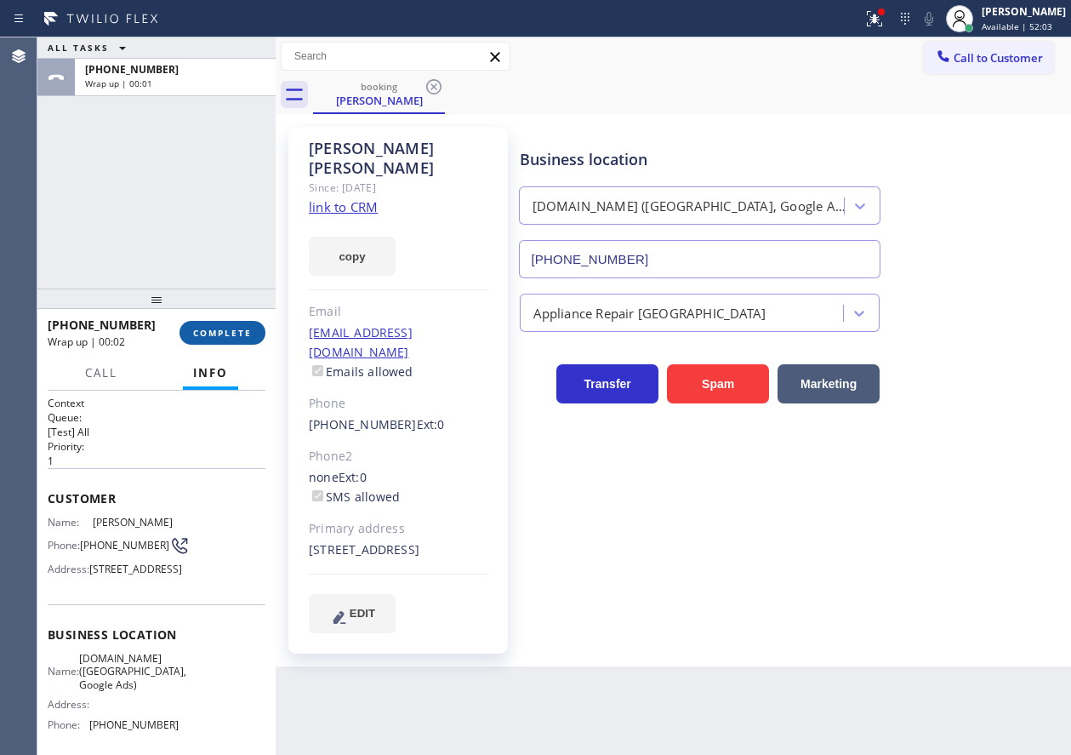
drag, startPoint x: 236, startPoint y: 335, endPoint x: 373, endPoint y: 310, distance: 138.3
click at [237, 335] on span "COMPLETE" at bounding box center [222, 333] width 59 height 12
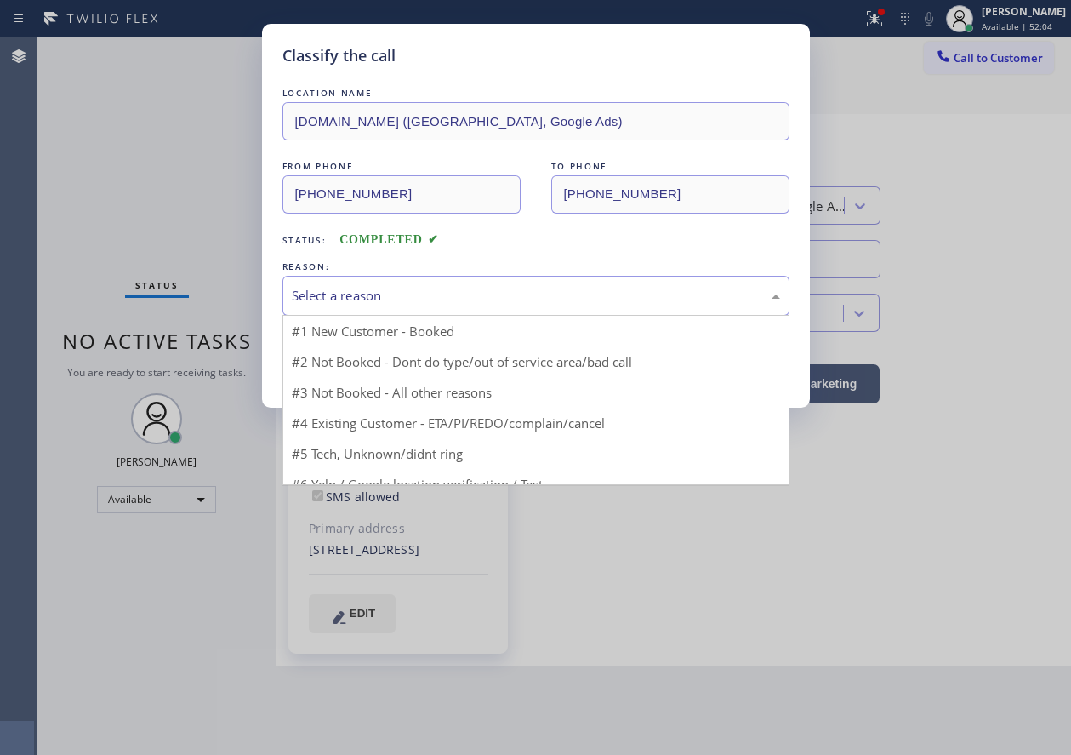
drag, startPoint x: 425, startPoint y: 281, endPoint x: 407, endPoint y: 413, distance: 133.2
click at [425, 282] on div "Select a reason" at bounding box center [535, 296] width 507 height 40
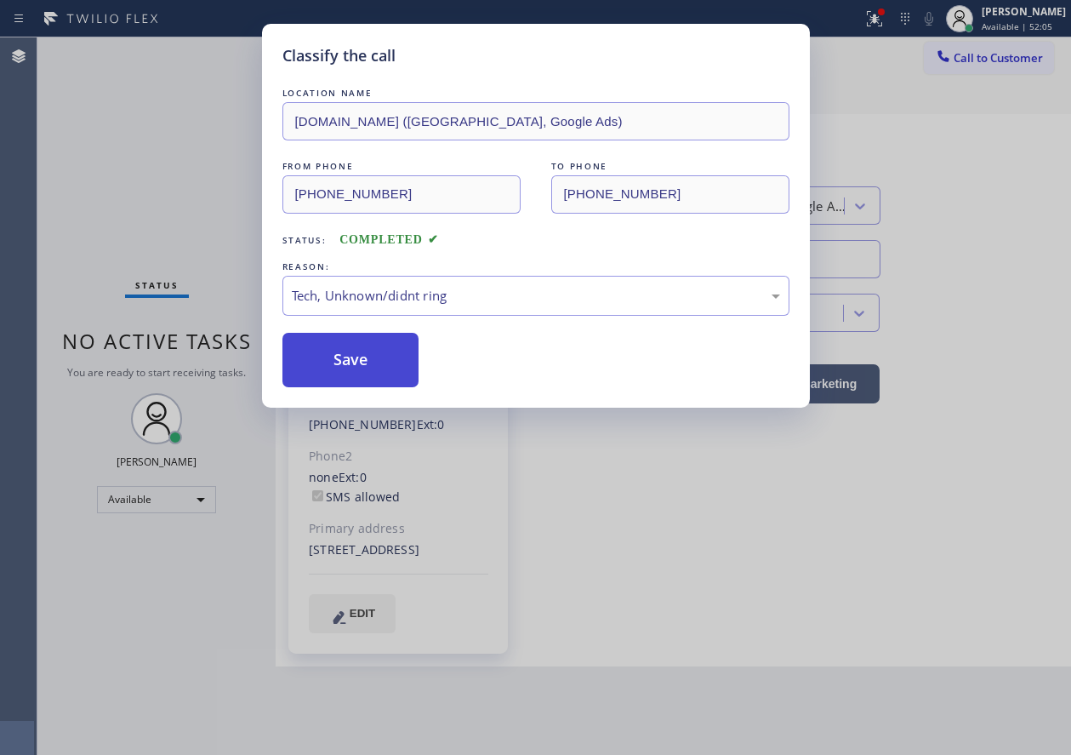
drag, startPoint x: 376, startPoint y: 362, endPoint x: 702, endPoint y: 564, distance: 383.1
click at [377, 362] on button "Save" at bounding box center [350, 360] width 137 height 54
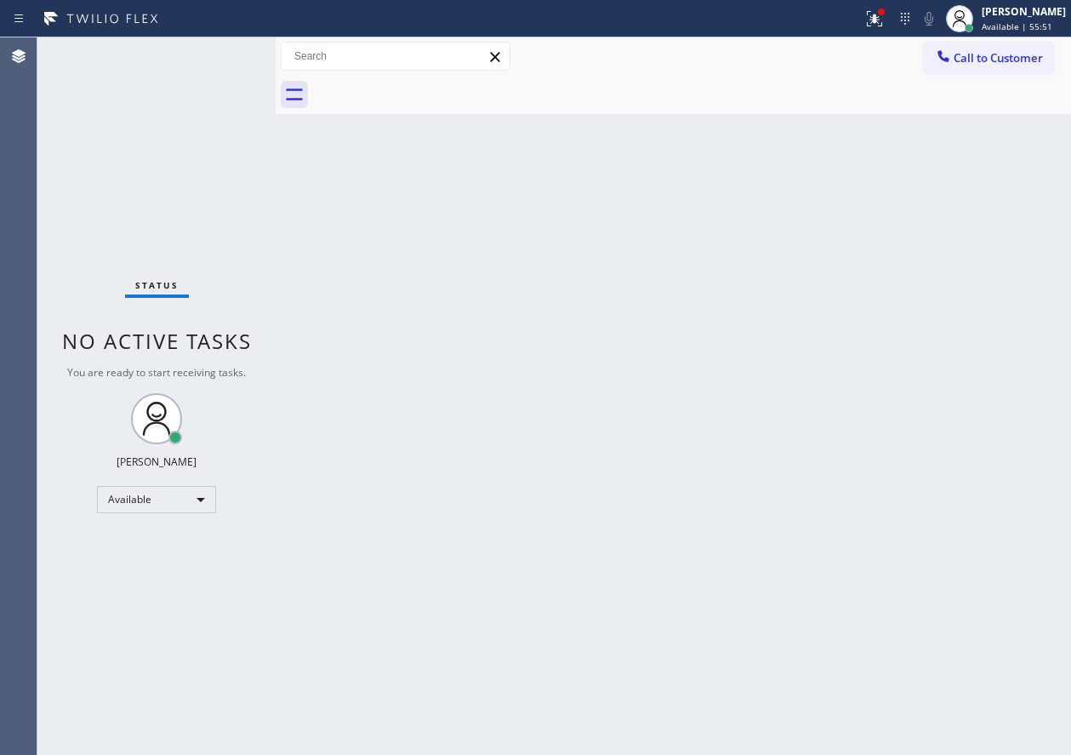
click at [899, 225] on div "Back to Dashboard Change Sender ID Customers Technicians Select a contact Outbo…" at bounding box center [673, 395] width 795 height 717
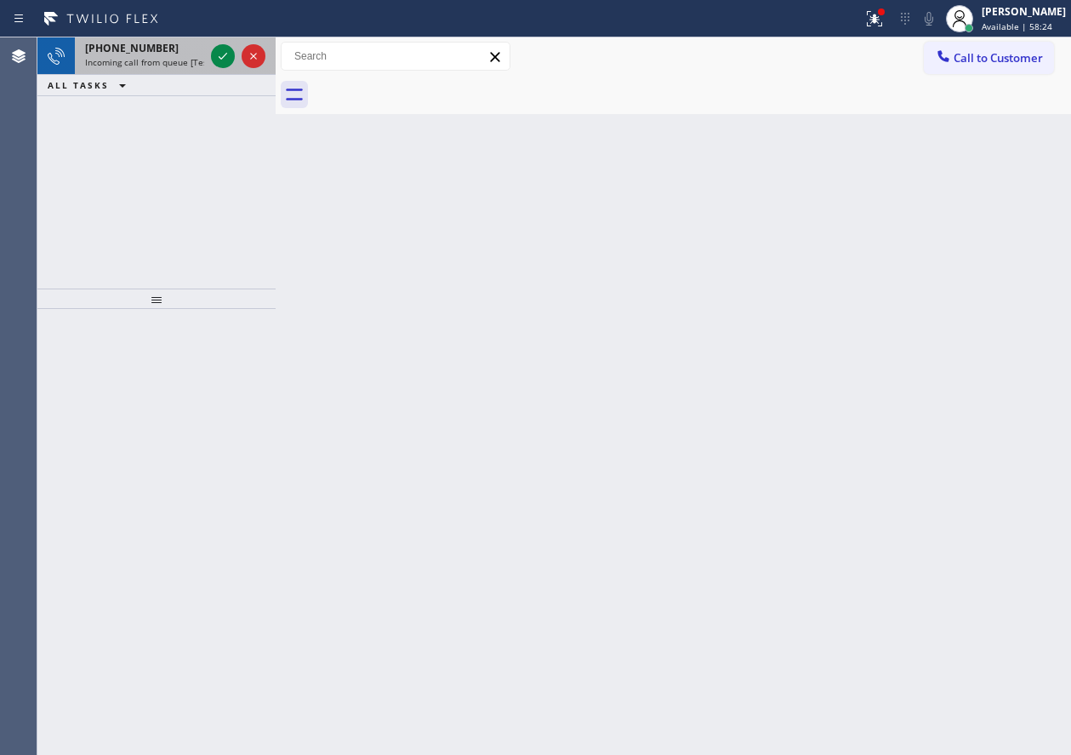
click at [224, 57] on icon at bounding box center [223, 56] width 20 height 20
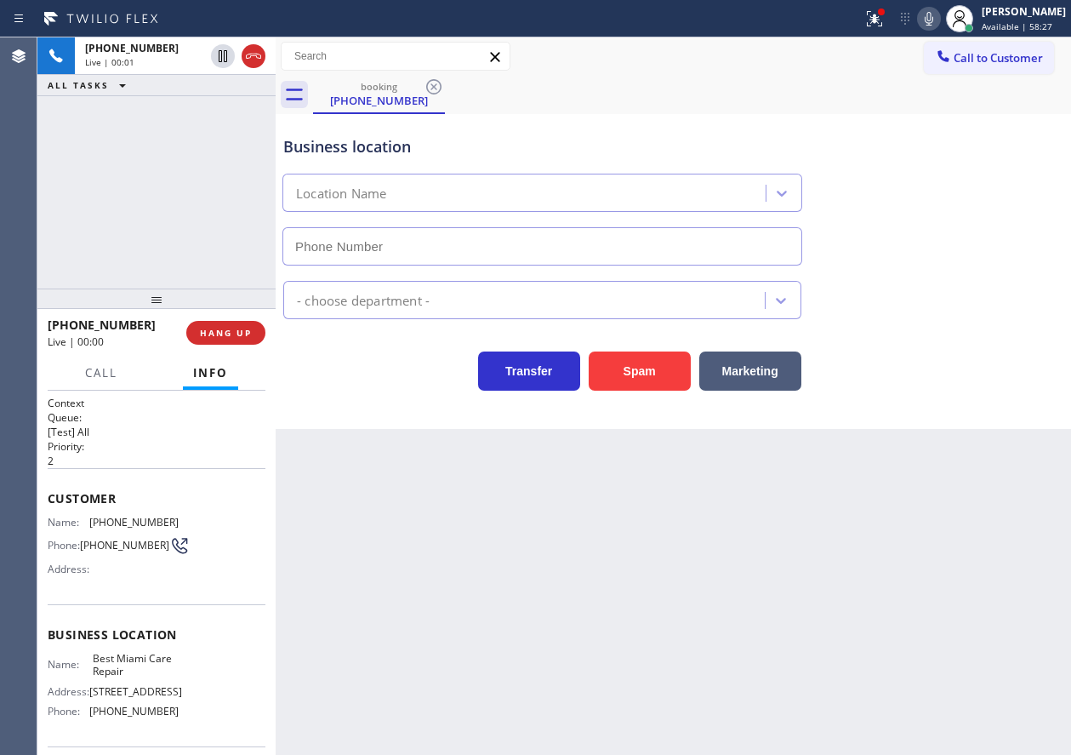
type input "(786) 460-1292"
click at [131, 663] on span "Best Miami Care Repair" at bounding box center [135, 665] width 85 height 26
copy span "Best Miami Care Repair"
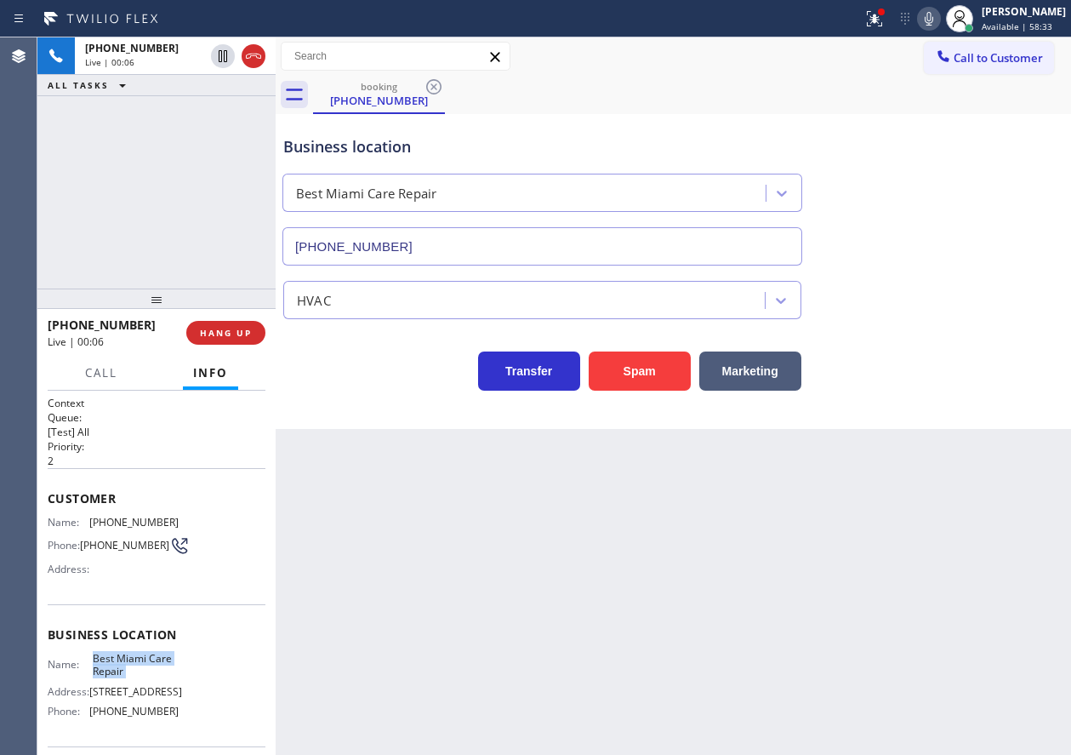
click at [587, 256] on input "(786) 460-1292" at bounding box center [542, 246] width 520 height 38
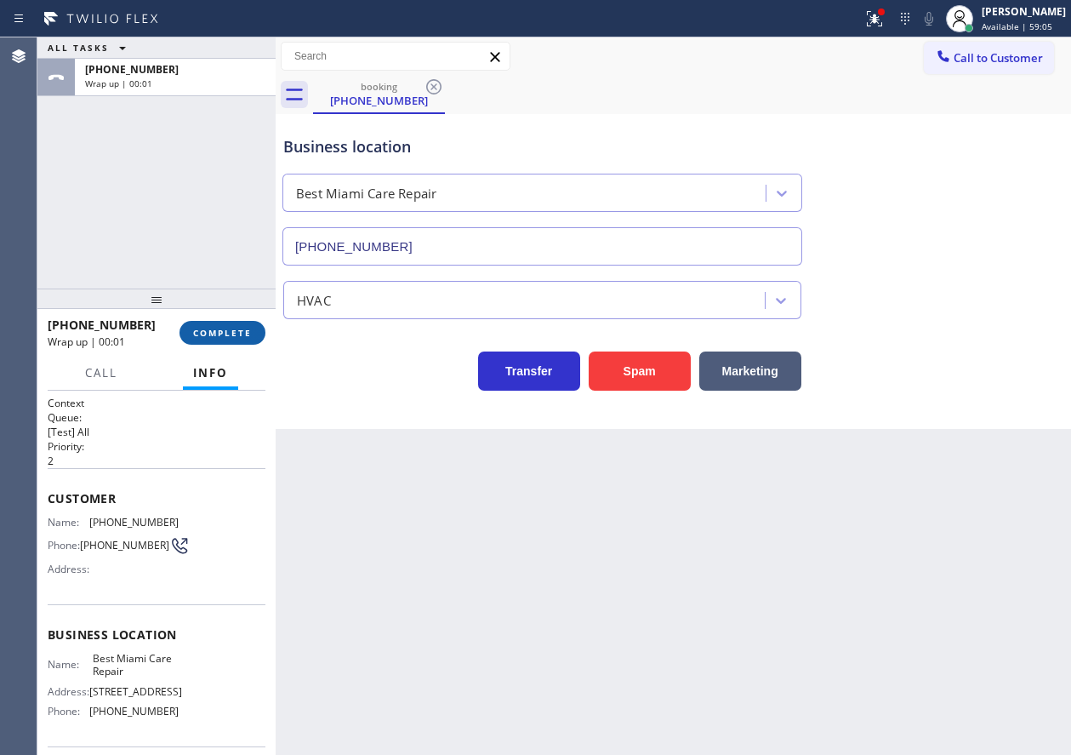
click at [227, 339] on span "COMPLETE" at bounding box center [222, 333] width 59 height 12
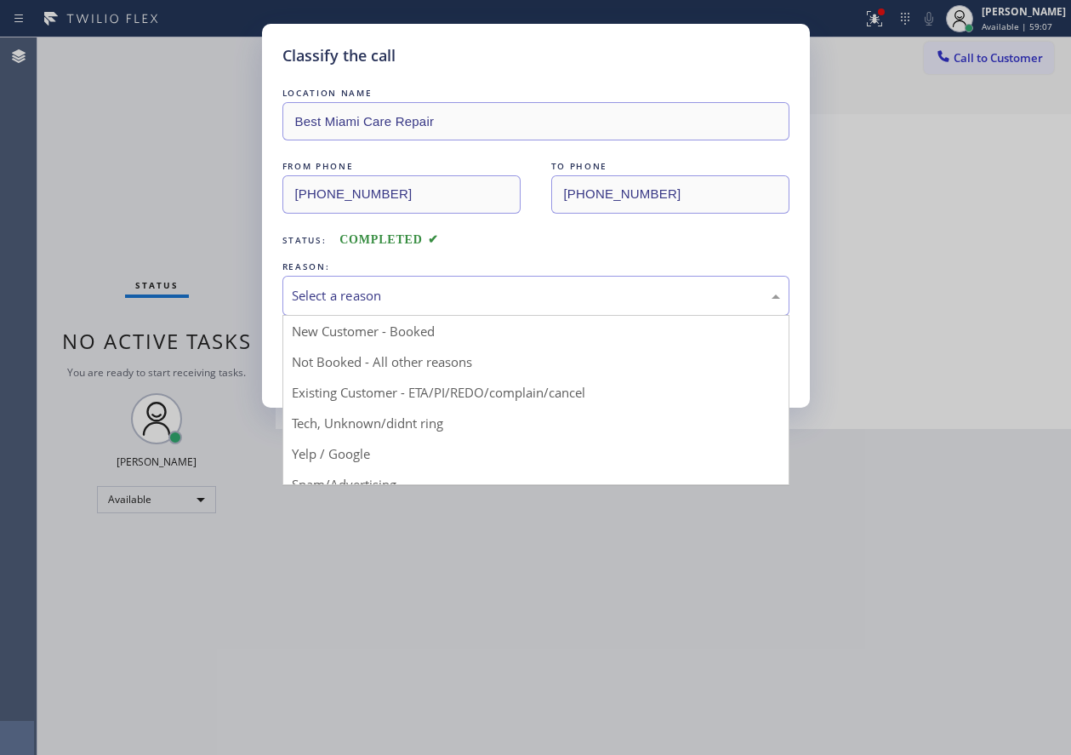
click at [431, 288] on div "Select a reason" at bounding box center [536, 296] width 488 height 20
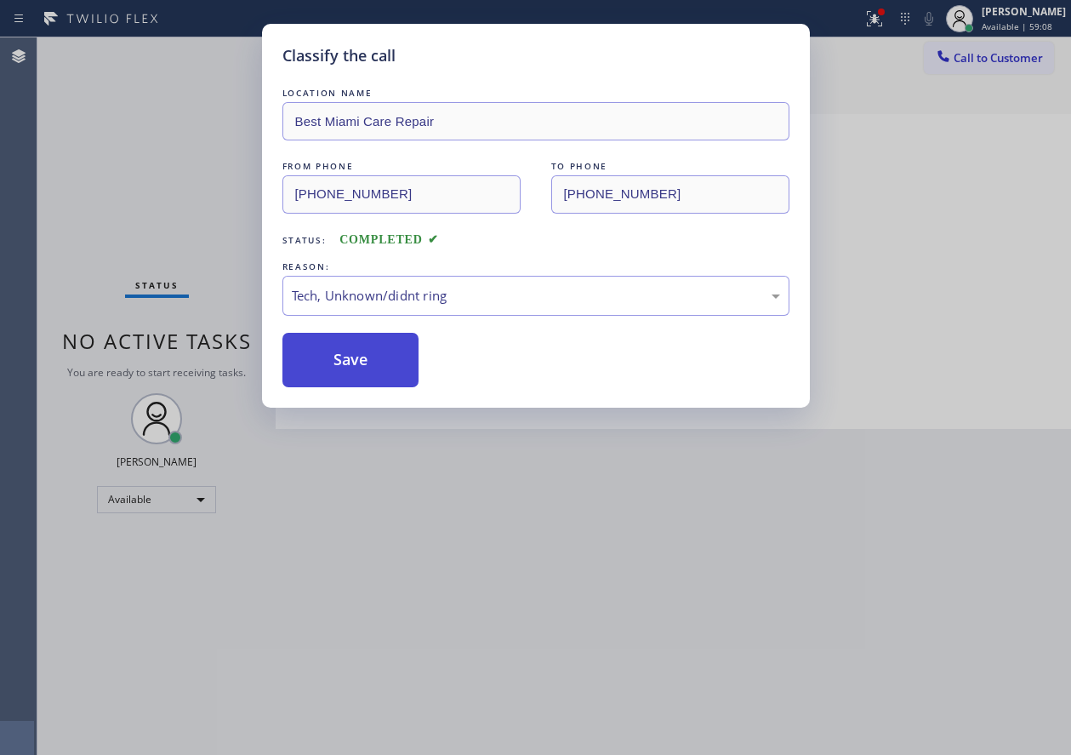
click at [357, 354] on button "Save" at bounding box center [350, 360] width 137 height 54
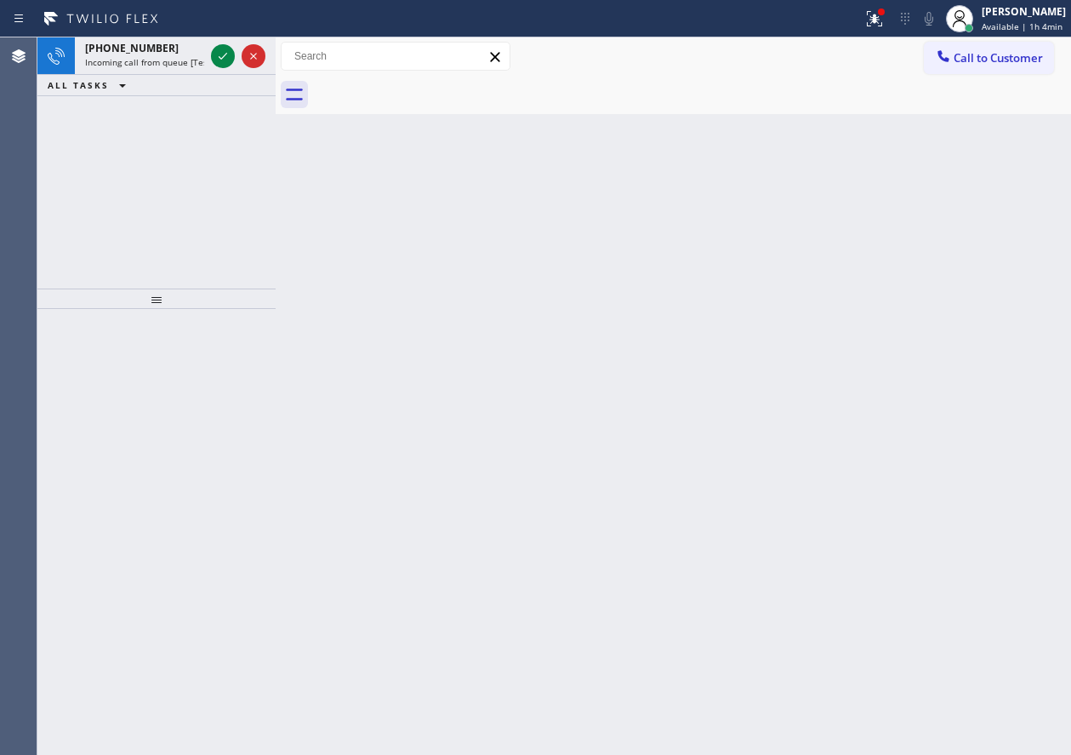
drag, startPoint x: 958, startPoint y: 408, endPoint x: 5, endPoint y: 232, distance: 968.8
click at [958, 408] on div "Back to Dashboard Change Sender ID Customers Technicians Select a contact Outbo…" at bounding box center [673, 395] width 795 height 717
click at [214, 55] on icon at bounding box center [223, 56] width 20 height 20
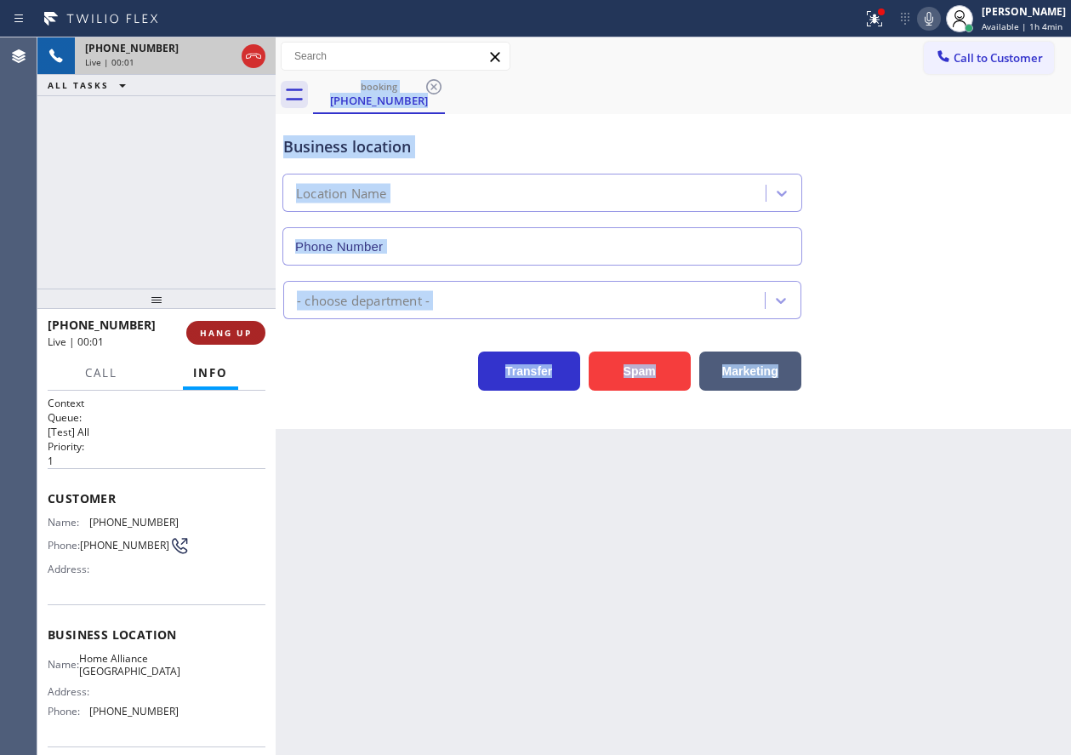
type input "(813) 534-6294"
click at [236, 323] on button "HANG UP" at bounding box center [225, 333] width 79 height 24
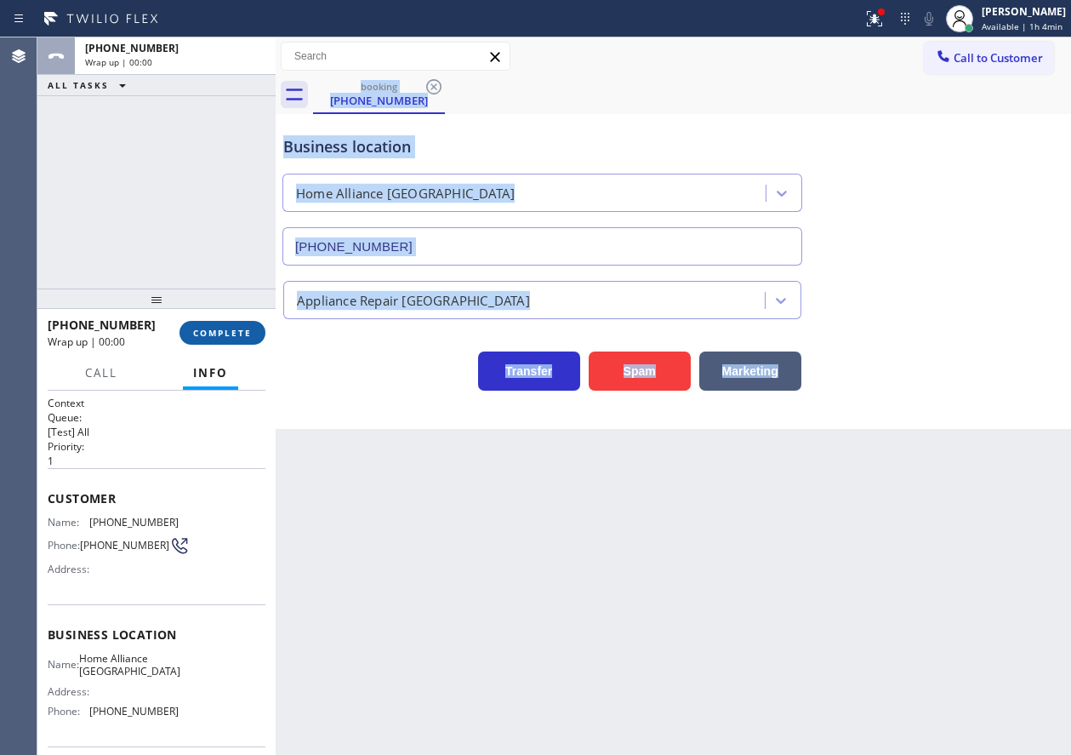
click at [236, 323] on button "COMPLETE" at bounding box center [222, 333] width 86 height 24
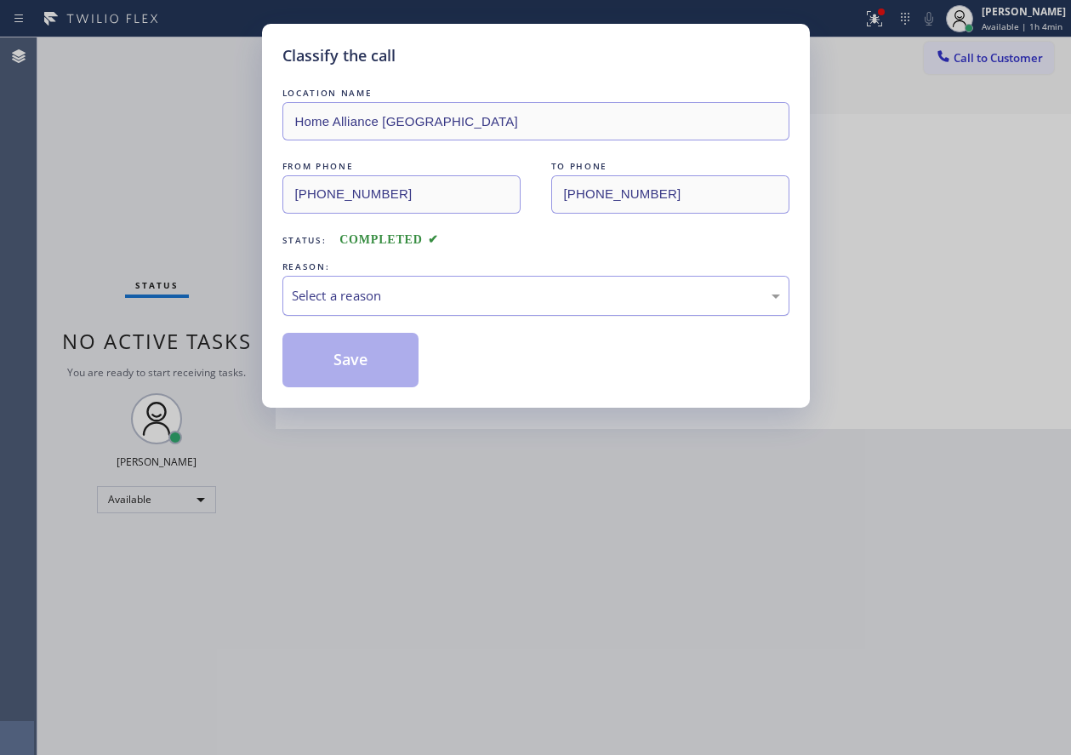
click at [403, 293] on div "Select a reason" at bounding box center [536, 296] width 488 height 20
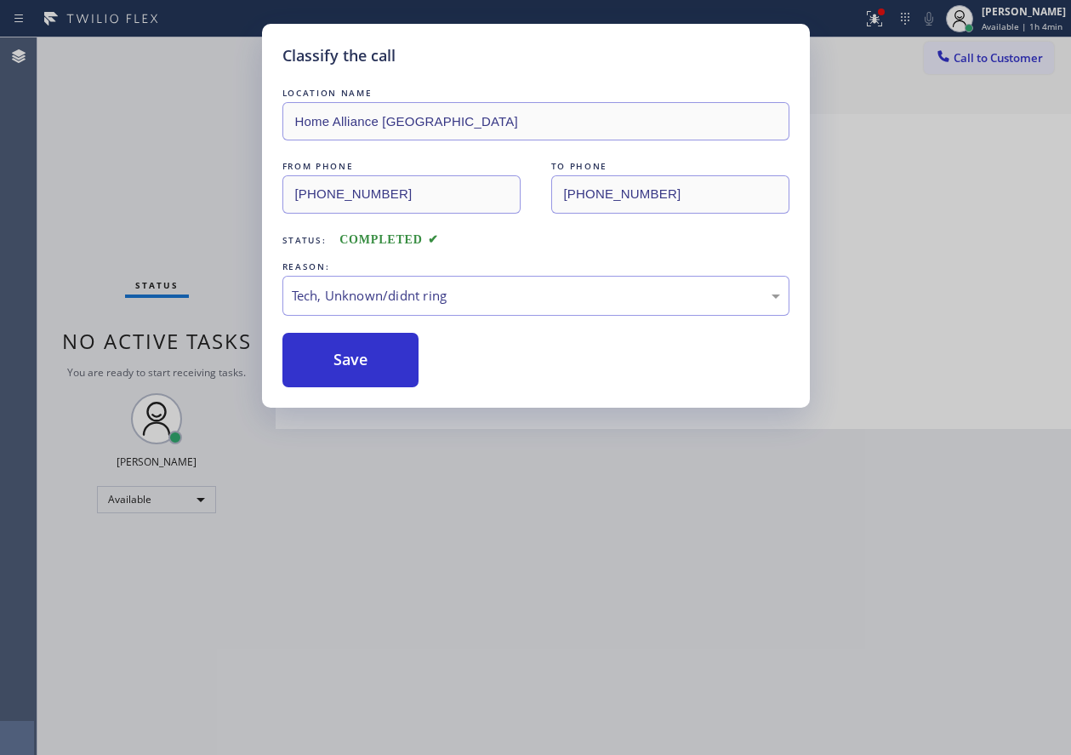
drag, startPoint x: 403, startPoint y: 427, endPoint x: 394, endPoint y: 352, distance: 75.4
click at [384, 329] on div "LOCATION NAME Home Alliance Tampa FROM PHONE (727) 389-4073 TO PHONE (813) 534-…" at bounding box center [535, 235] width 507 height 303
click at [383, 341] on button "Save" at bounding box center [350, 360] width 137 height 54
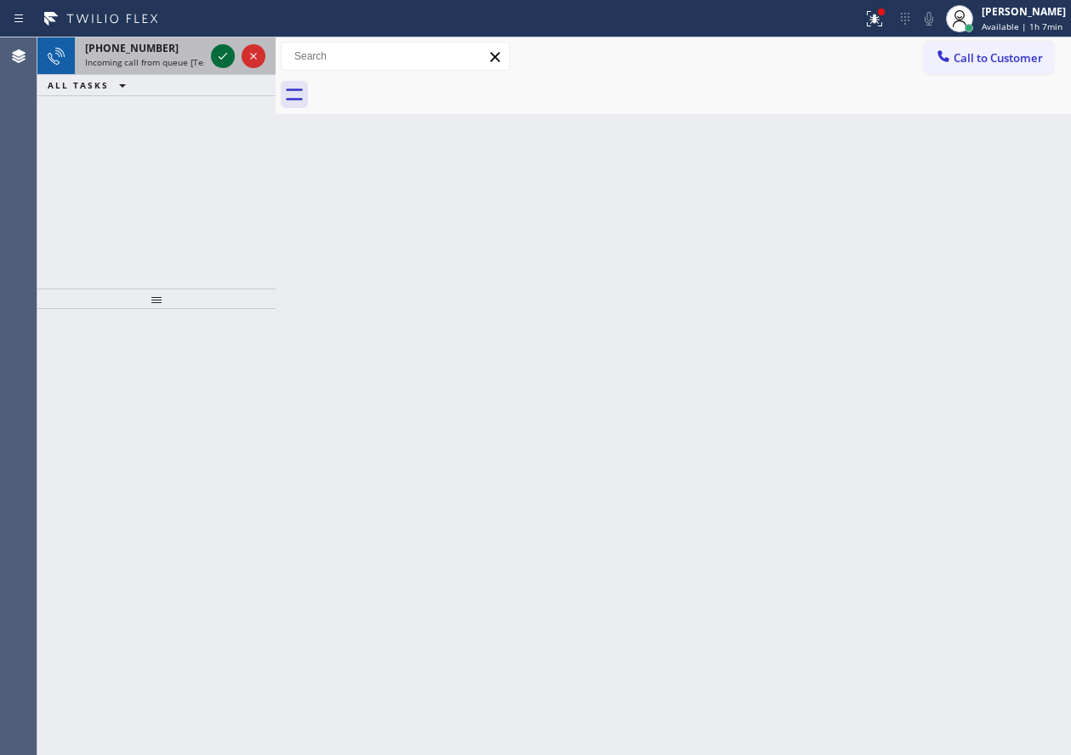
click at [219, 53] on icon at bounding box center [223, 56] width 20 height 20
click at [221, 59] on icon at bounding box center [223, 56] width 9 height 7
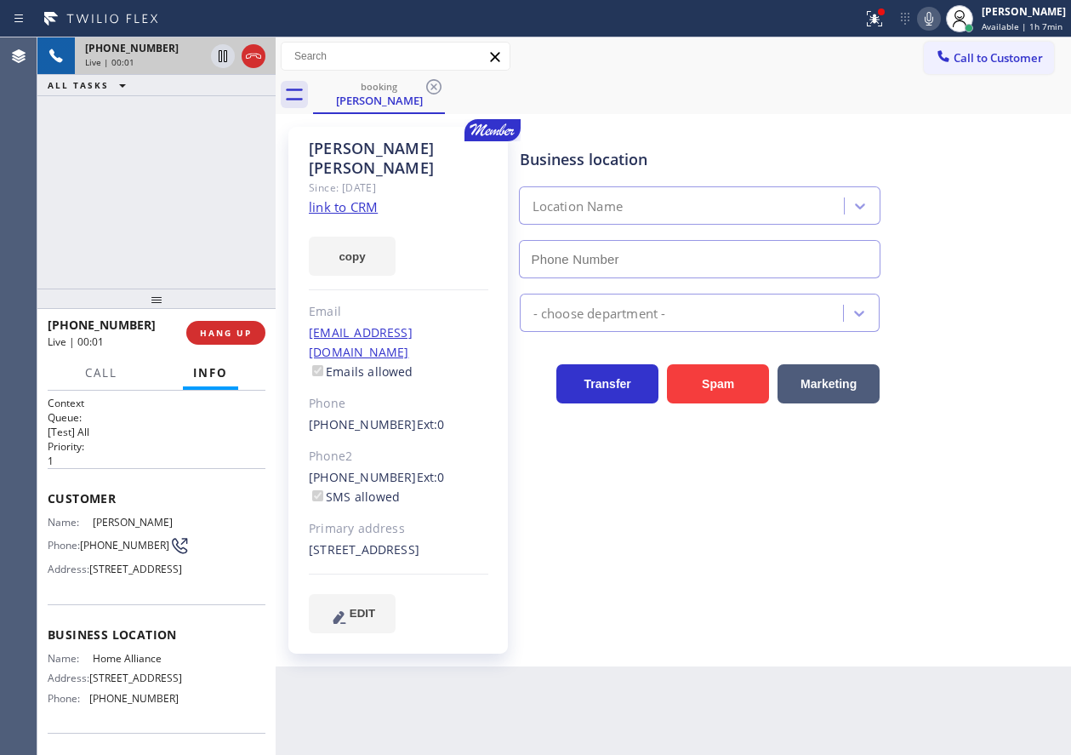
type input "(877) 777-0796"
click at [141, 664] on span "Home Alliance" at bounding box center [135, 658] width 85 height 13
copy span "Home Alliance"
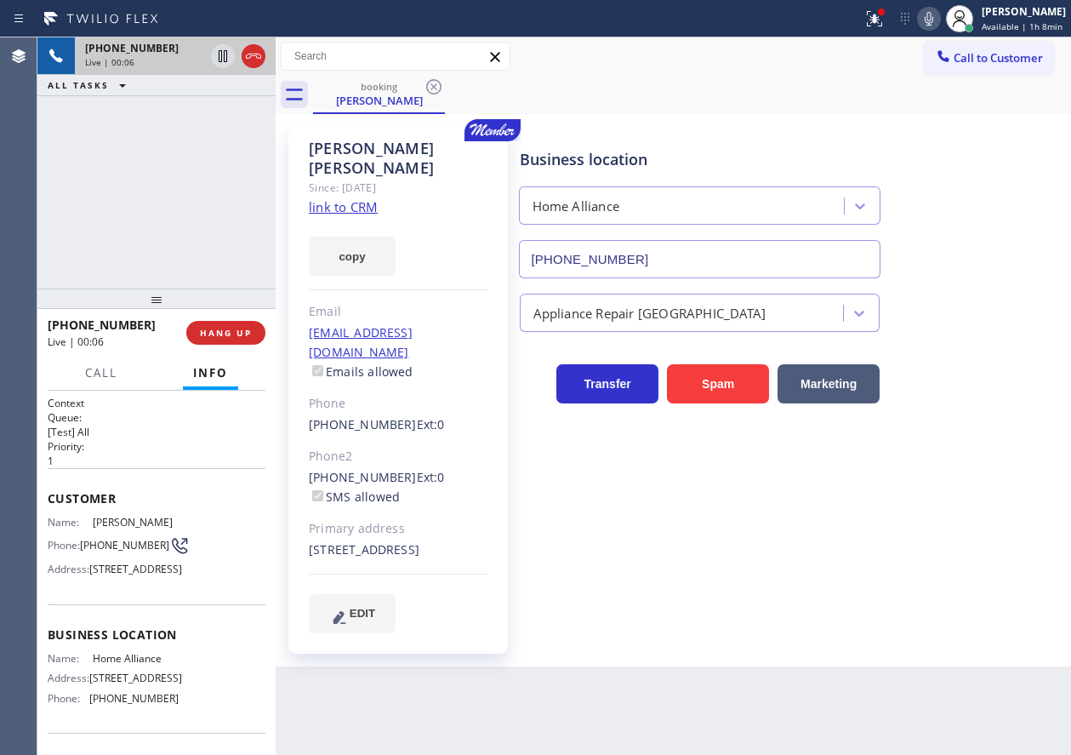
click at [651, 254] on input "(877) 777-0796" at bounding box center [700, 259] width 362 height 38
click at [355, 198] on link "link to CRM" at bounding box center [343, 206] width 69 height 17
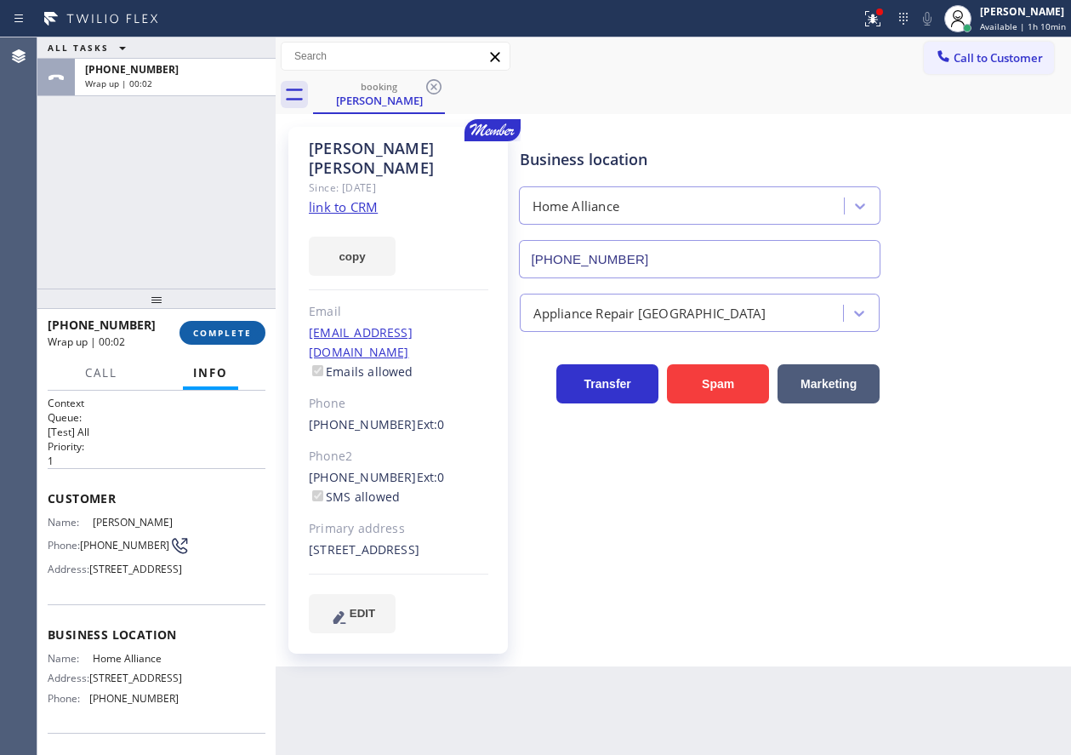
click at [240, 336] on span "COMPLETE" at bounding box center [222, 333] width 59 height 12
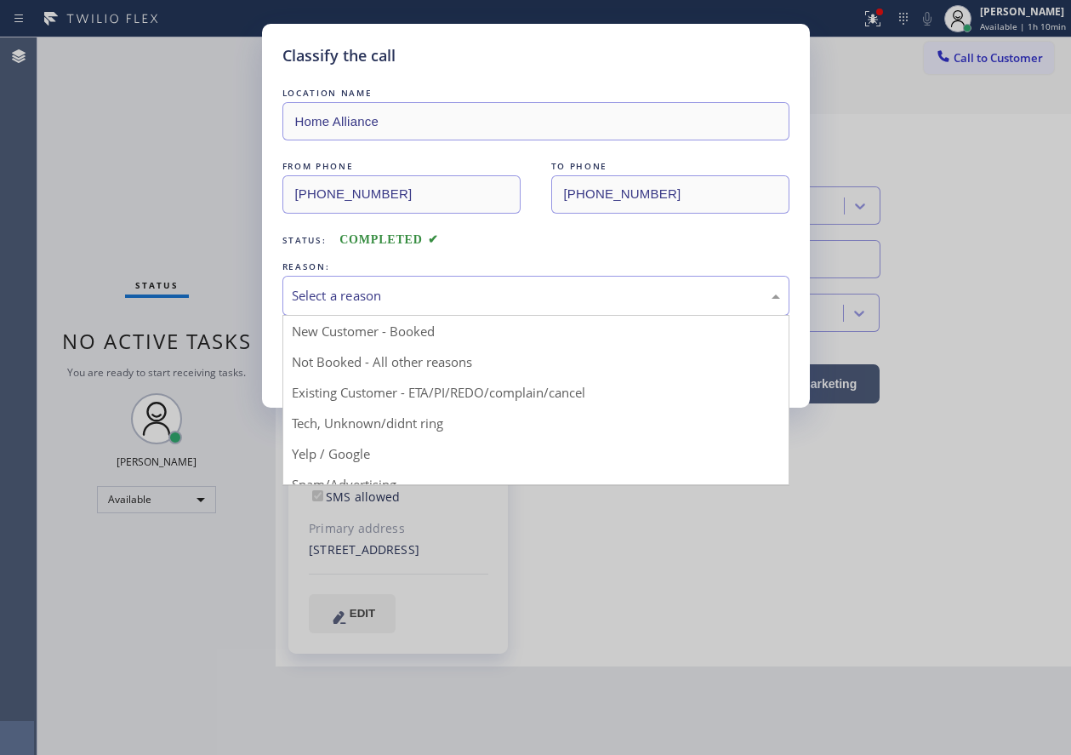
click at [389, 290] on div "Select a reason" at bounding box center [536, 296] width 488 height 20
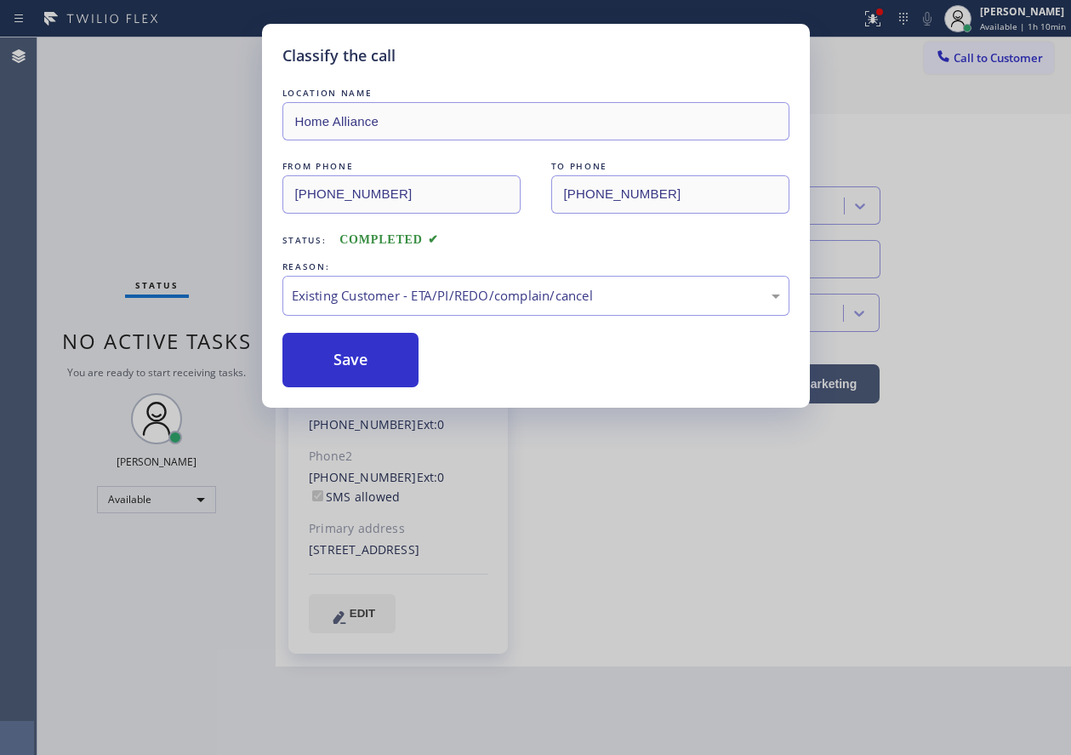
click at [362, 360] on button "Save" at bounding box center [350, 360] width 137 height 54
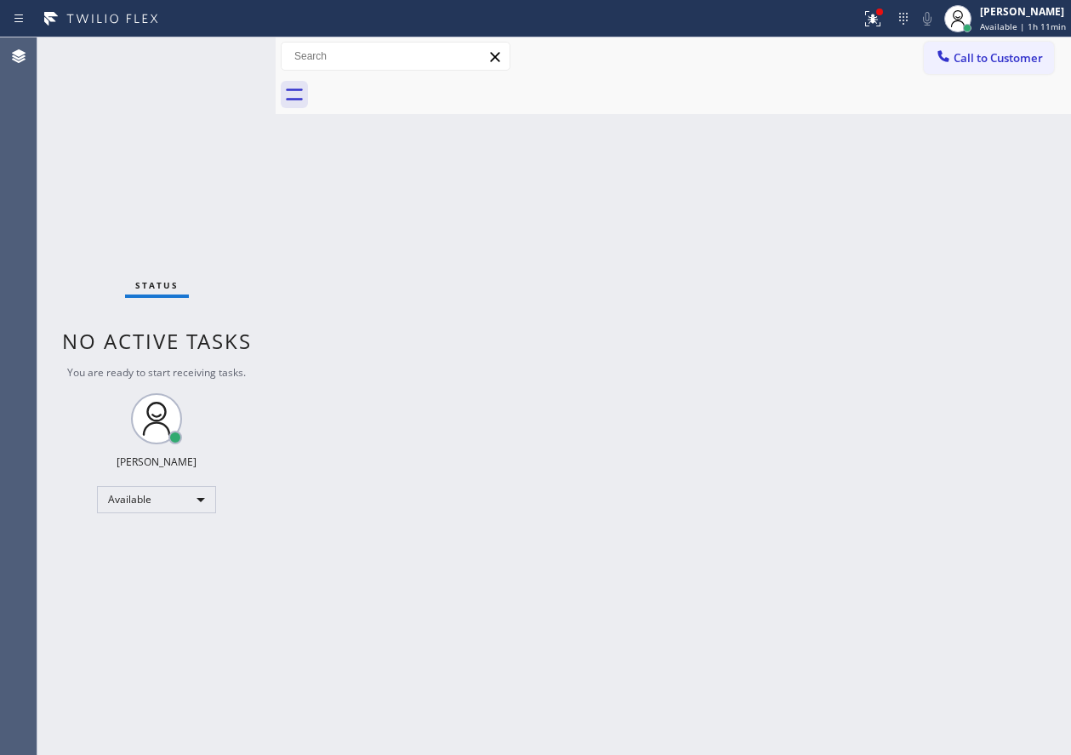
click at [910, 479] on div "Back to Dashboard Change Sender ID Customers Technicians Select a contact Outbo…" at bounding box center [673, 395] width 795 height 717
click at [883, 28] on icon at bounding box center [873, 19] width 20 height 20
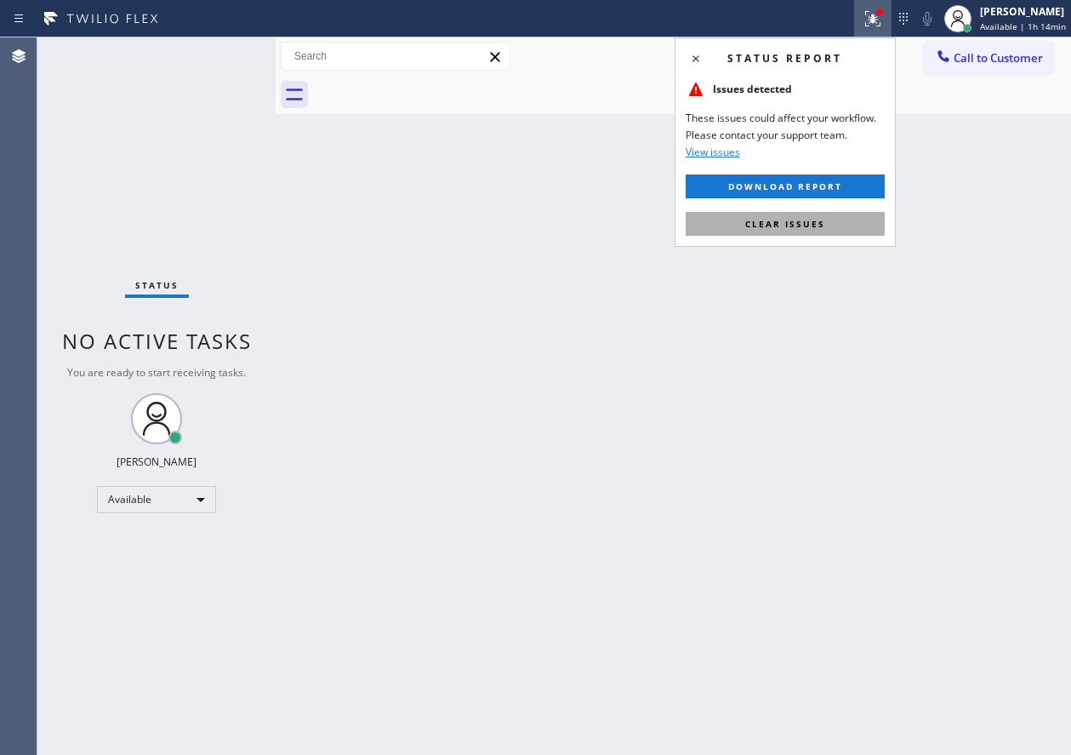
click at [757, 221] on span "Clear issues" at bounding box center [785, 224] width 80 height 12
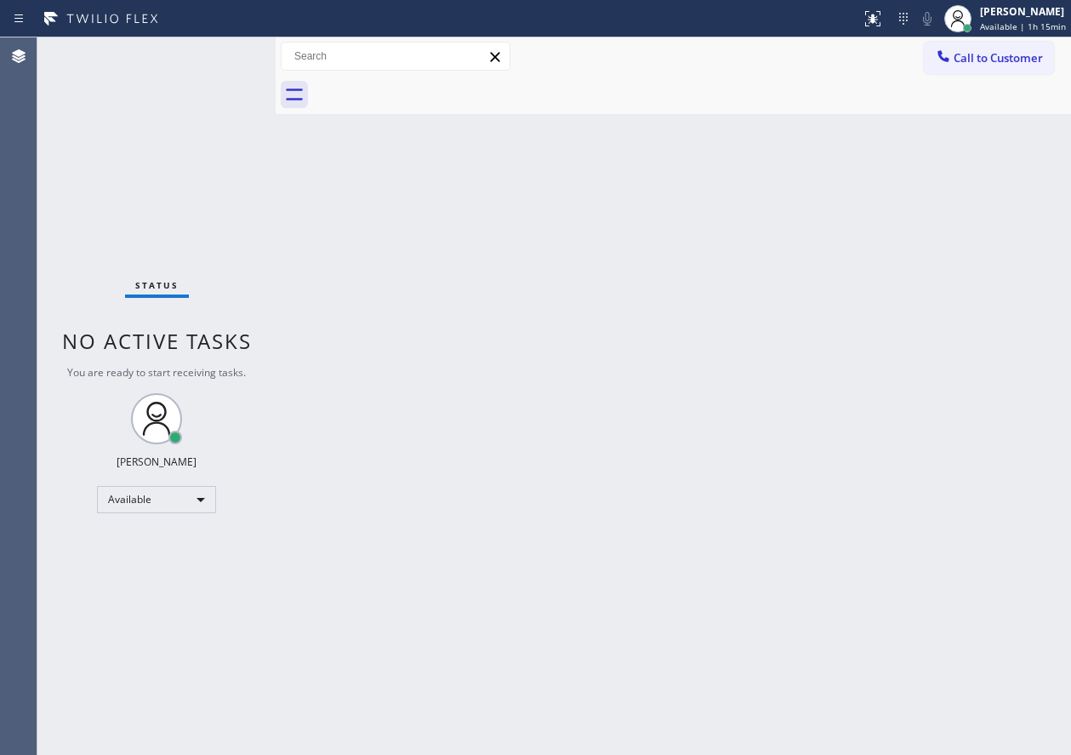
click at [1003, 178] on div "Back to Dashboard Change Sender ID Customers Technicians Select a contact Outbo…" at bounding box center [673, 395] width 795 height 717
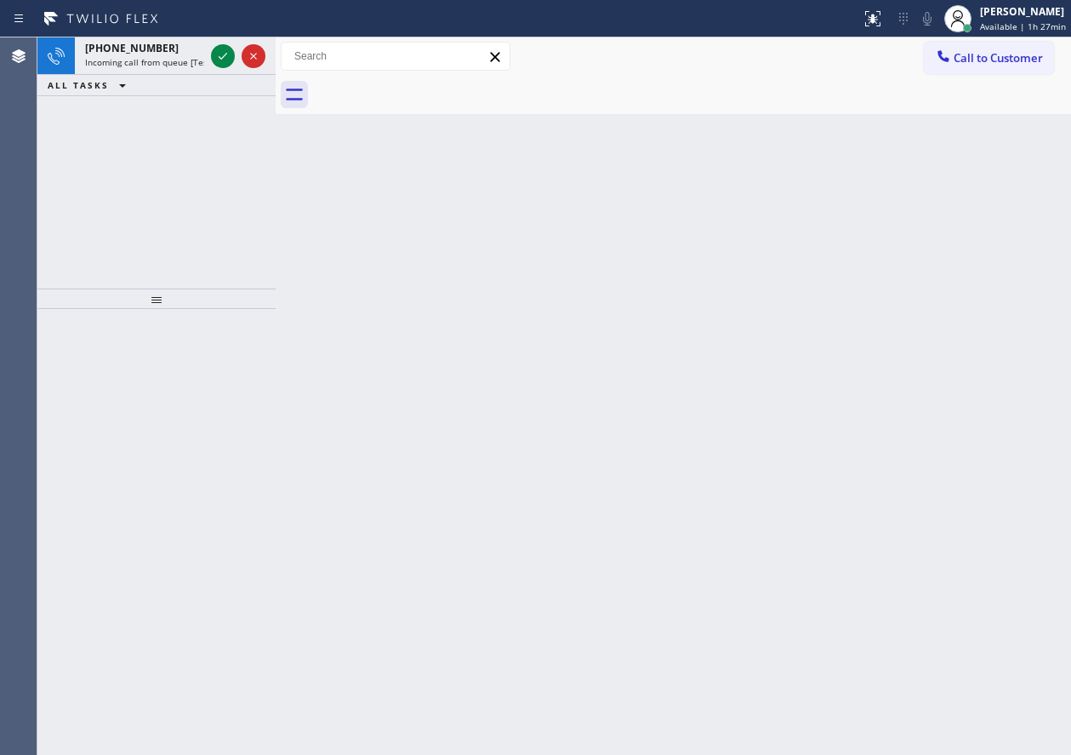
drag, startPoint x: 1012, startPoint y: 365, endPoint x: 1007, endPoint y: 354, distance: 12.2
click at [1012, 365] on div "Back to Dashboard Change Sender ID Customers Technicians Select a contact Outbo…" at bounding box center [673, 395] width 795 height 717
click at [219, 63] on icon at bounding box center [223, 56] width 20 height 20
click at [219, 58] on icon at bounding box center [223, 56] width 20 height 20
click at [221, 54] on icon at bounding box center [223, 56] width 20 height 20
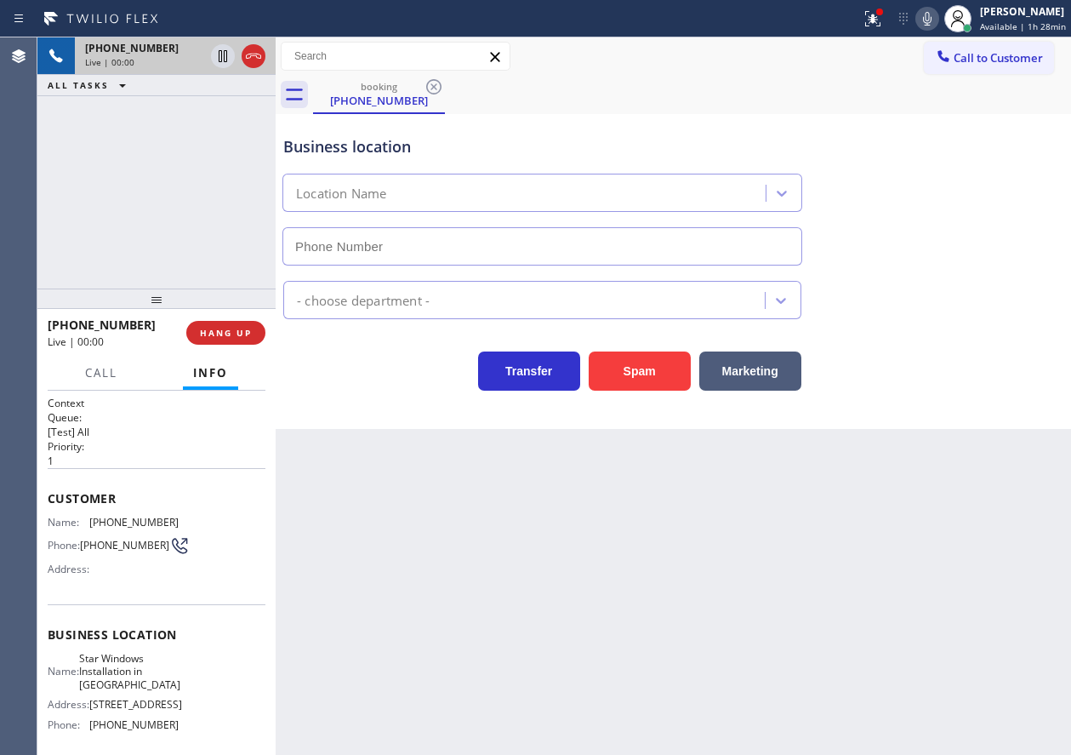
type input "(818) 330-4179"
click at [612, 373] on button "Spam" at bounding box center [640, 370] width 102 height 39
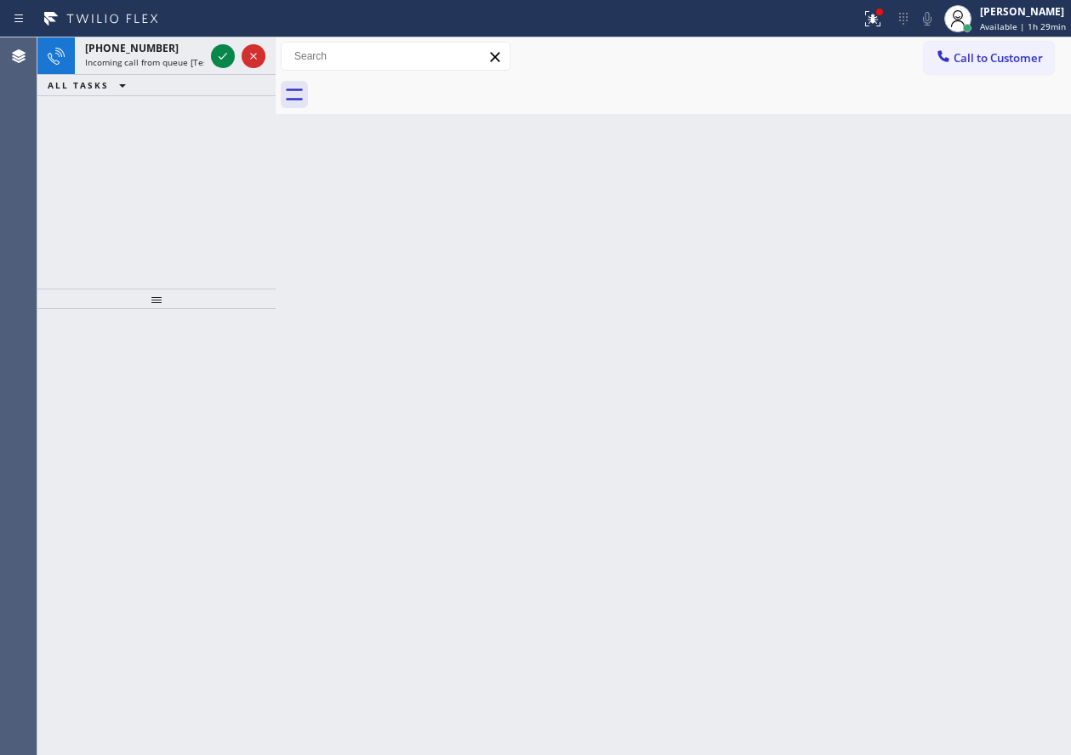
click at [982, 312] on div "Back to Dashboard Change Sender ID Customers Technicians Select a contact Outbo…" at bounding box center [673, 395] width 795 height 717
click at [218, 58] on icon at bounding box center [223, 56] width 20 height 20
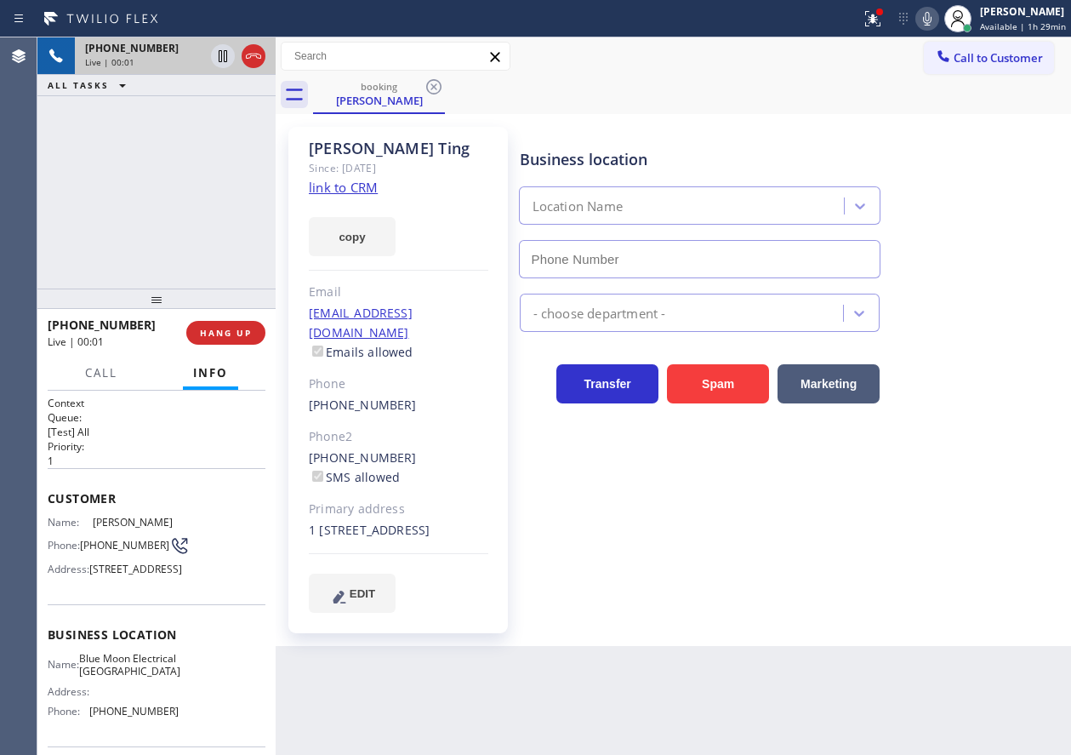
type input "(805) 222-7592"
click at [364, 180] on link "link to CRM" at bounding box center [343, 187] width 69 height 17
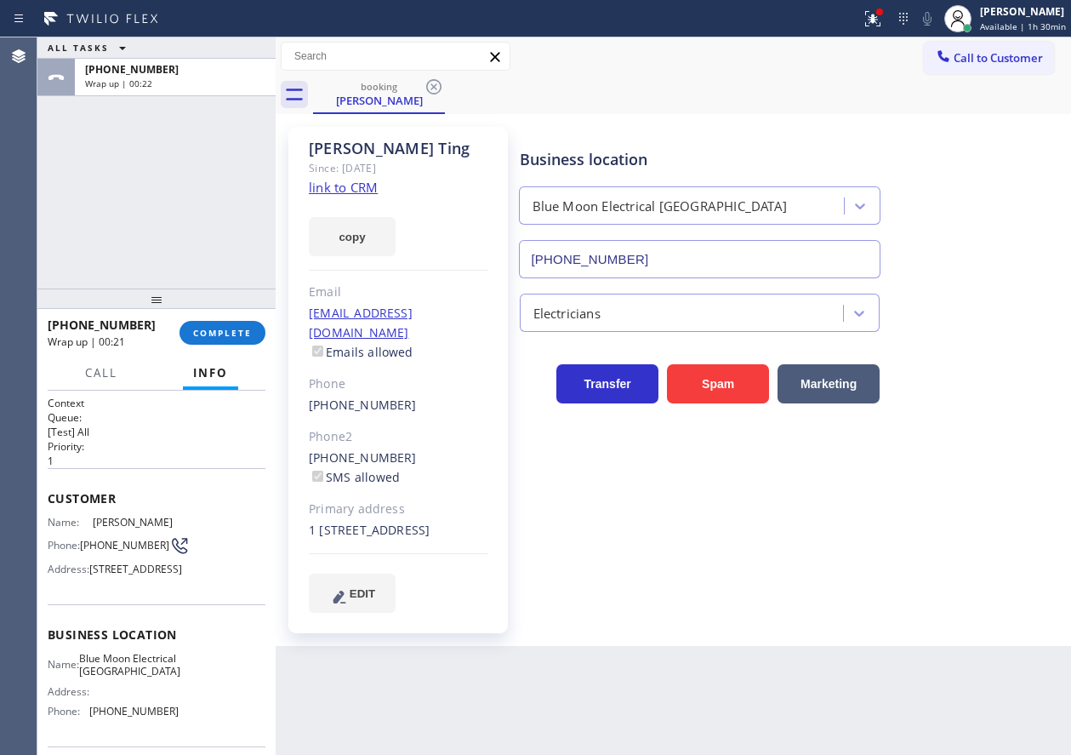
click at [216, 317] on div "+16692138787 Wrap up | 00:21 COMPLETE" at bounding box center [157, 332] width 218 height 44
click at [216, 322] on button "COMPLETE" at bounding box center [222, 333] width 86 height 24
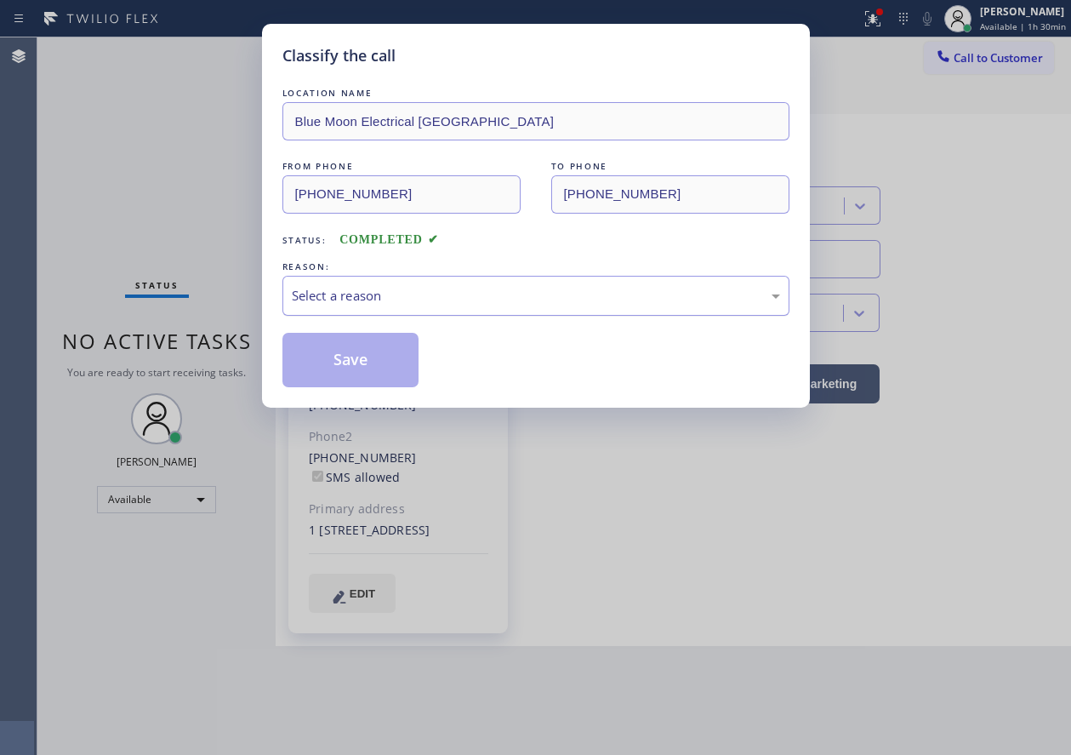
click at [494, 293] on div "Select a reason" at bounding box center [536, 296] width 488 height 20
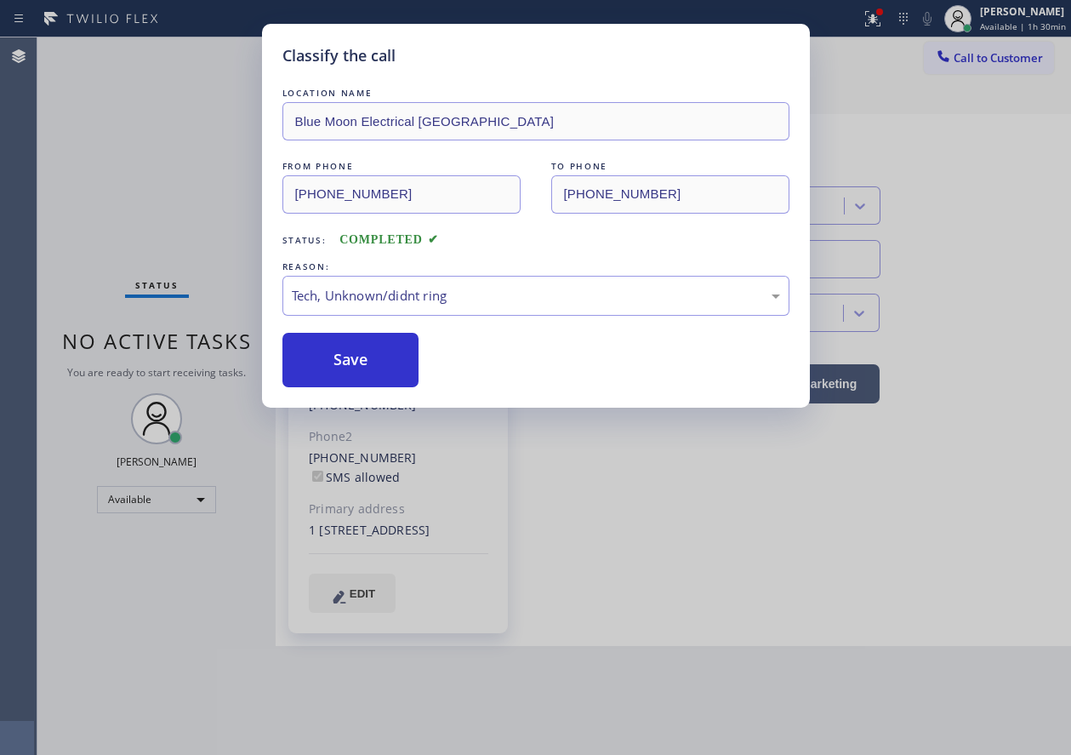
click at [358, 374] on button "Save" at bounding box center [350, 360] width 137 height 54
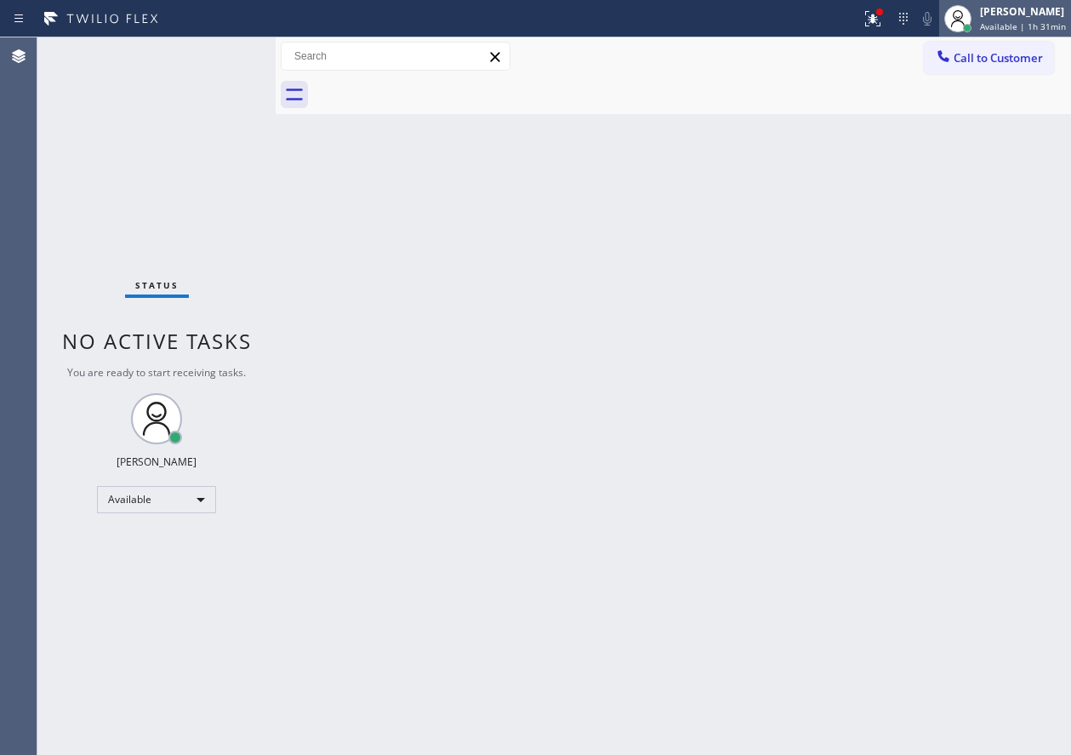
click at [991, 25] on span "Available | 1h 31min" at bounding box center [1023, 26] width 86 height 12
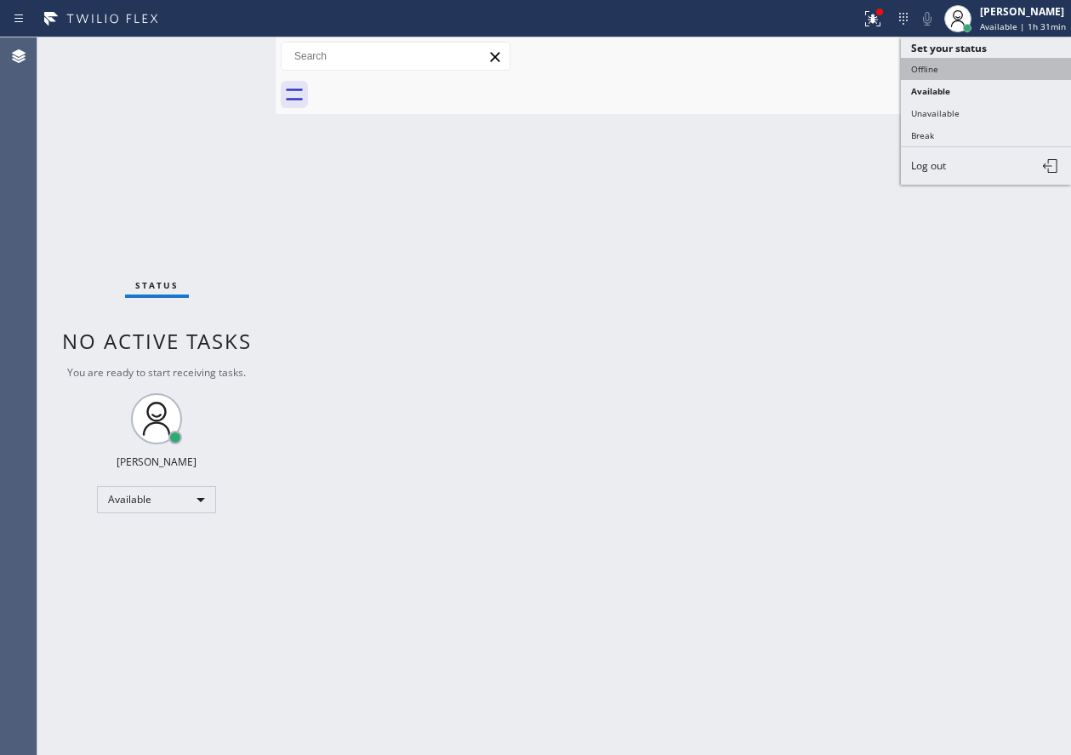
click at [947, 75] on button "Offline" at bounding box center [986, 69] width 170 height 22
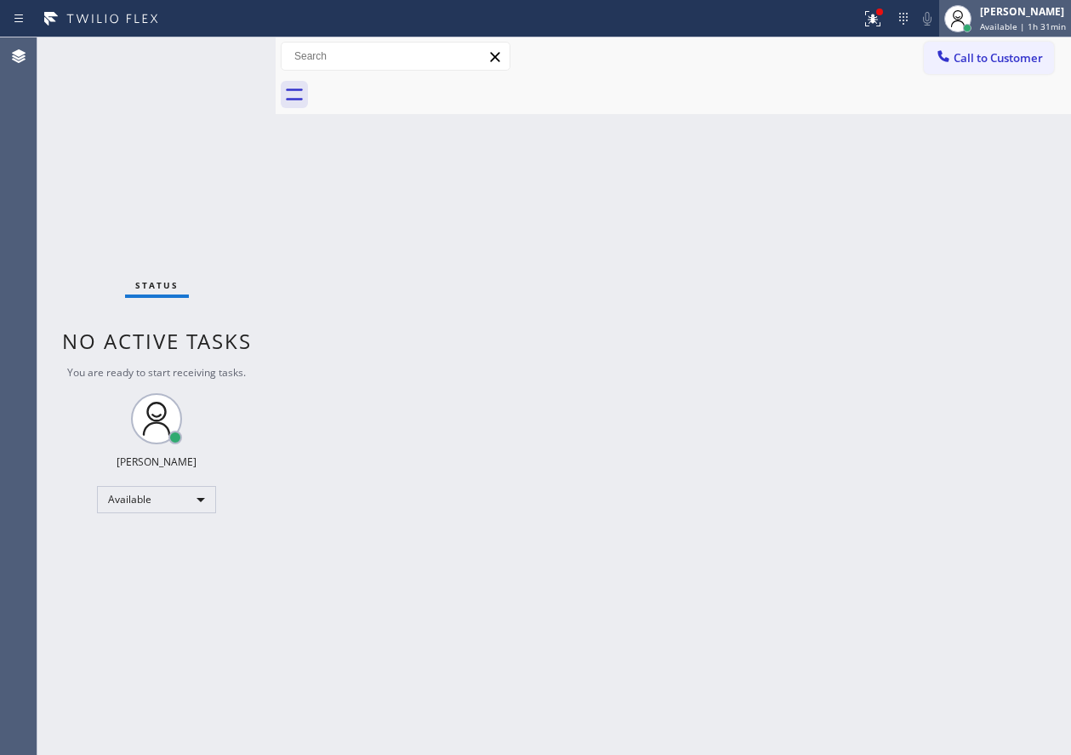
click at [1013, 14] on div "Paula Arnado" at bounding box center [1023, 11] width 86 height 14
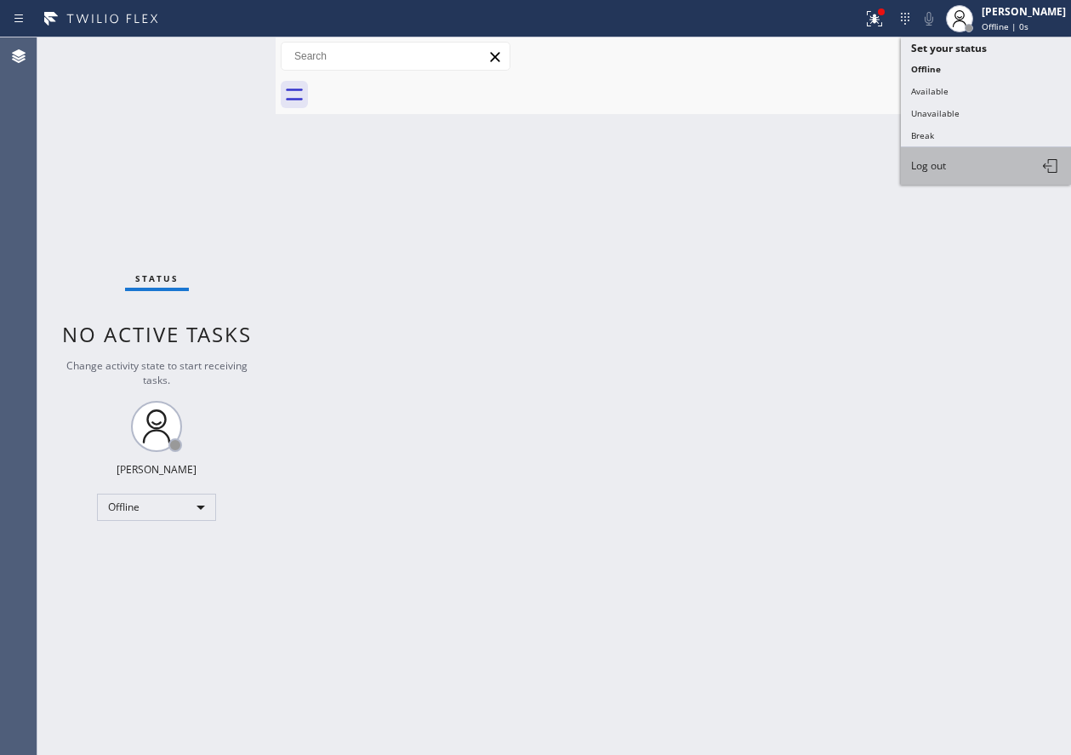
click at [920, 177] on button "Log out" at bounding box center [986, 165] width 170 height 37
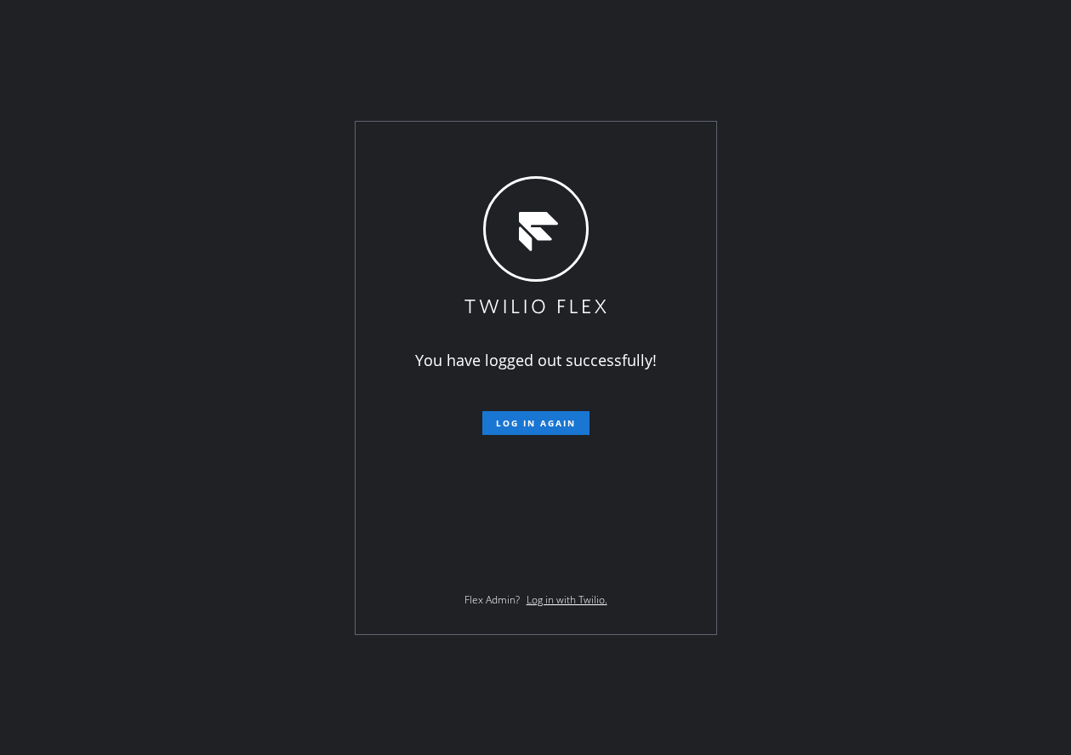
click at [899, 375] on div "You have logged out successfully! Log in again Flex Admin? Log in with Twilio." at bounding box center [535, 377] width 1071 height 755
click at [1022, 496] on div "You have logged out successfully! Log in again Flex Admin? Log in with Twilio." at bounding box center [535, 377] width 1071 height 755
click at [925, 322] on div "You have logged out successfully! Log in again Flex Admin? Log in with Twilio." at bounding box center [535, 377] width 1071 height 755
click at [944, 311] on div "You have logged out successfully! Log in again Flex Admin? Log in with Twilio." at bounding box center [535, 377] width 1071 height 755
